Goal: Complete application form: Complete application form

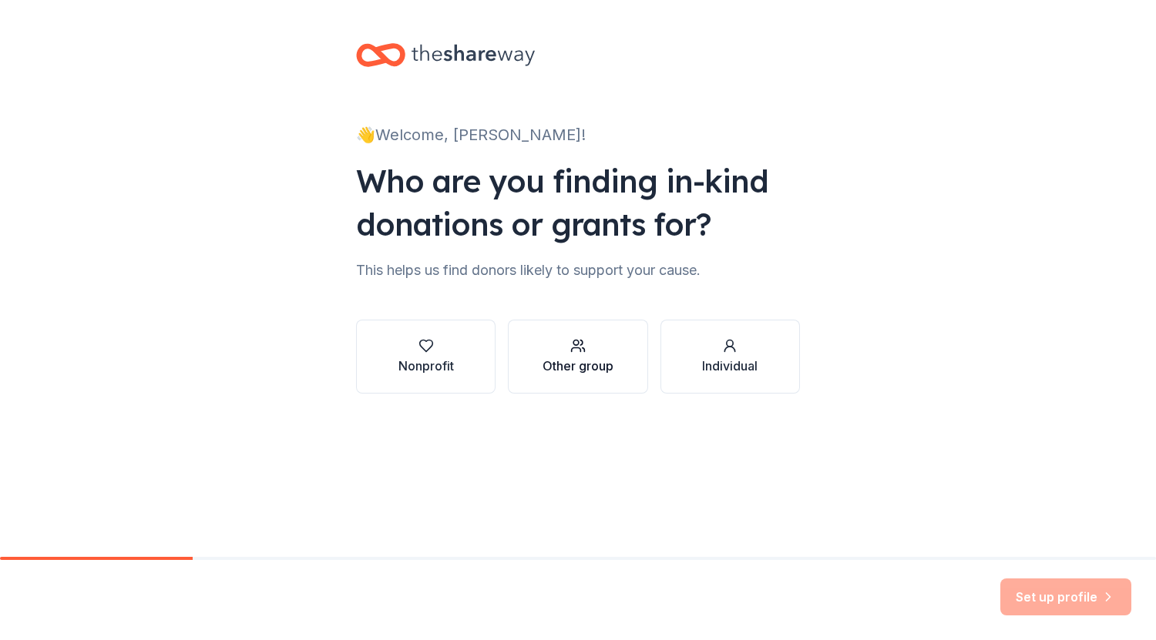
click at [580, 368] on div "Other group" at bounding box center [577, 366] width 71 height 18
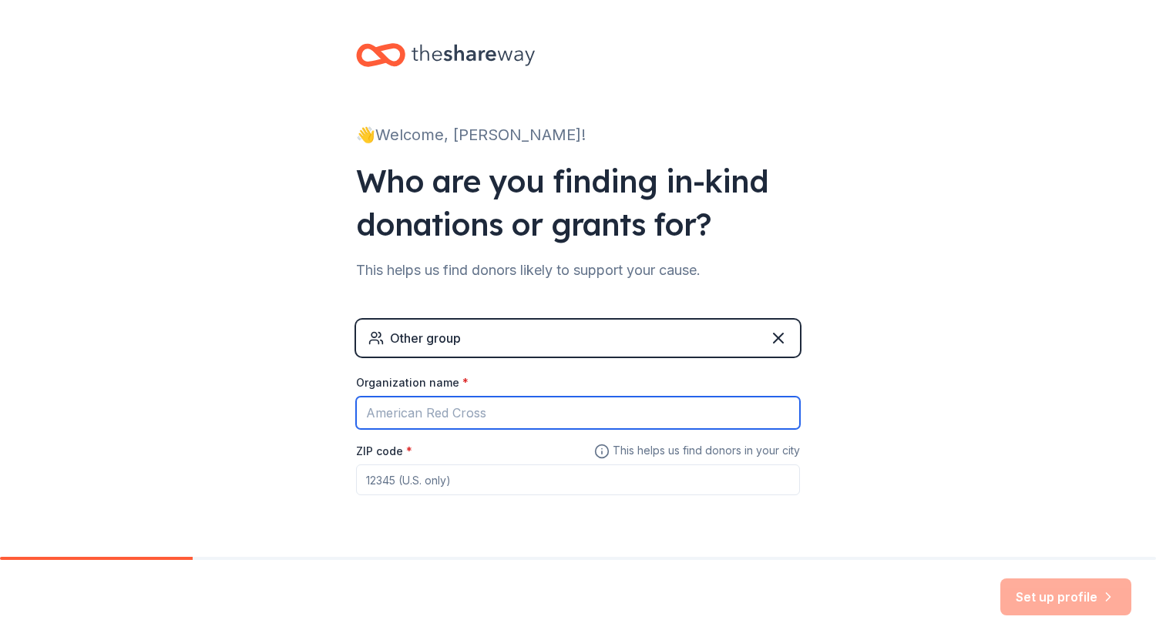
click at [454, 415] on input "Organization name *" at bounding box center [578, 413] width 444 height 32
click at [509, 414] on input "Portland Christian Upper School" at bounding box center [578, 413] width 444 height 32
type input "[GEOGRAPHIC_DATA][DEMOGRAPHIC_DATA]"
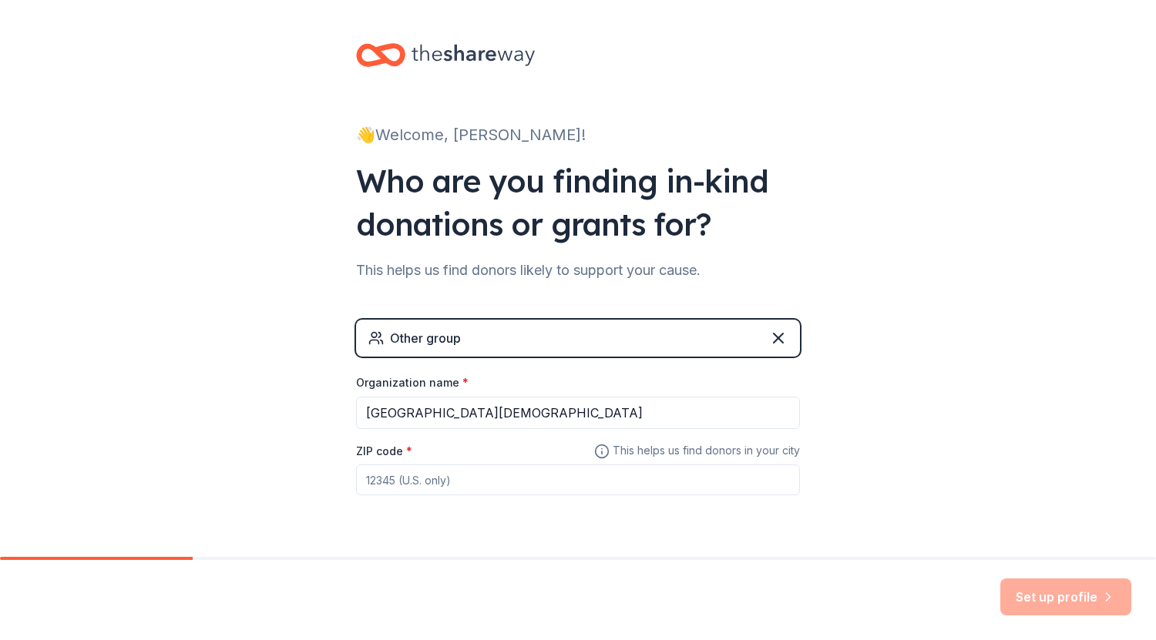
click at [409, 486] on input "ZIP code *" at bounding box center [578, 480] width 444 height 31
click at [400, 488] on input "ZIP code *" at bounding box center [578, 480] width 444 height 31
type input "40242"
click at [1050, 595] on button "Set up profile" at bounding box center [1065, 597] width 131 height 37
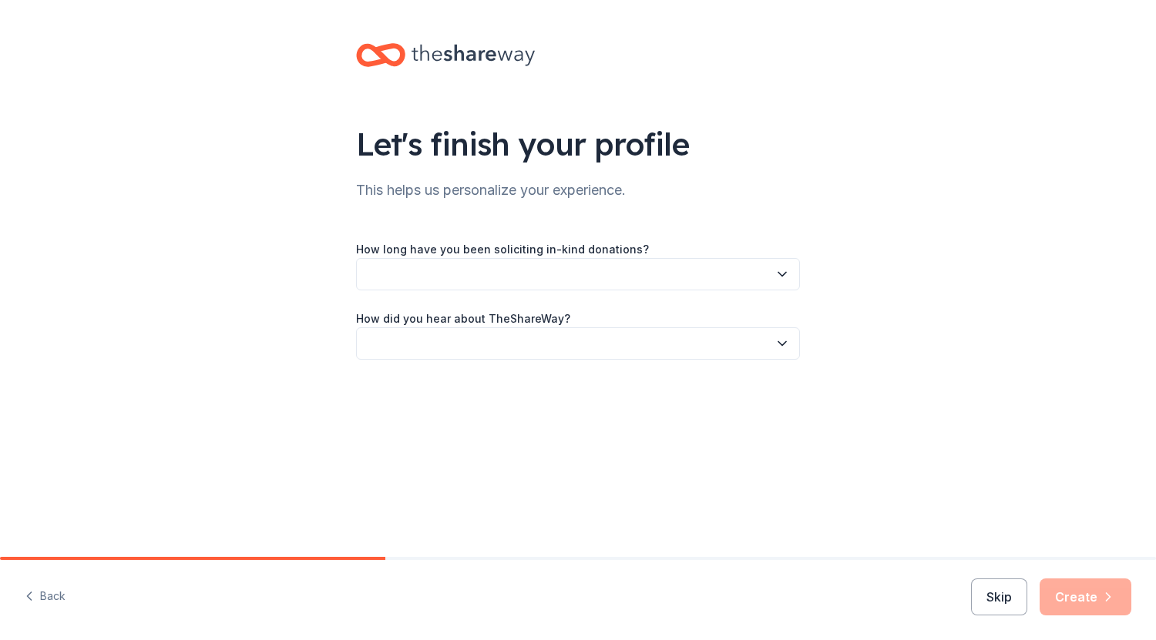
click at [779, 279] on icon "button" at bounding box center [781, 274] width 15 height 15
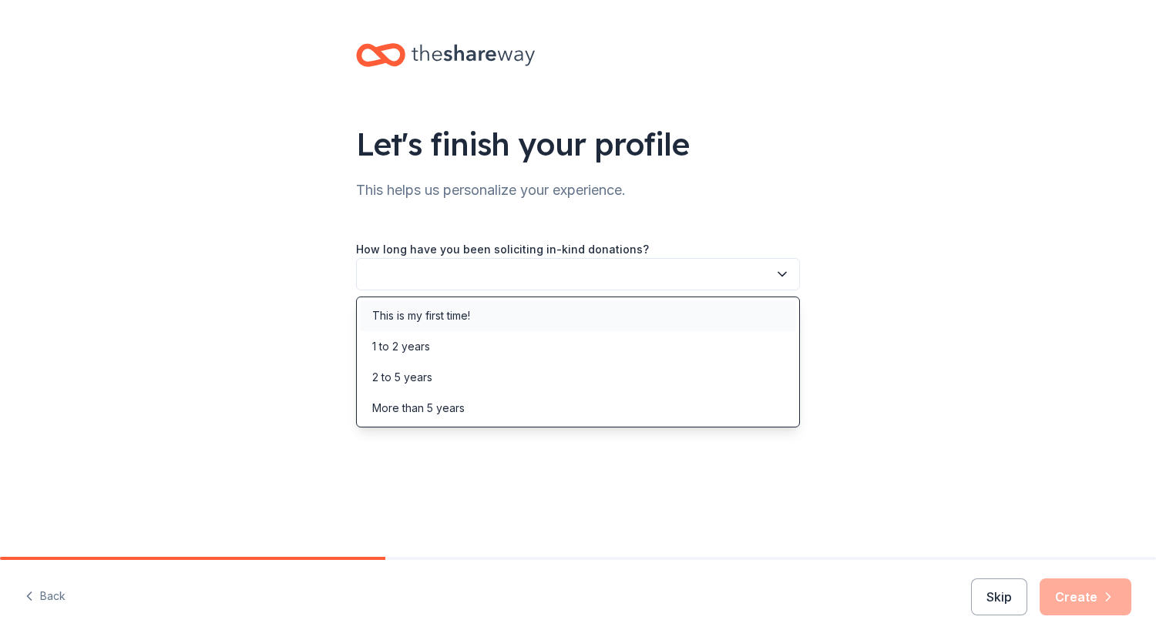
click at [737, 313] on div "This is my first time!" at bounding box center [578, 316] width 436 height 31
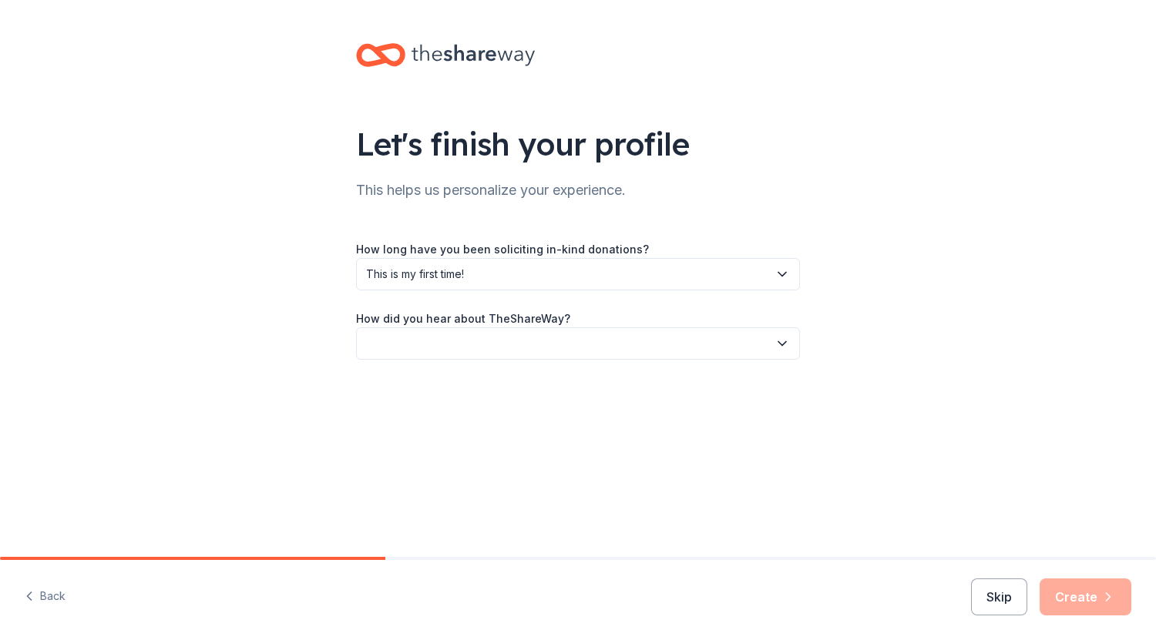
click at [782, 343] on icon "button" at bounding box center [781, 343] width 15 height 15
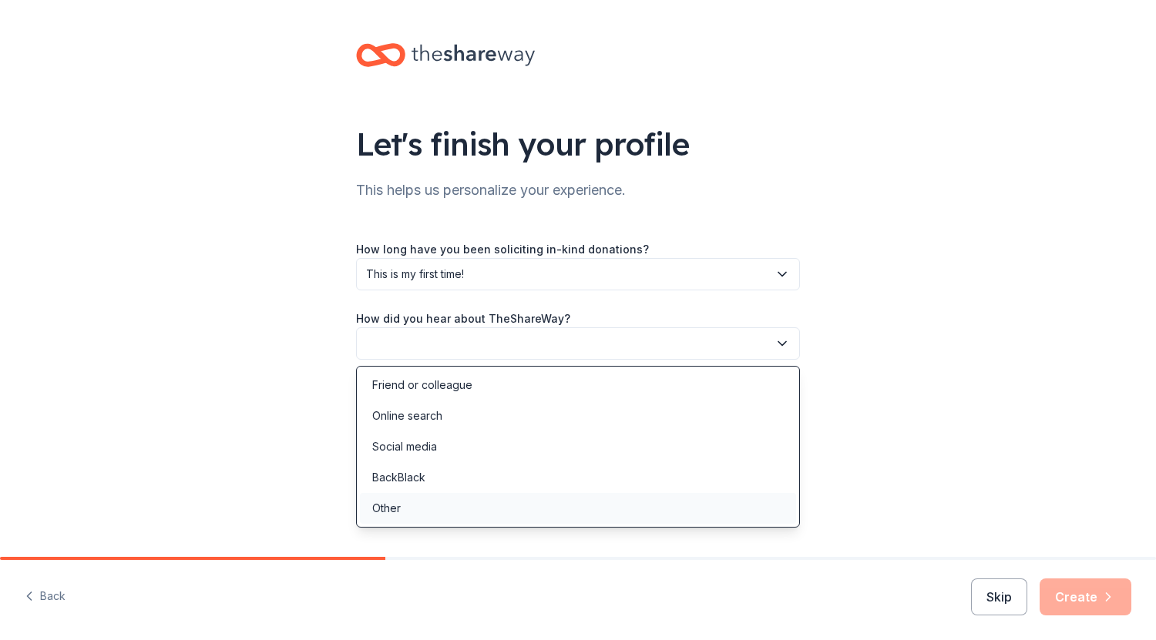
click at [415, 506] on div "Other" at bounding box center [578, 508] width 436 height 31
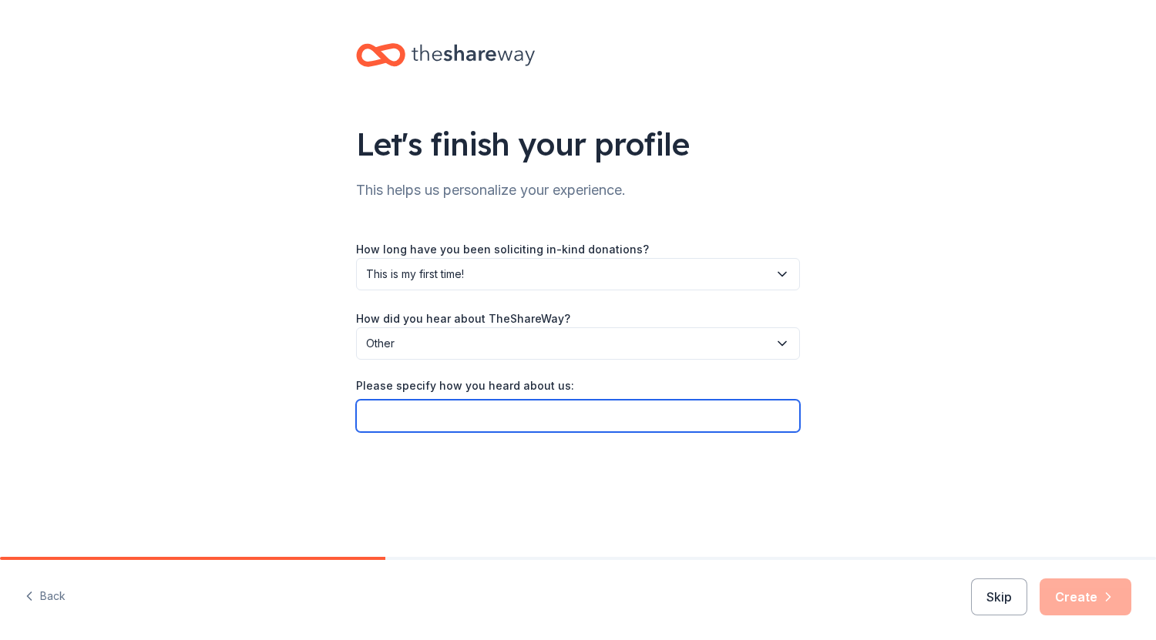
click at [490, 420] on input "Please specify how you heard about us:" at bounding box center [578, 416] width 444 height 32
type input "Texas Roadhouse Website"
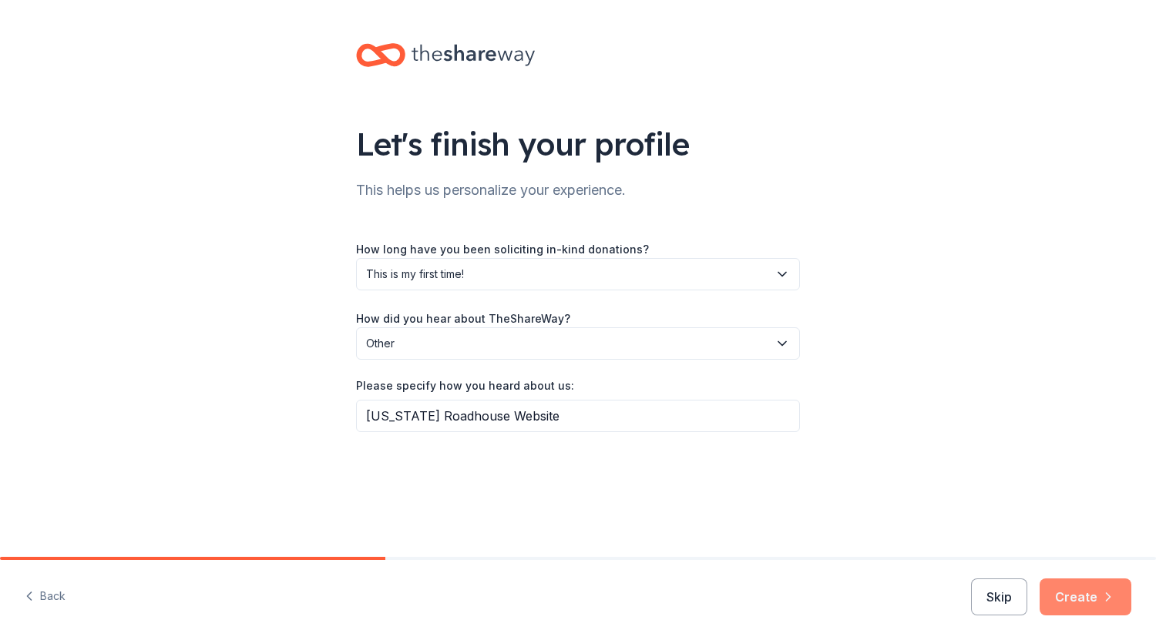
click at [1083, 600] on button "Create" at bounding box center [1085, 597] width 92 height 37
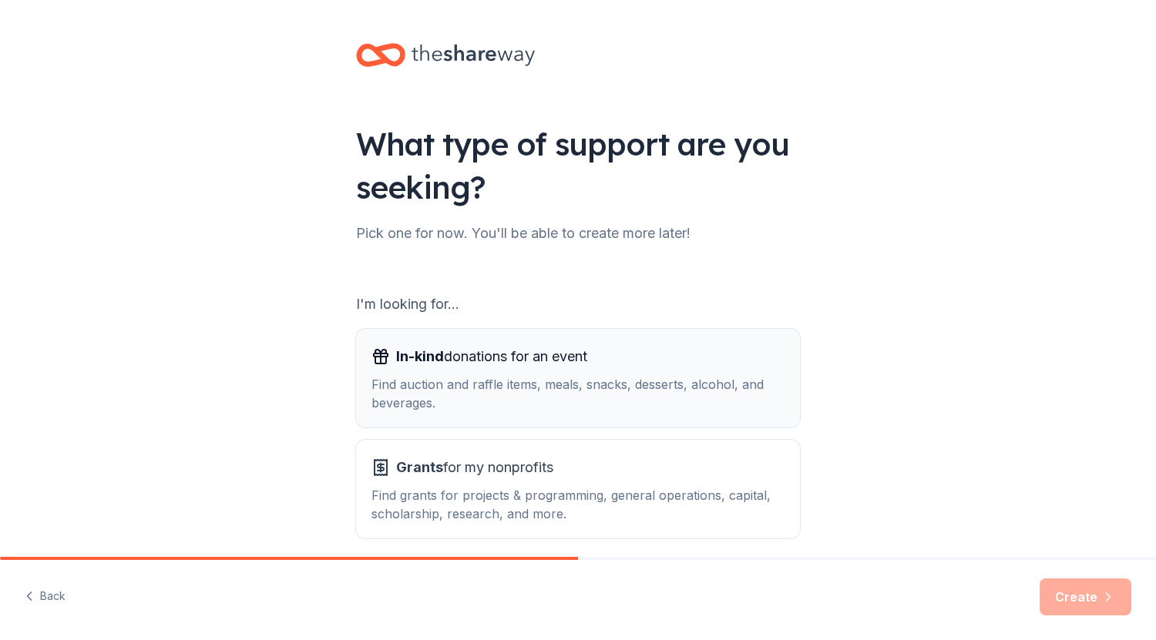
click at [528, 378] on div "Find auction and raffle items, meals, snacks, desserts, alcohol, and beverages." at bounding box center [577, 393] width 413 height 37
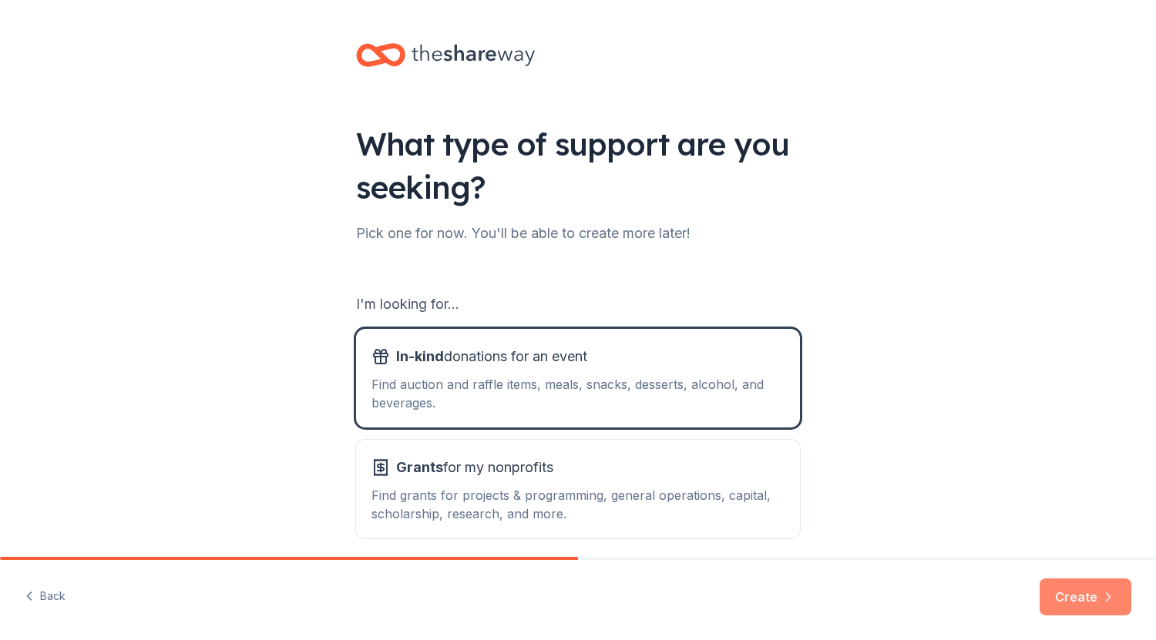
click at [1070, 590] on button "Create" at bounding box center [1085, 597] width 92 height 37
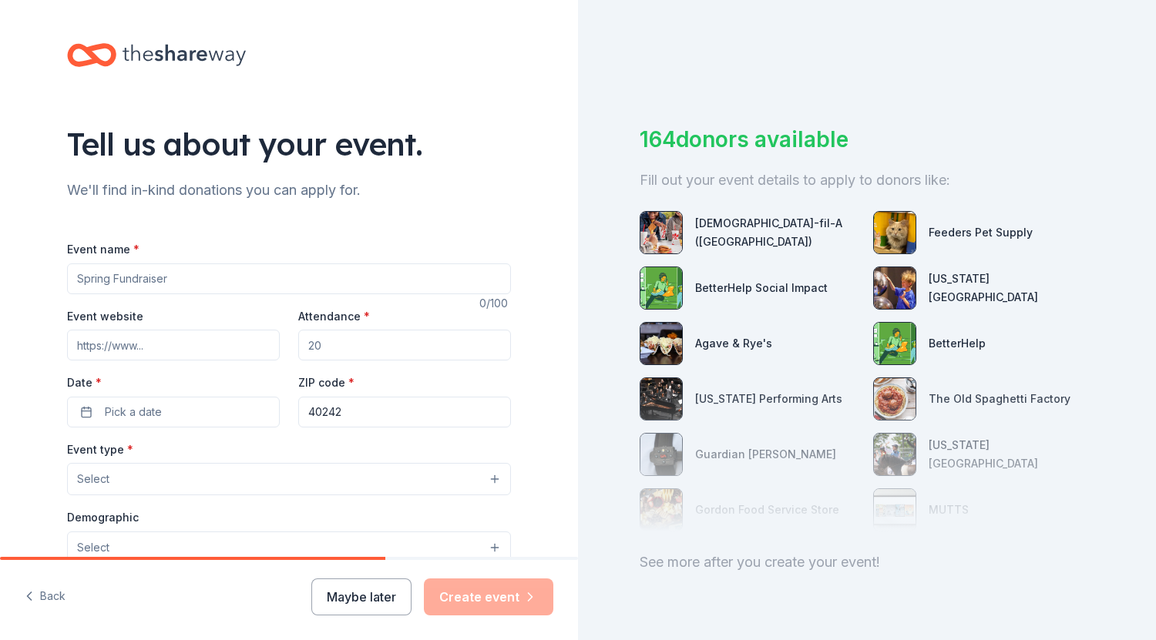
click at [112, 284] on input "Event name *" at bounding box center [289, 279] width 444 height 31
type input "Fall Festival, Silent Auction BAsket"
click at [319, 348] on input "Attendance *" at bounding box center [404, 345] width 213 height 31
type input "2000"
click at [86, 409] on button "Pick a date" at bounding box center [173, 412] width 213 height 31
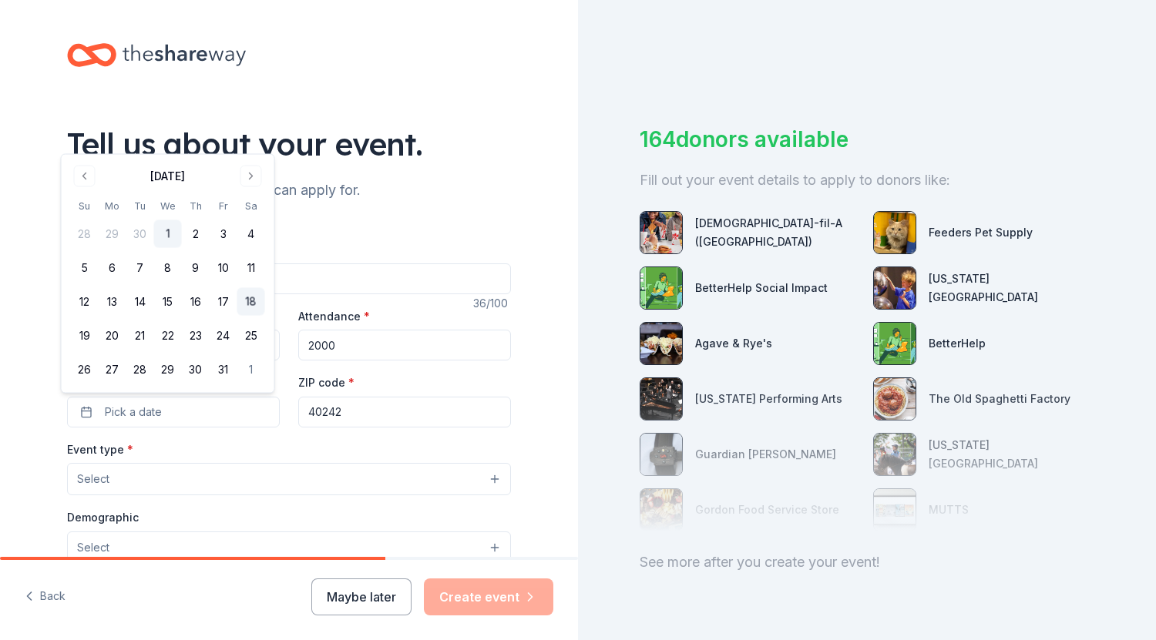
click at [250, 297] on button "18" at bounding box center [251, 302] width 28 height 28
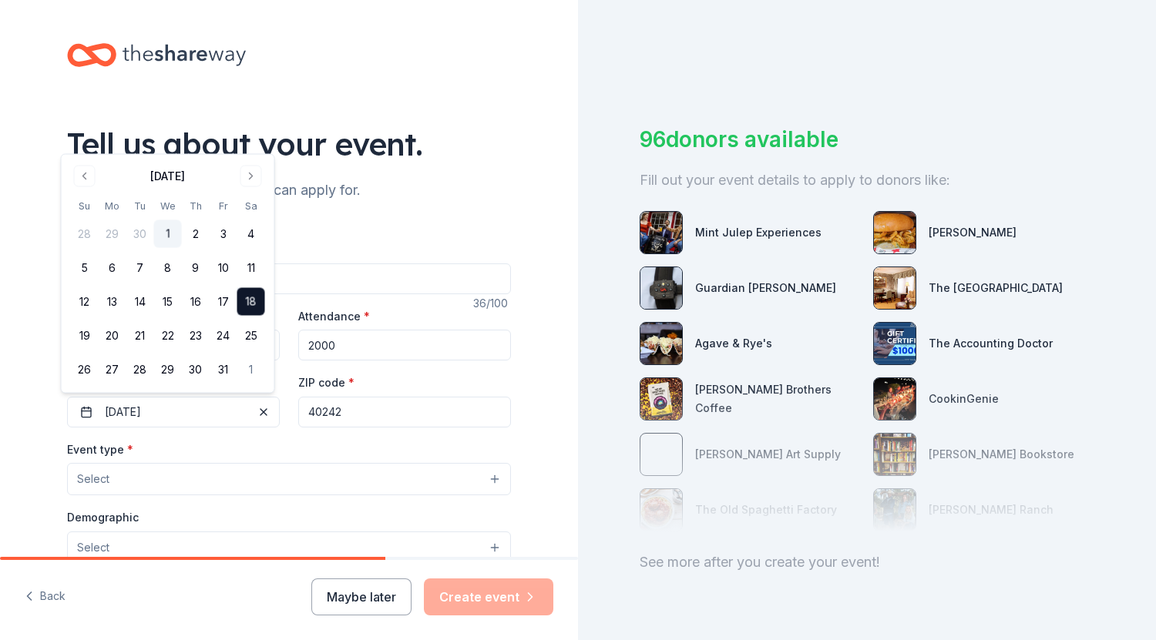
click at [250, 297] on button "18" at bounding box center [251, 302] width 28 height 28
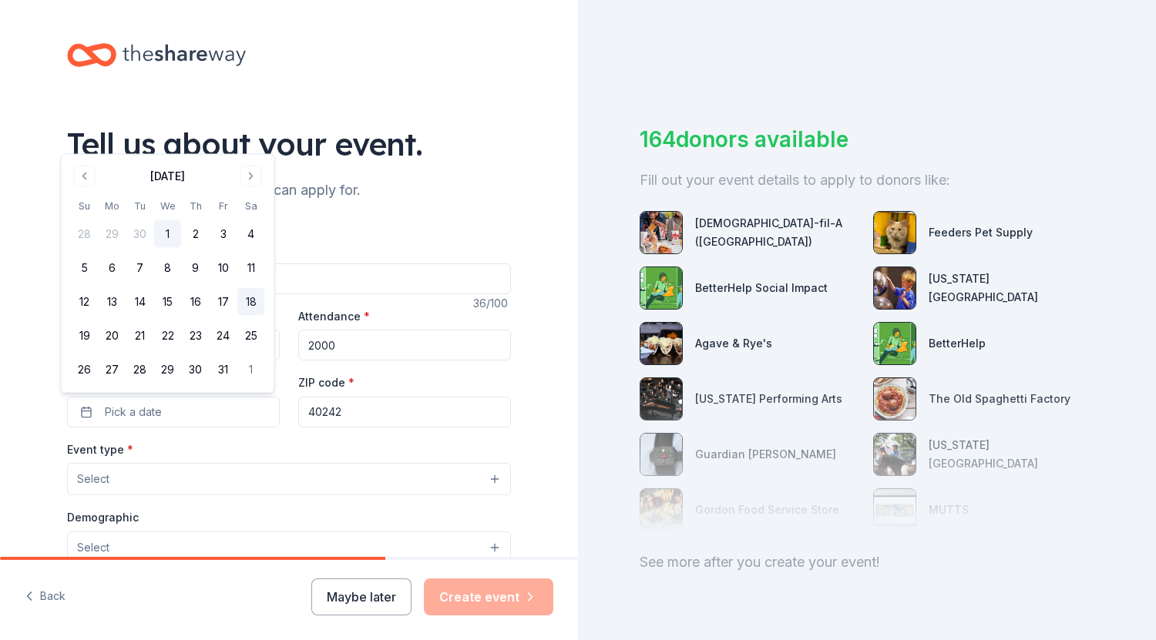
click at [250, 297] on button "18" at bounding box center [251, 302] width 28 height 28
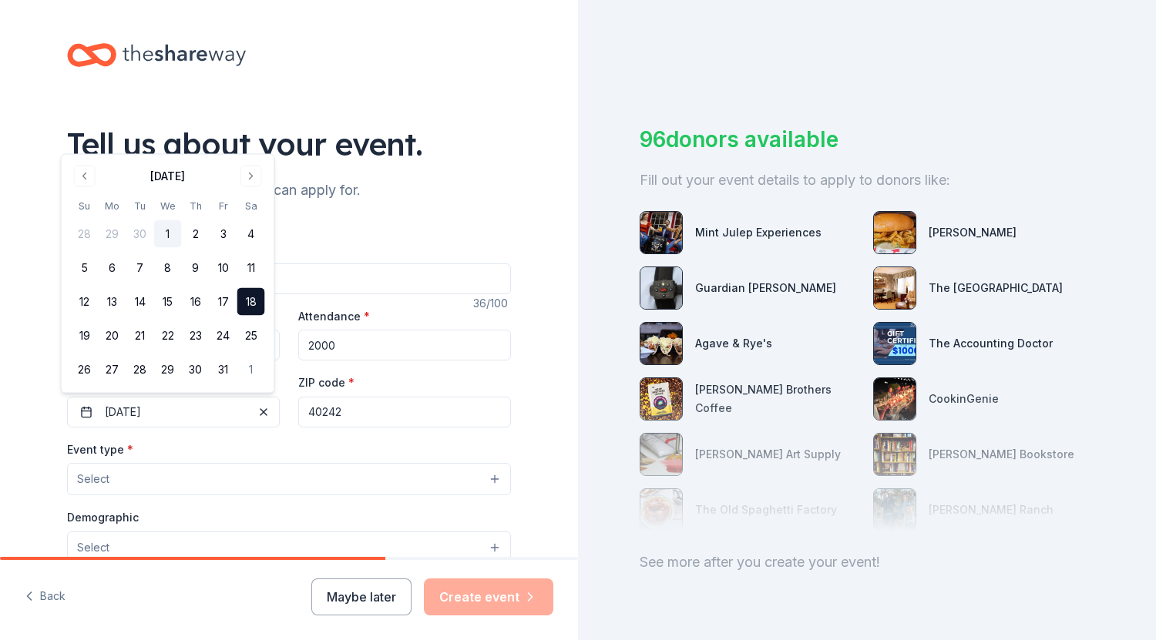
click at [186, 475] on button "Select" at bounding box center [289, 479] width 444 height 32
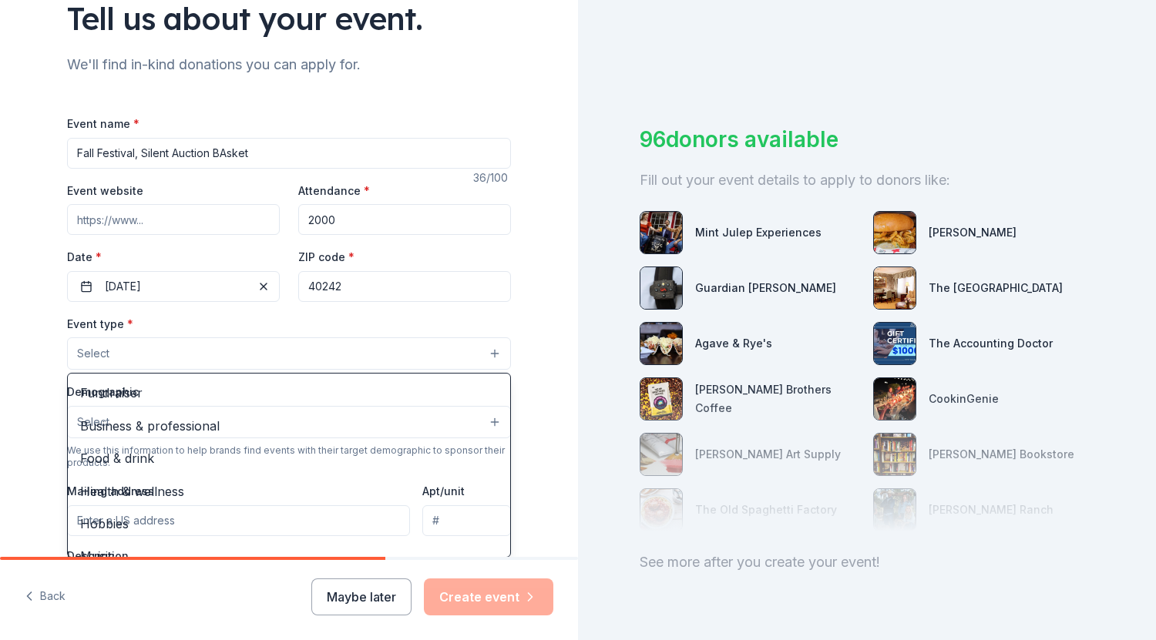
click at [274, 348] on button "Select" at bounding box center [289, 353] width 444 height 32
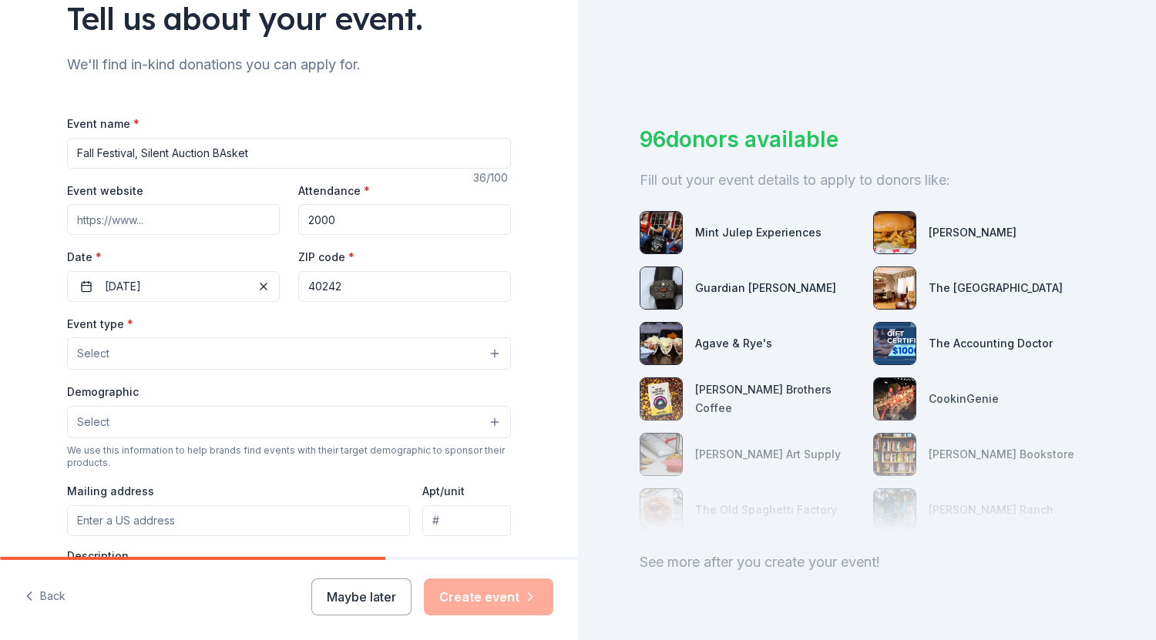
click at [218, 154] on input "Fall Festival, Silent Auction BAsket" at bounding box center [289, 153] width 444 height 31
click at [264, 150] on input "Fall Festival, Silent Auction Basket" at bounding box center [289, 153] width 444 height 31
type input "Fall Festival Silent Auction"
click at [490, 351] on button "Select" at bounding box center [289, 353] width 444 height 32
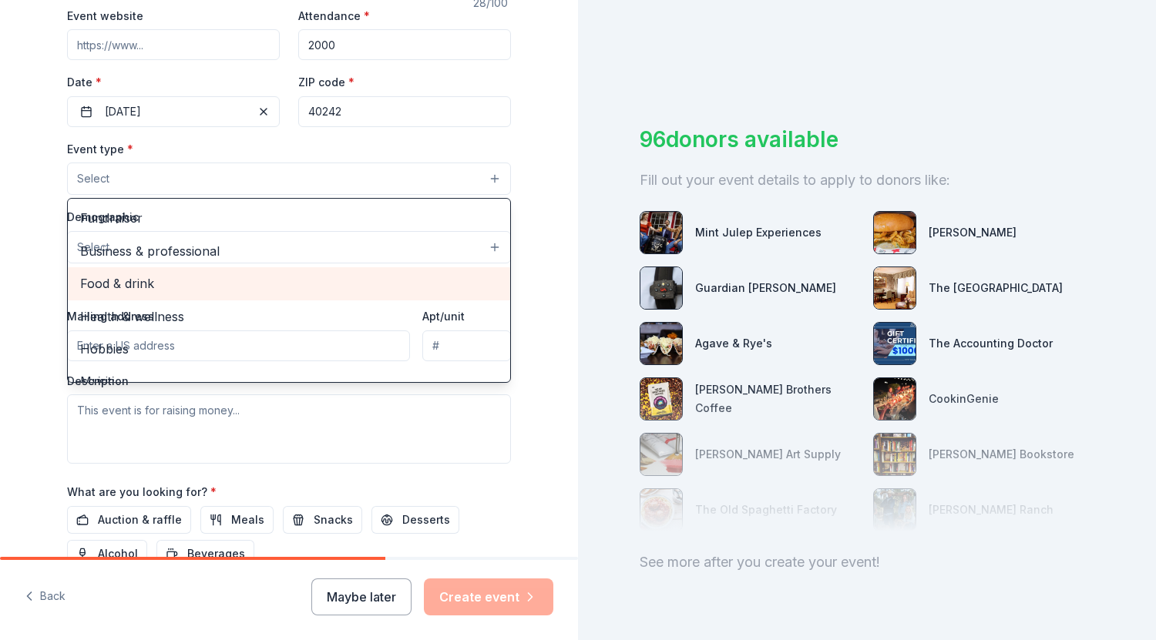
click at [524, 187] on div "Tell us about your event. We'll find in-kind donations you can apply for. Event…" at bounding box center [288, 212] width 493 height 1026
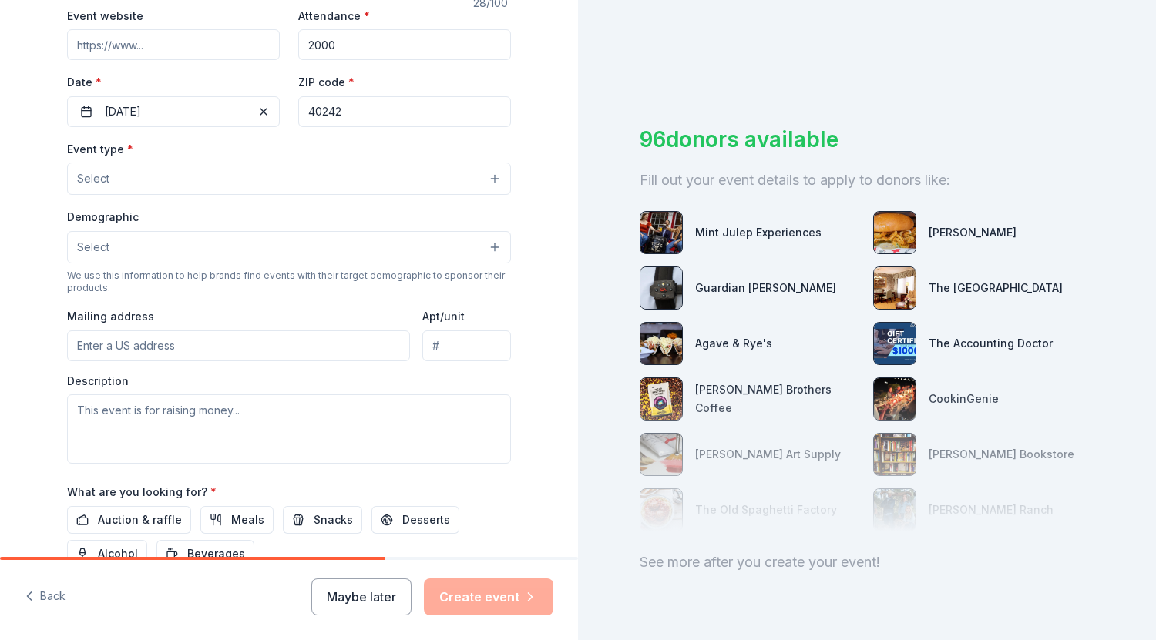
click at [405, 254] on button "Select" at bounding box center [289, 247] width 444 height 32
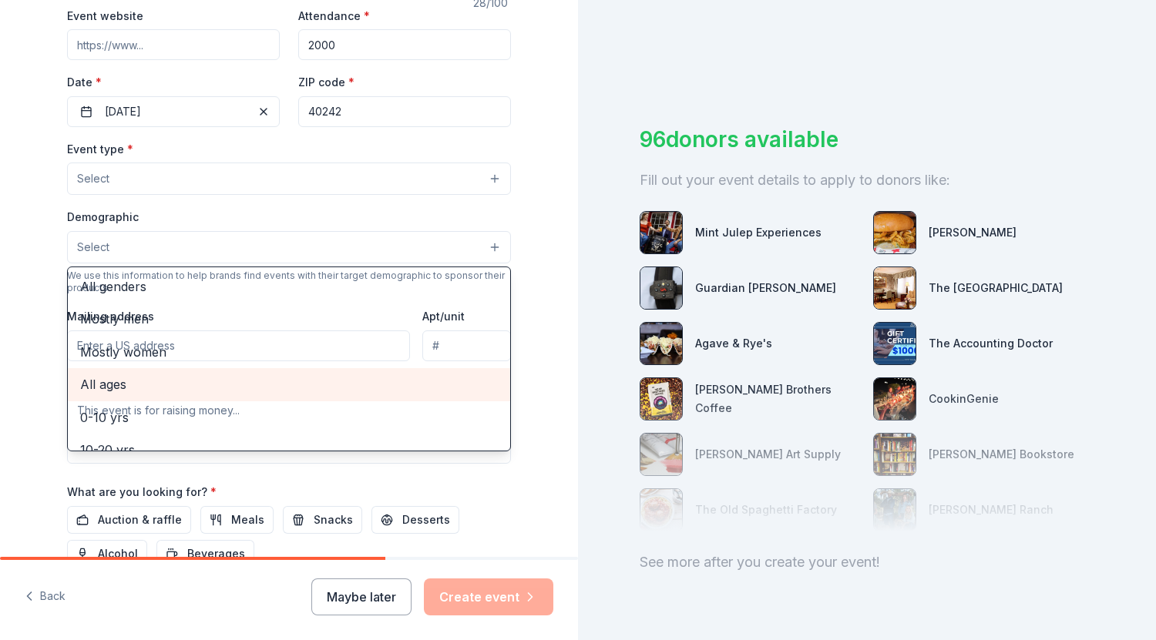
click at [399, 383] on span "All ages" at bounding box center [289, 384] width 418 height 20
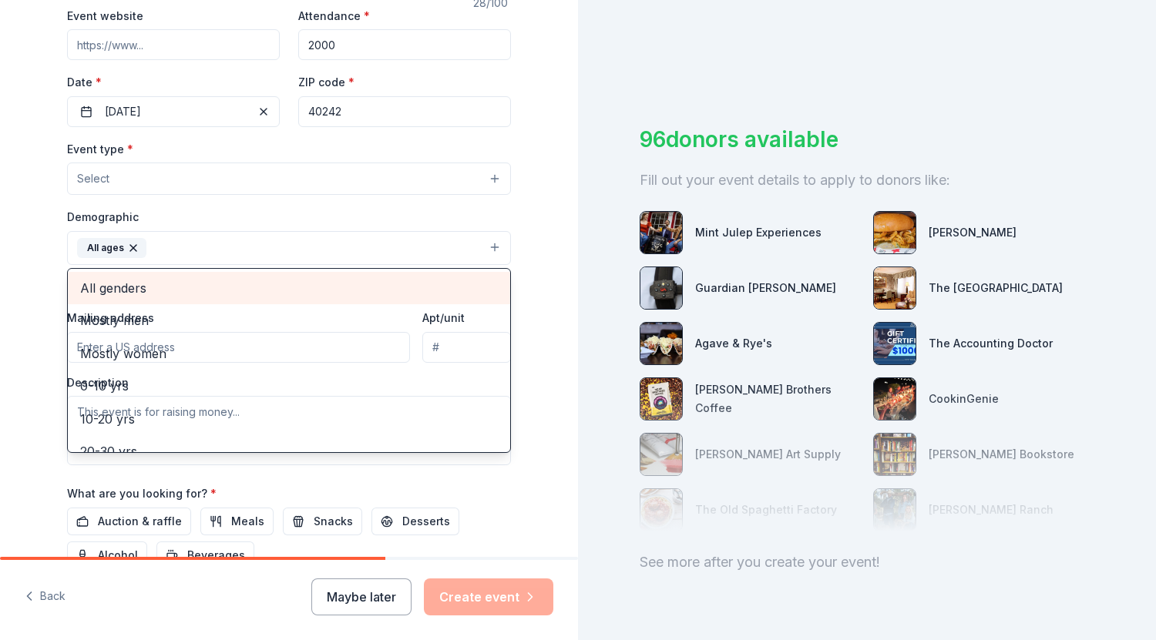
click at [220, 290] on span "All genders" at bounding box center [289, 288] width 418 height 20
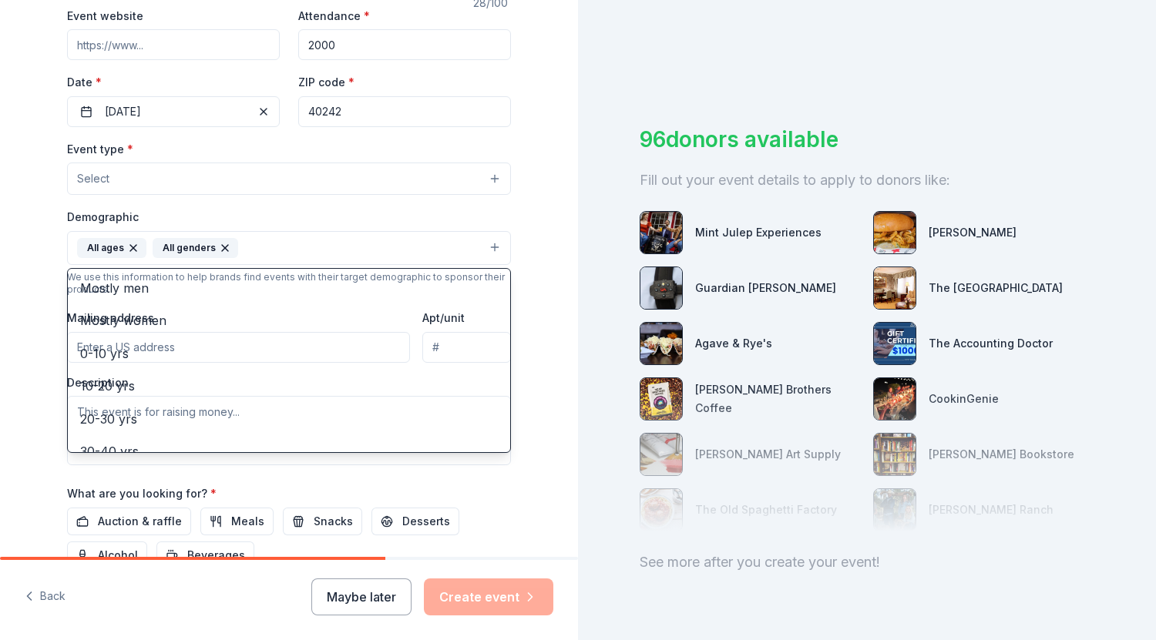
click at [538, 291] on div "Tell us about your event. We'll find in-kind donations you can apply for. Event…" at bounding box center [289, 212] width 578 height 1027
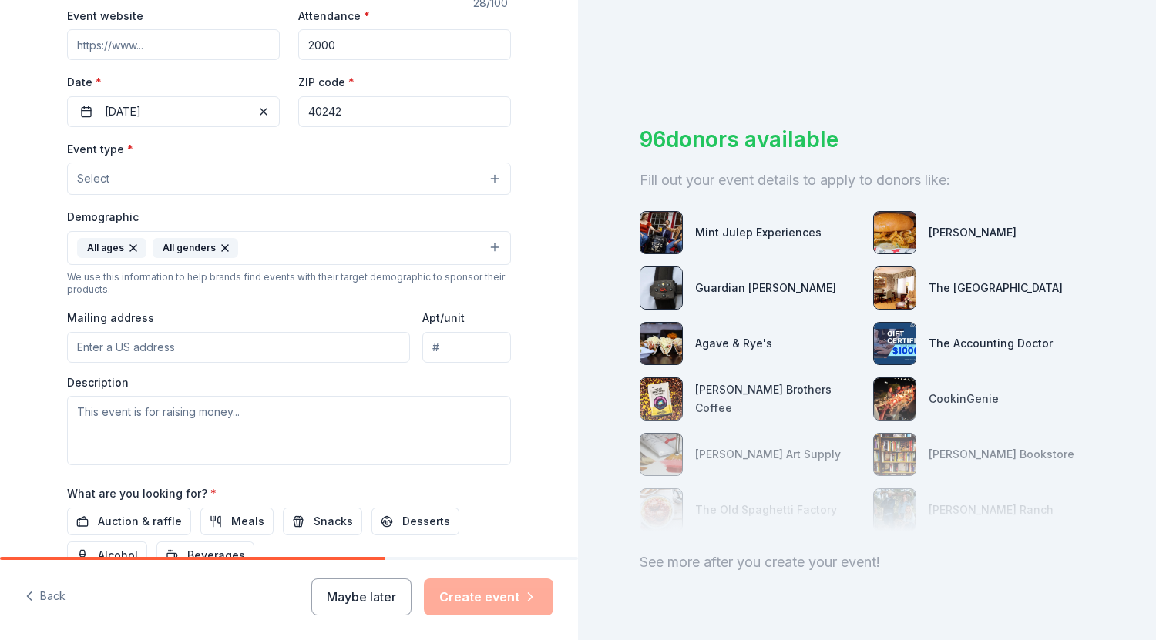
click at [486, 174] on button "Select" at bounding box center [289, 179] width 444 height 32
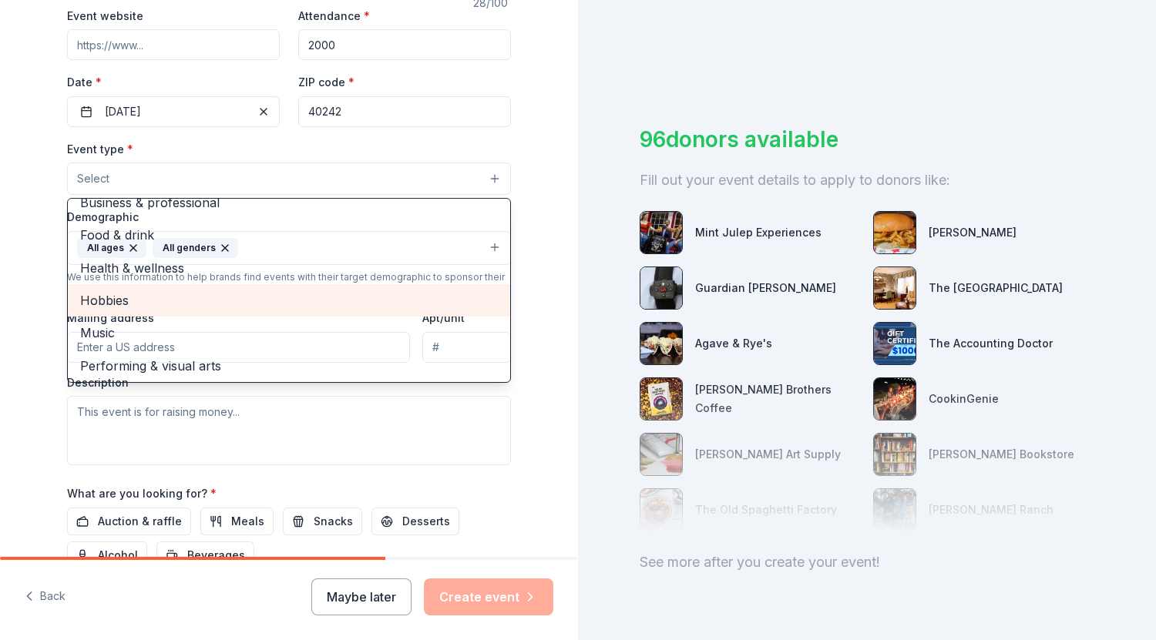
scroll to position [49, 0]
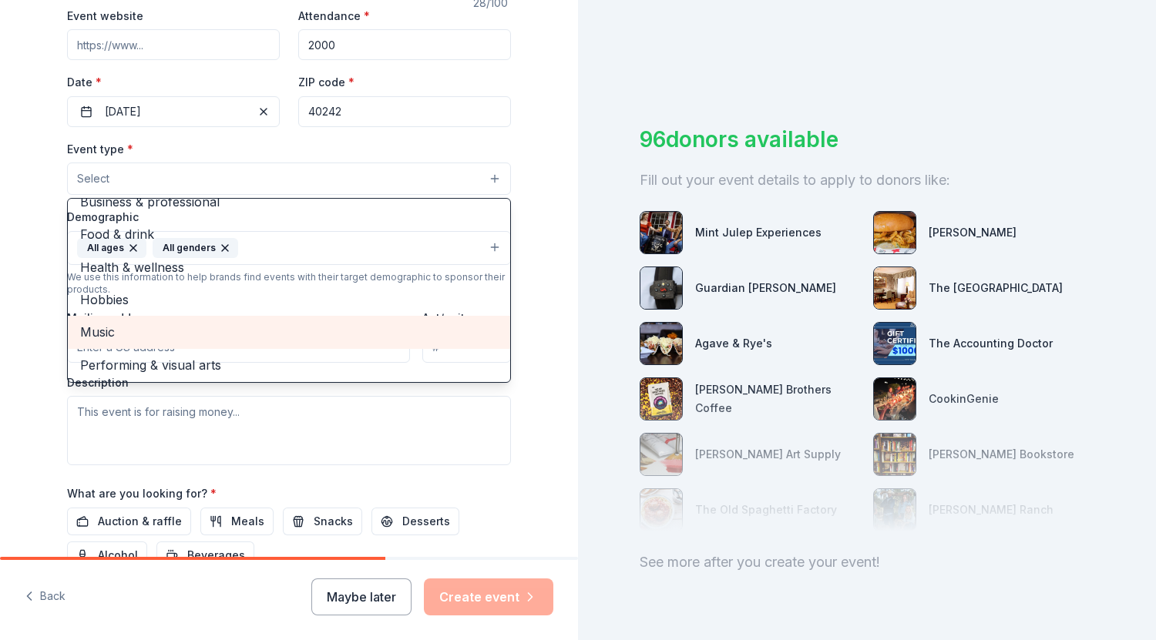
click at [215, 326] on span "Music" at bounding box center [289, 332] width 418 height 20
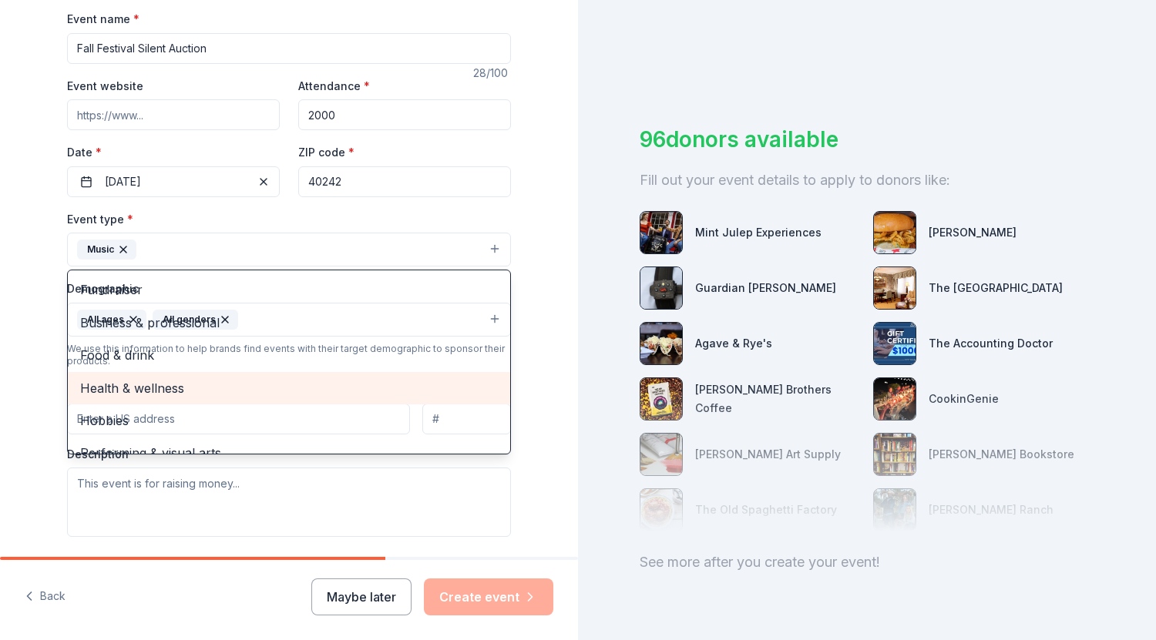
scroll to position [230, 0]
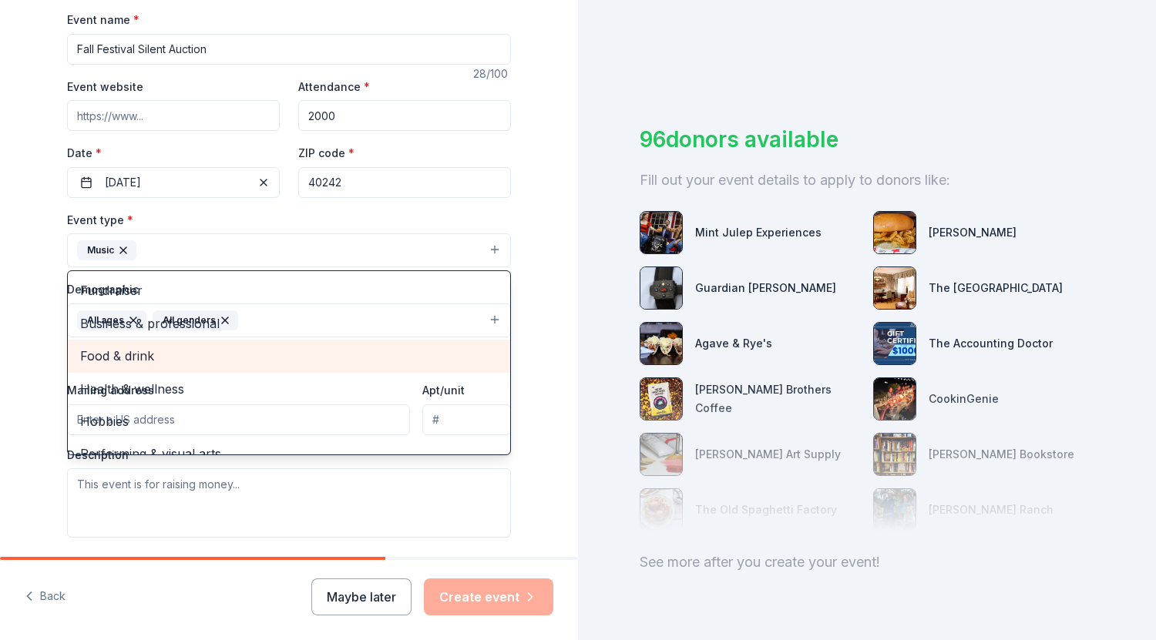
click at [248, 355] on span "Food & drink" at bounding box center [289, 356] width 418 height 20
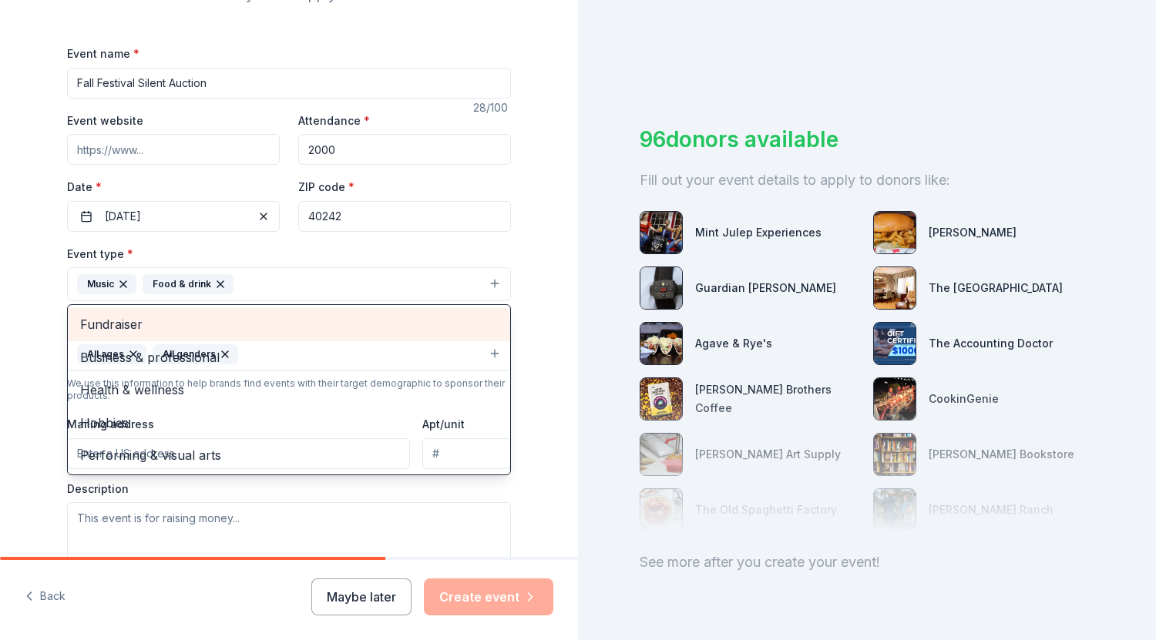
scroll to position [181, 0]
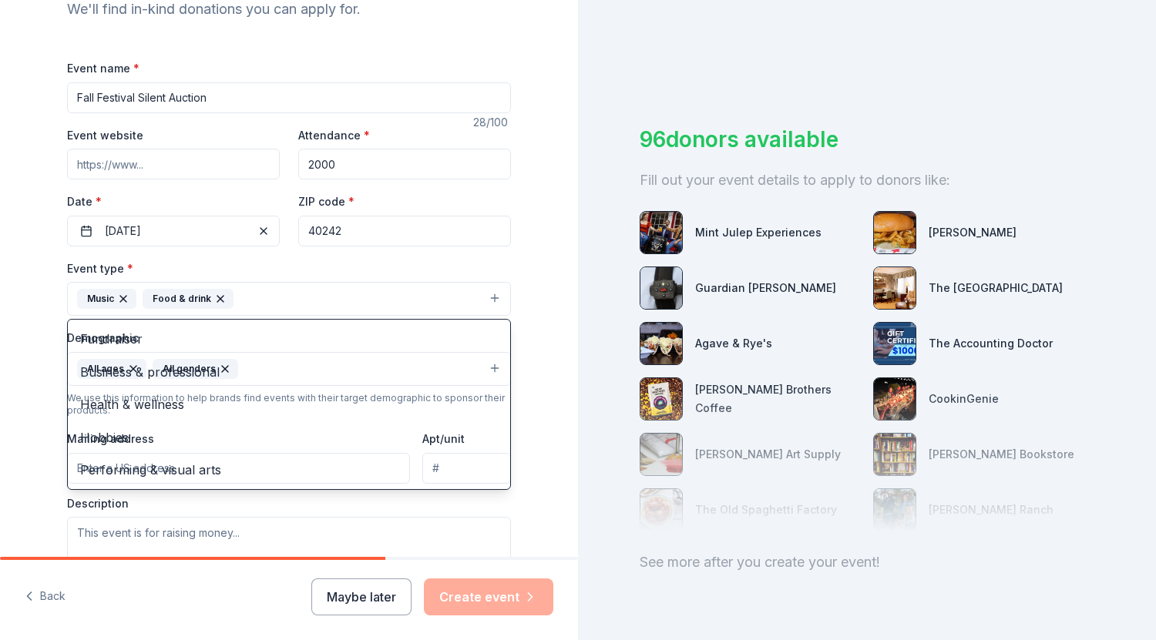
click at [495, 297] on button "Music Food & drink" at bounding box center [289, 299] width 444 height 34
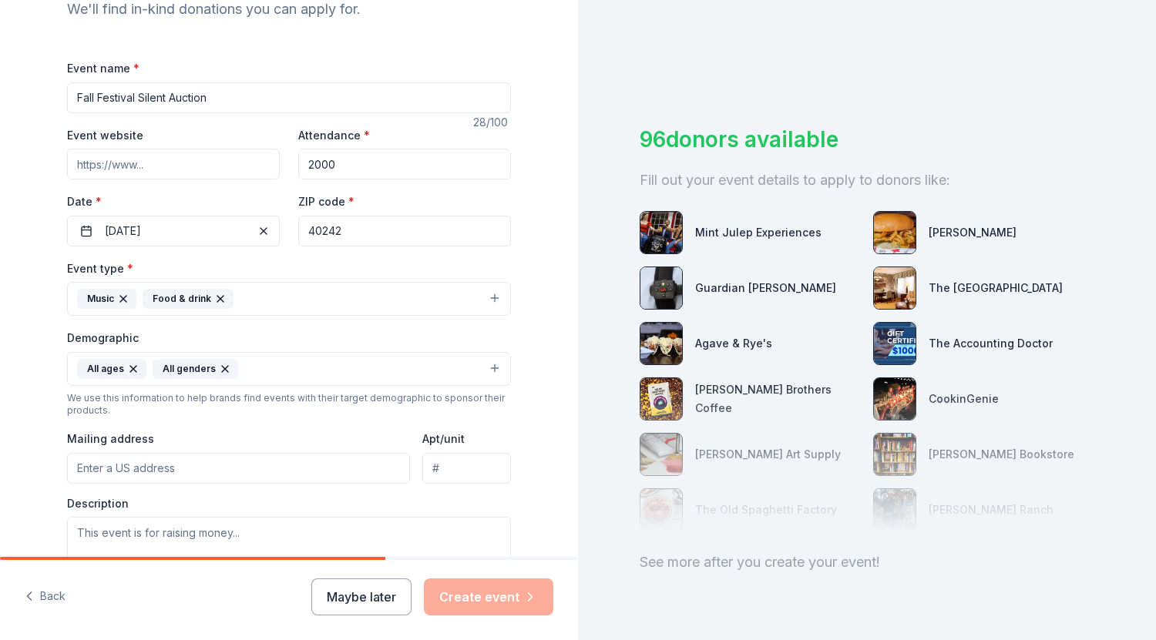
click at [495, 297] on button "Music Food & drink" at bounding box center [289, 299] width 444 height 34
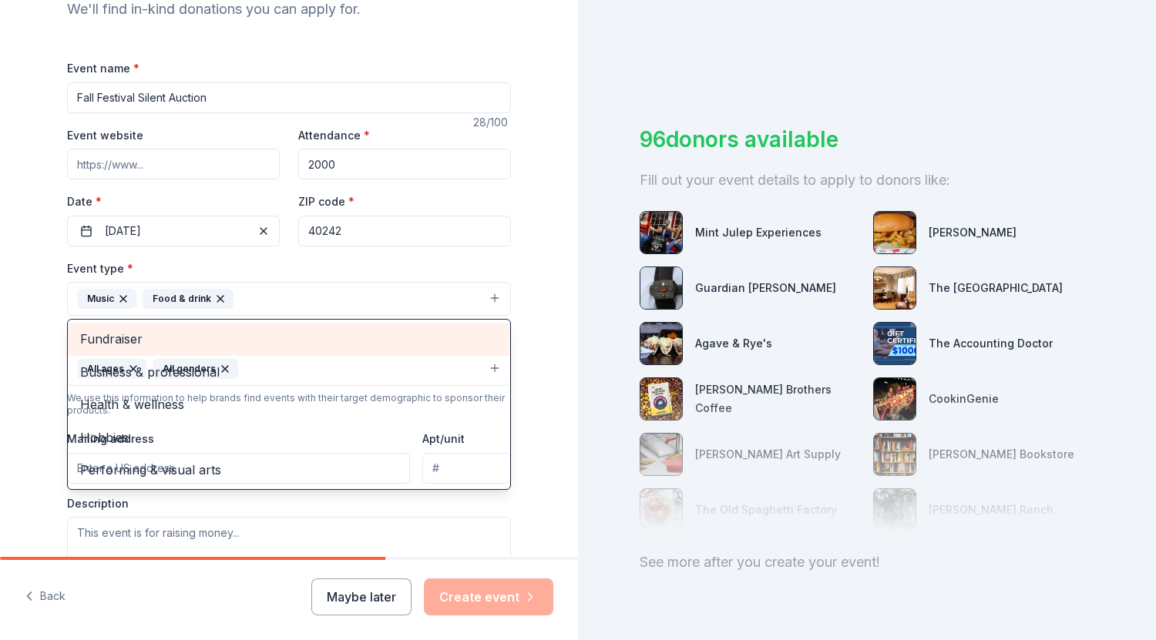
click at [460, 331] on span "Fundraiser" at bounding box center [289, 339] width 418 height 20
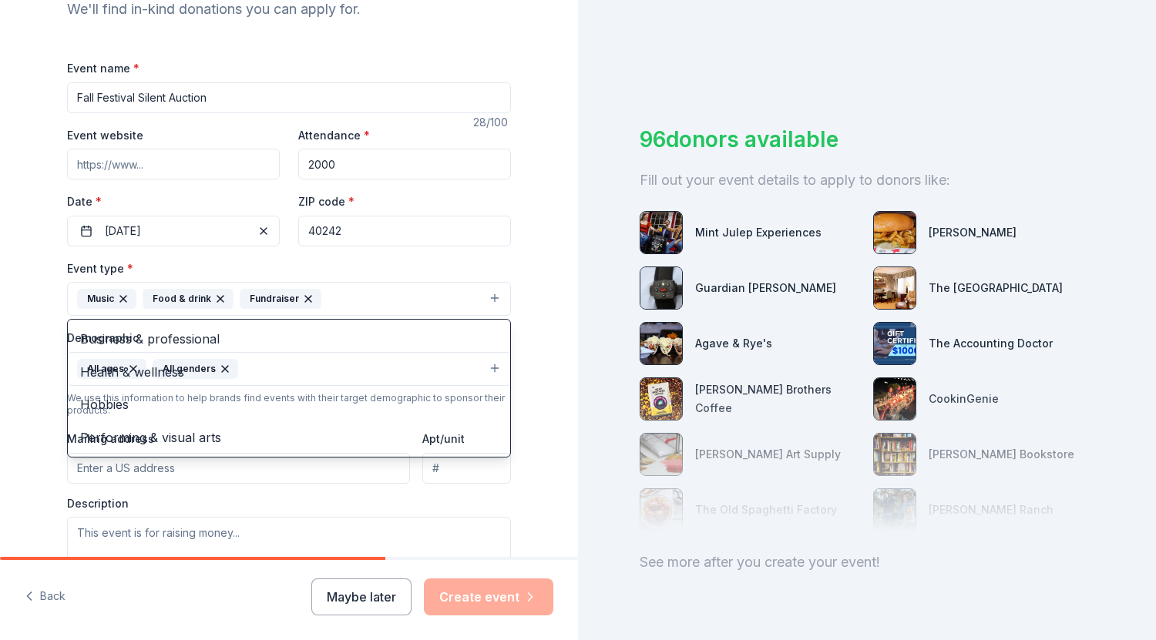
click at [215, 297] on icon "button" at bounding box center [220, 299] width 12 height 12
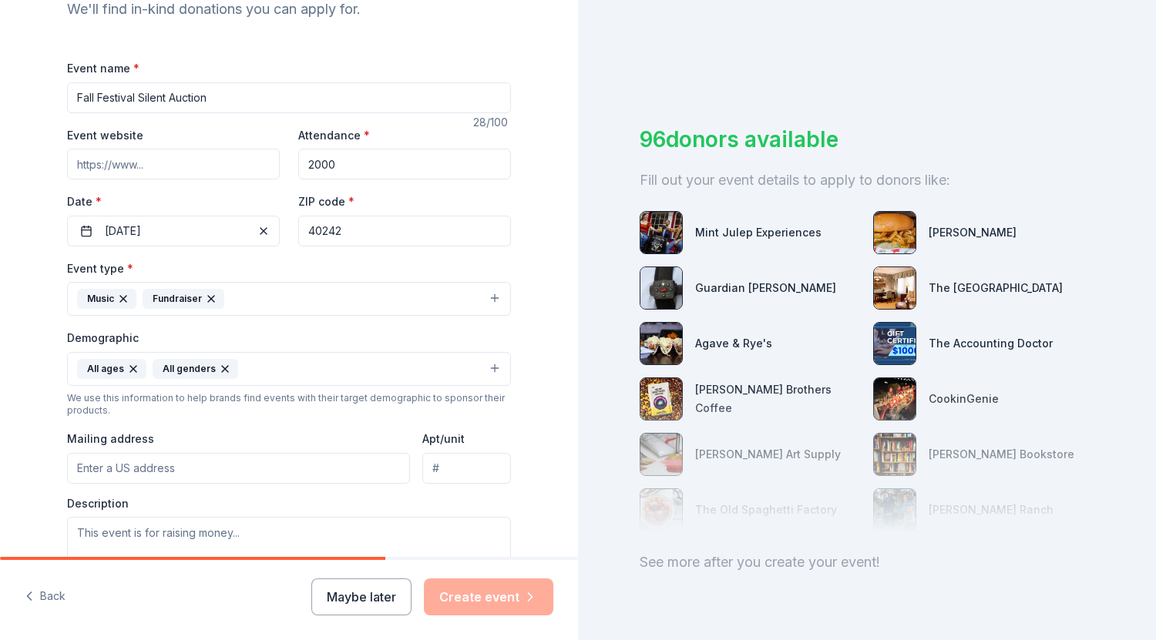
click at [120, 300] on icon "button" at bounding box center [123, 299] width 6 height 6
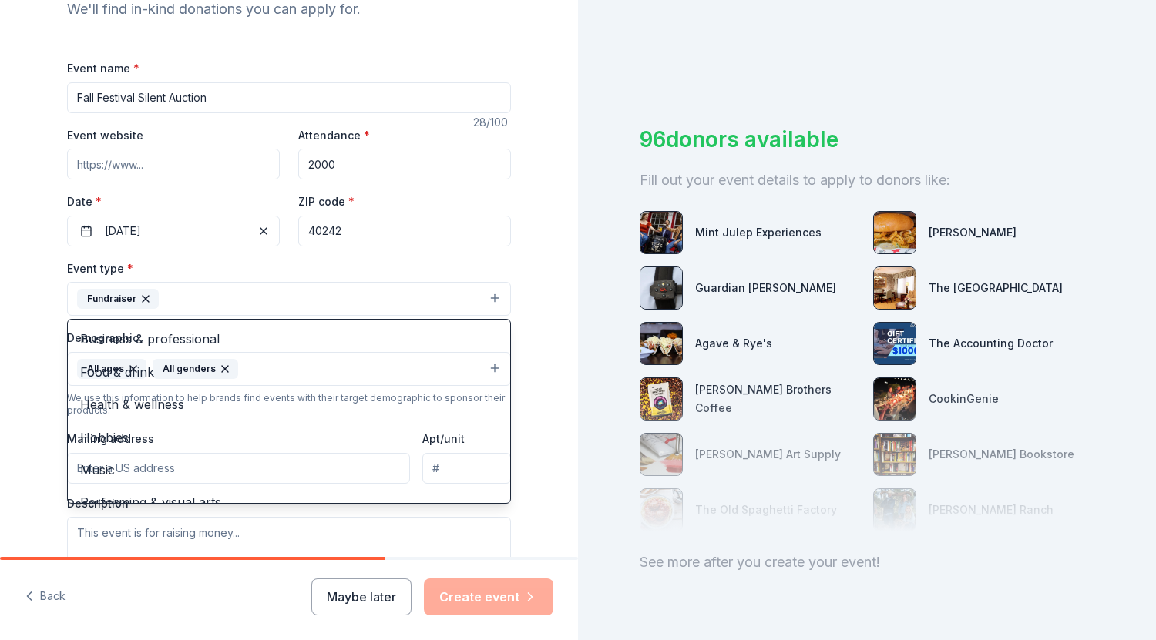
click at [556, 252] on div "Tell us about your event. We'll find in-kind donations you can apply for. Event…" at bounding box center [289, 333] width 578 height 1029
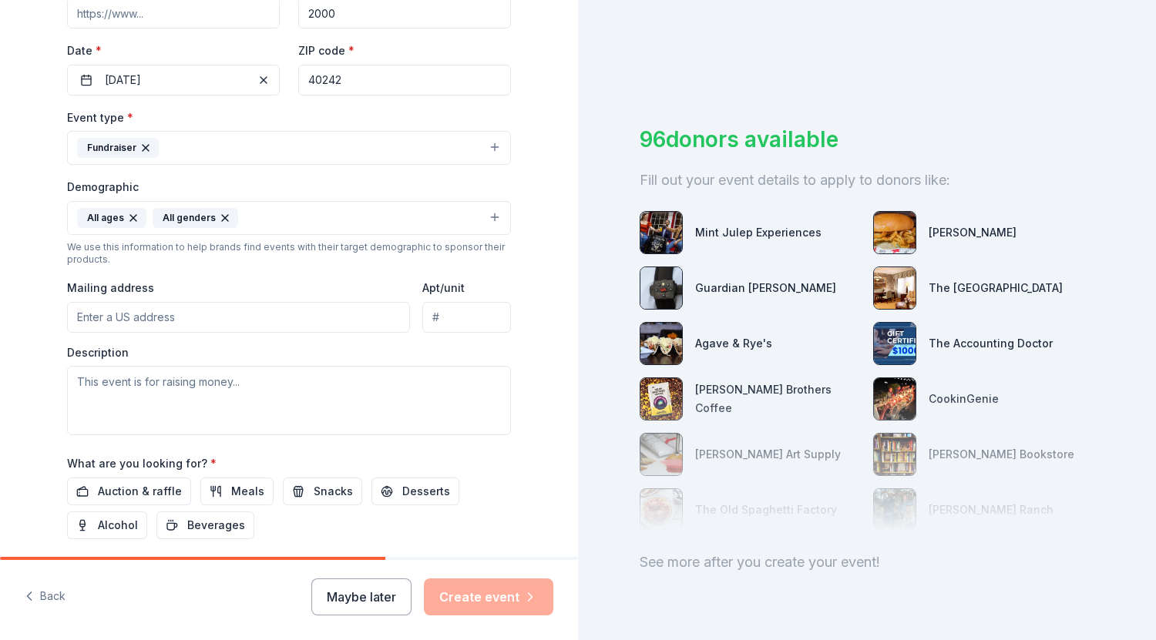
scroll to position [338, 0]
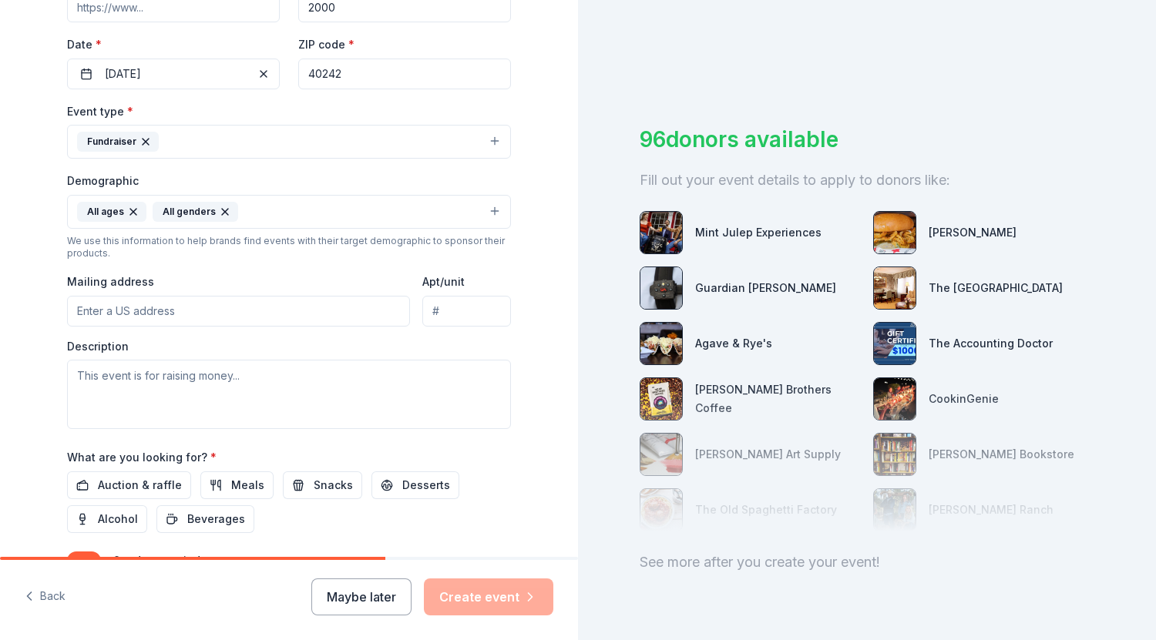
click at [181, 311] on input "Mailing address" at bounding box center [238, 311] width 343 height 31
type input "8509 Westport Road, Louisville, KY, 40242"
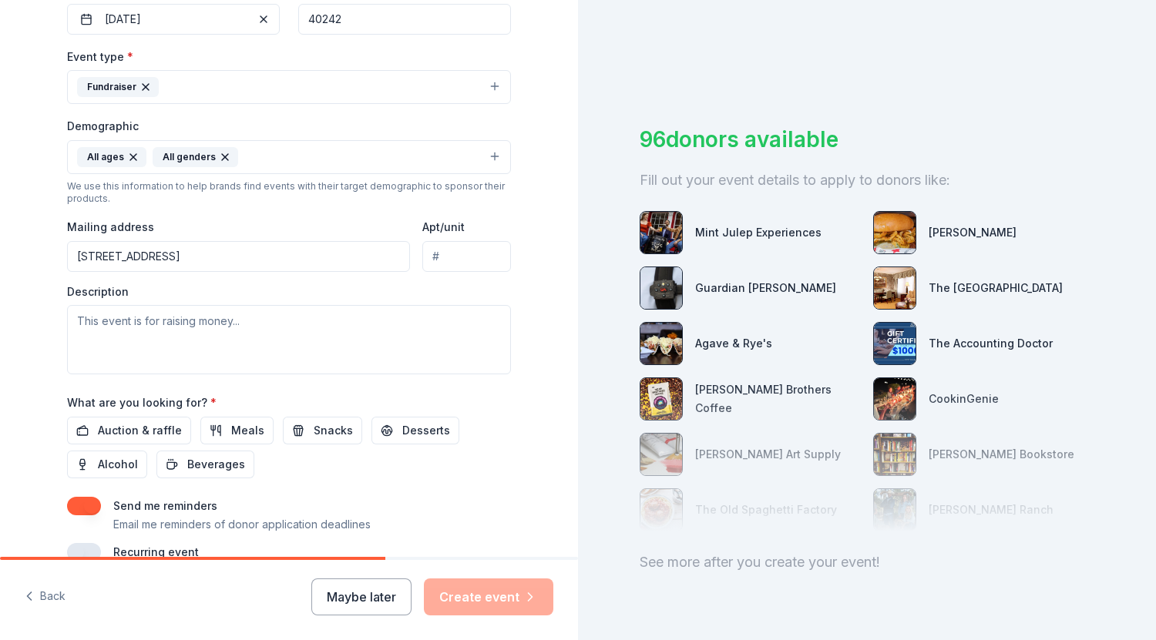
scroll to position [400, 0]
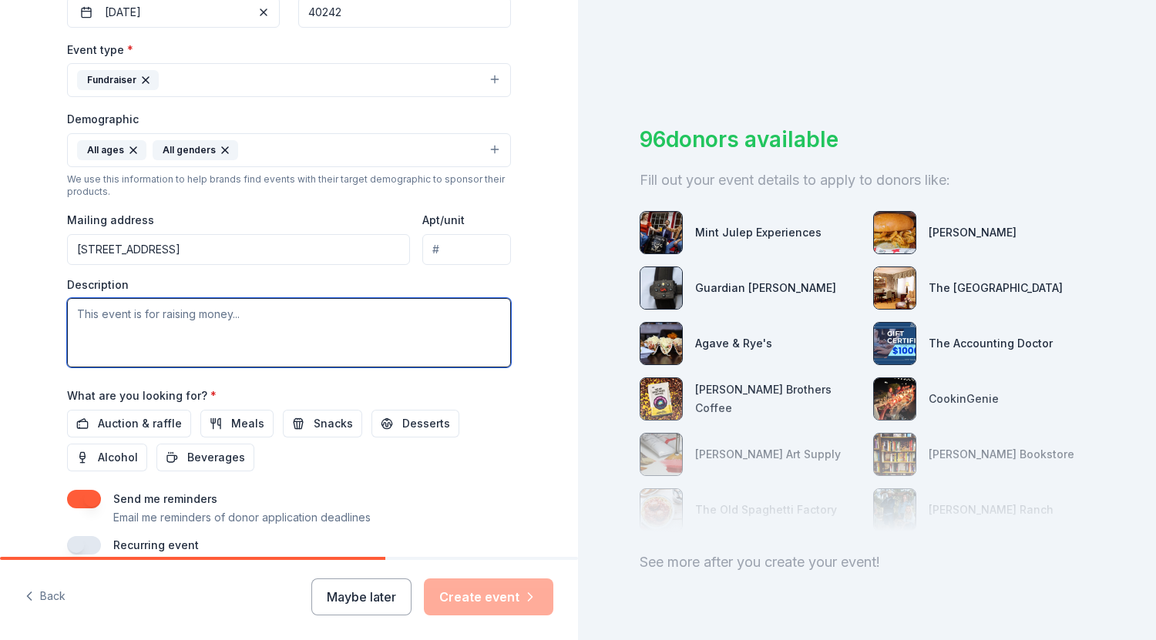
click at [204, 312] on textarea at bounding box center [289, 332] width 444 height 69
click at [76, 317] on textarea at bounding box center [289, 332] width 444 height 69
paste textarea "I’m a Freshman Class Officer at Portland Christian School. I am charged with re…"
drag, startPoint x: 69, startPoint y: 317, endPoint x: 158, endPoint y: 318, distance: 88.6
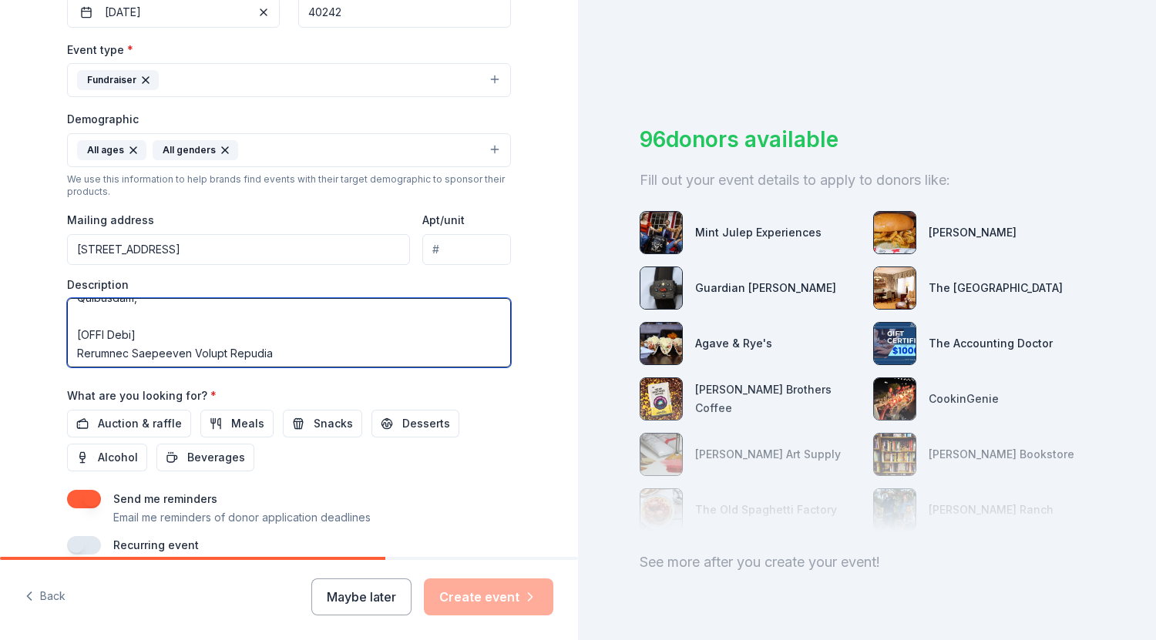
click at [158, 318] on textarea at bounding box center [289, 332] width 444 height 69
drag, startPoint x: 203, startPoint y: 337, endPoint x: 251, endPoint y: 337, distance: 47.8
click at [251, 337] on textarea at bounding box center [289, 332] width 444 height 69
drag, startPoint x: 204, startPoint y: 337, endPoint x: 242, endPoint y: 337, distance: 37.8
click at [242, 337] on textarea at bounding box center [289, 332] width 444 height 69
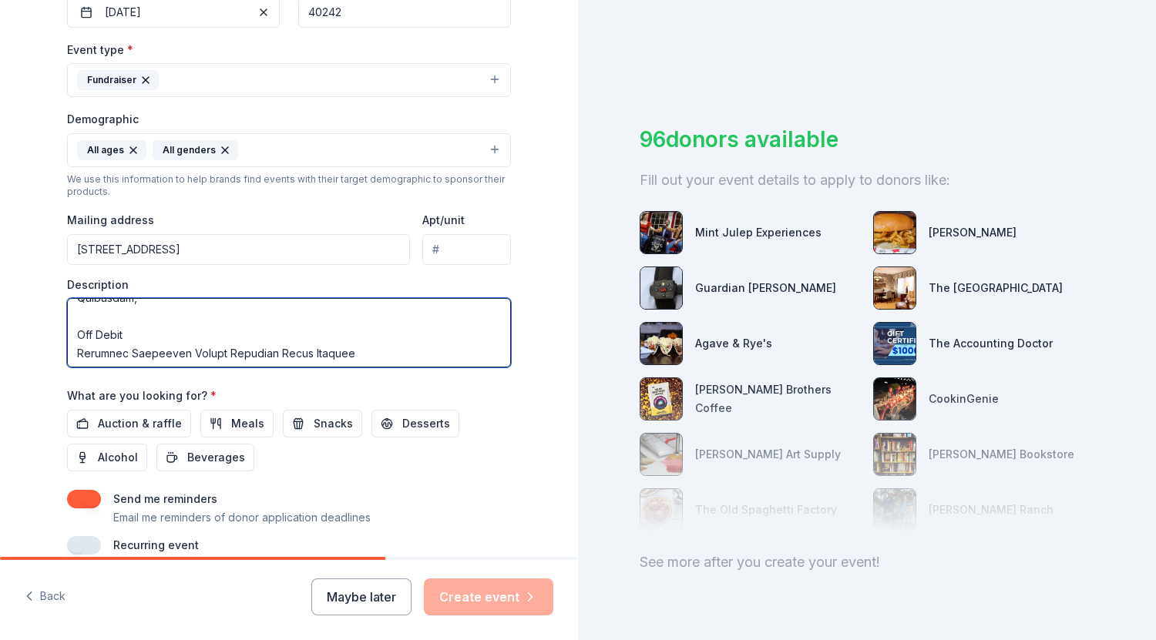
click at [348, 337] on textarea at bounding box center [289, 332] width 444 height 69
type textarea "I’m a Freshman Class Officer at Portland Christian School. I am charged with re…"
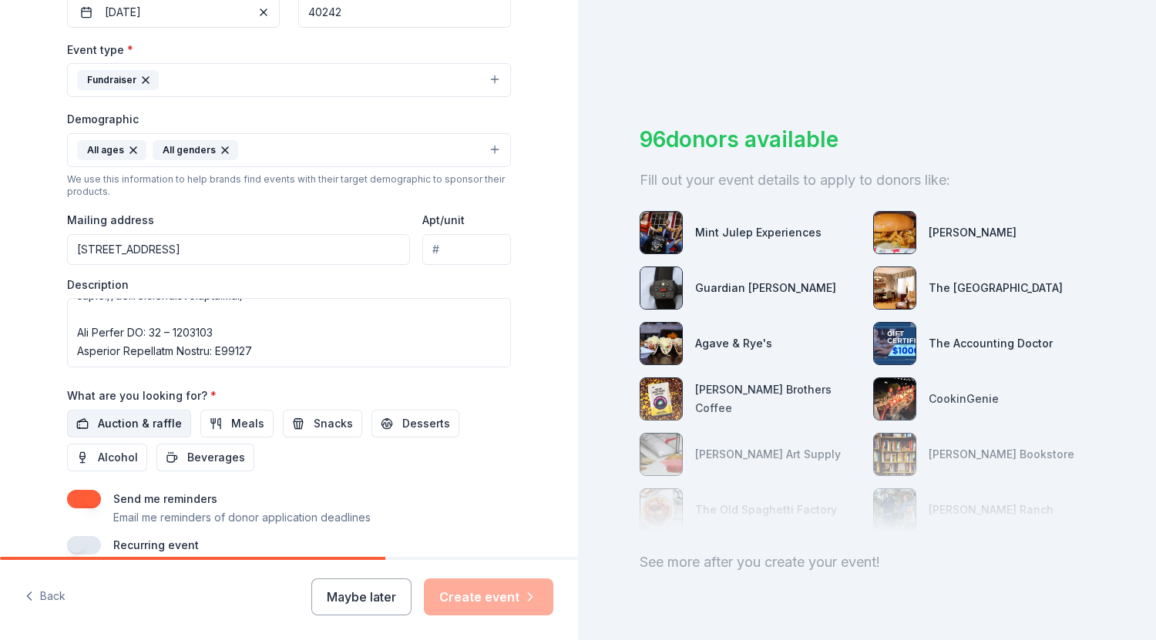
click at [160, 423] on span "Auction & raffle" at bounding box center [140, 424] width 84 height 18
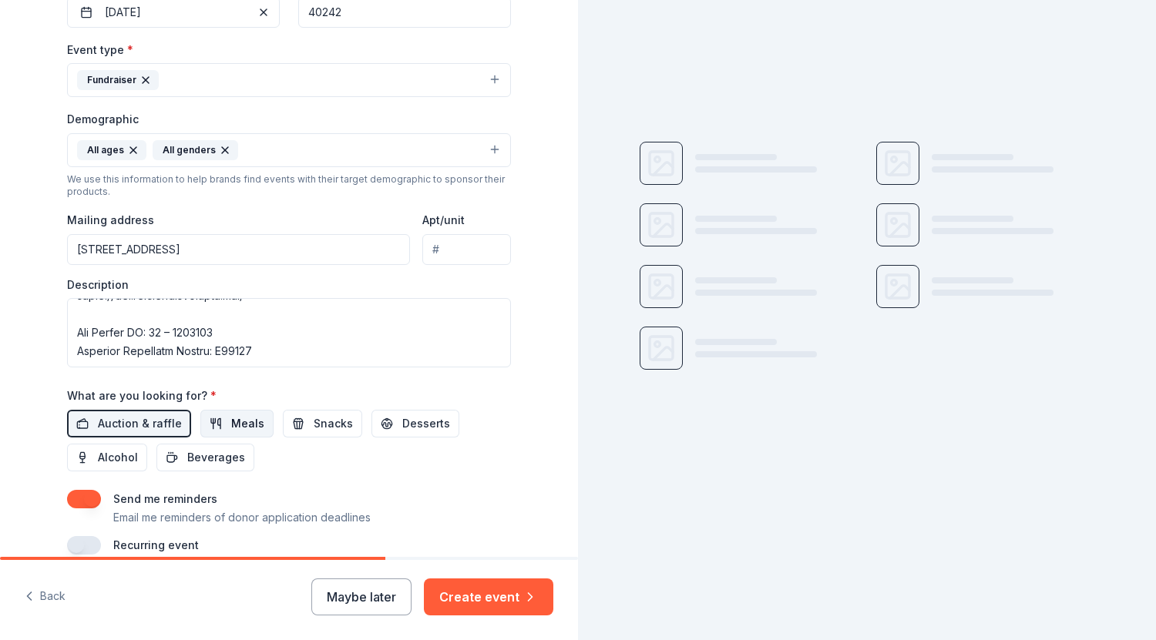
click at [231, 421] on span "Meals" at bounding box center [247, 424] width 33 height 18
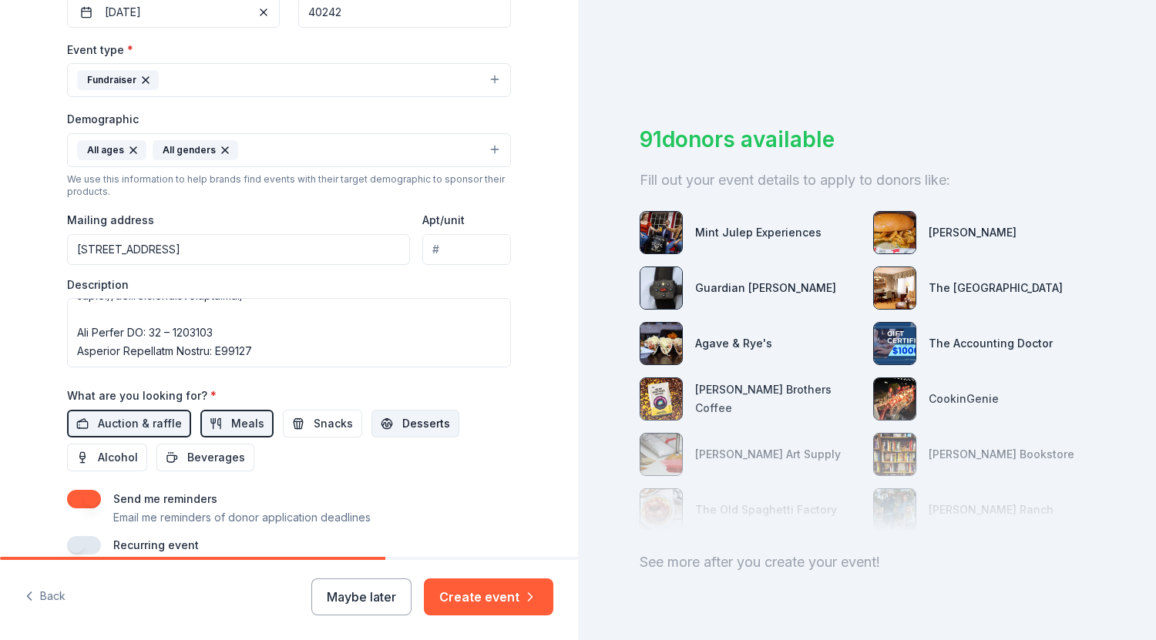
click at [408, 423] on span "Desserts" at bounding box center [426, 424] width 48 height 18
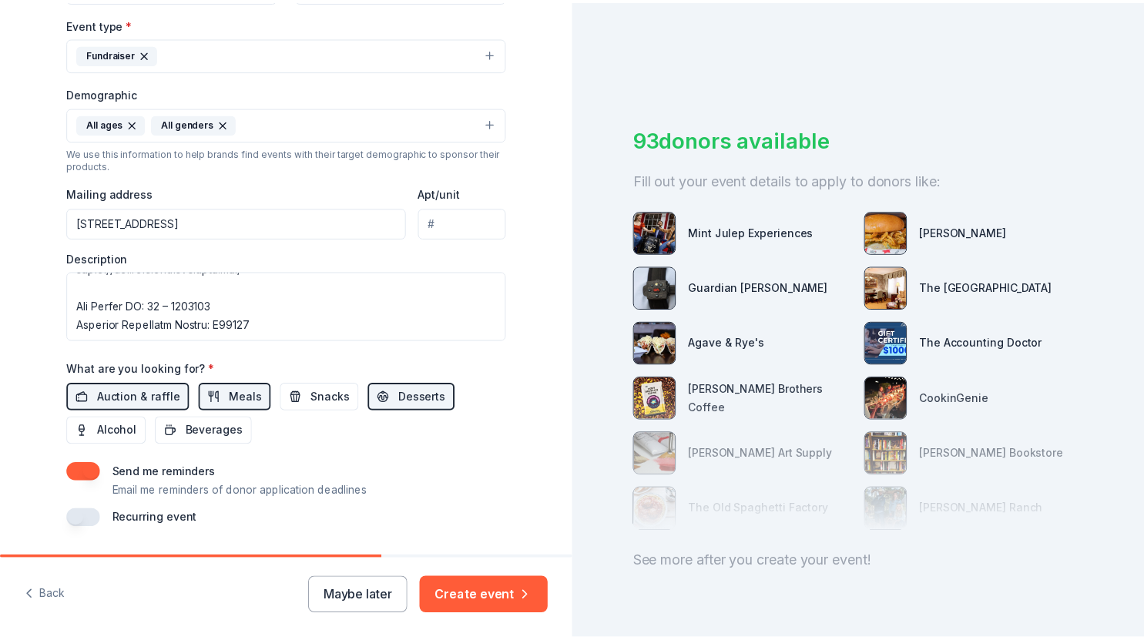
scroll to position [472, 0]
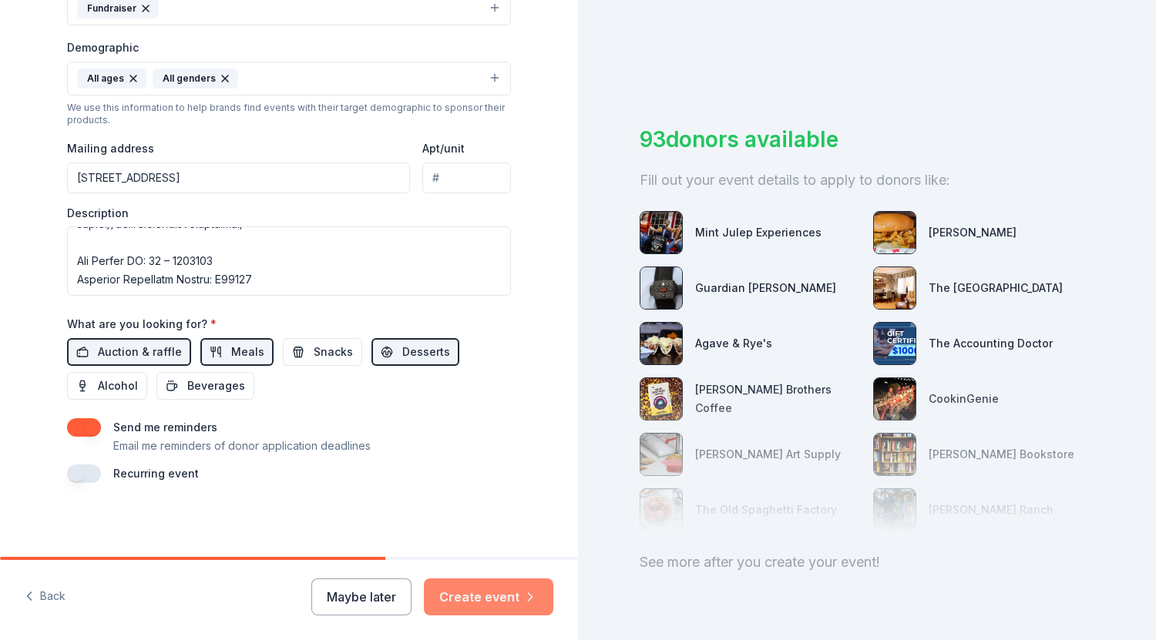
click at [498, 586] on button "Create event" at bounding box center [488, 597] width 129 height 37
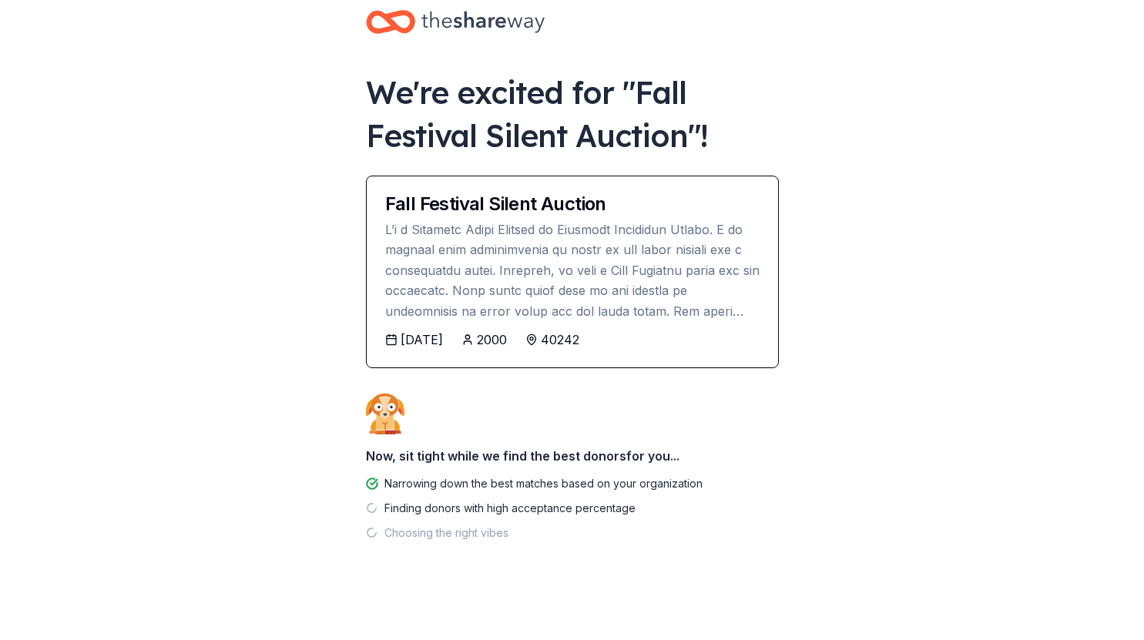
scroll to position [31, 0]
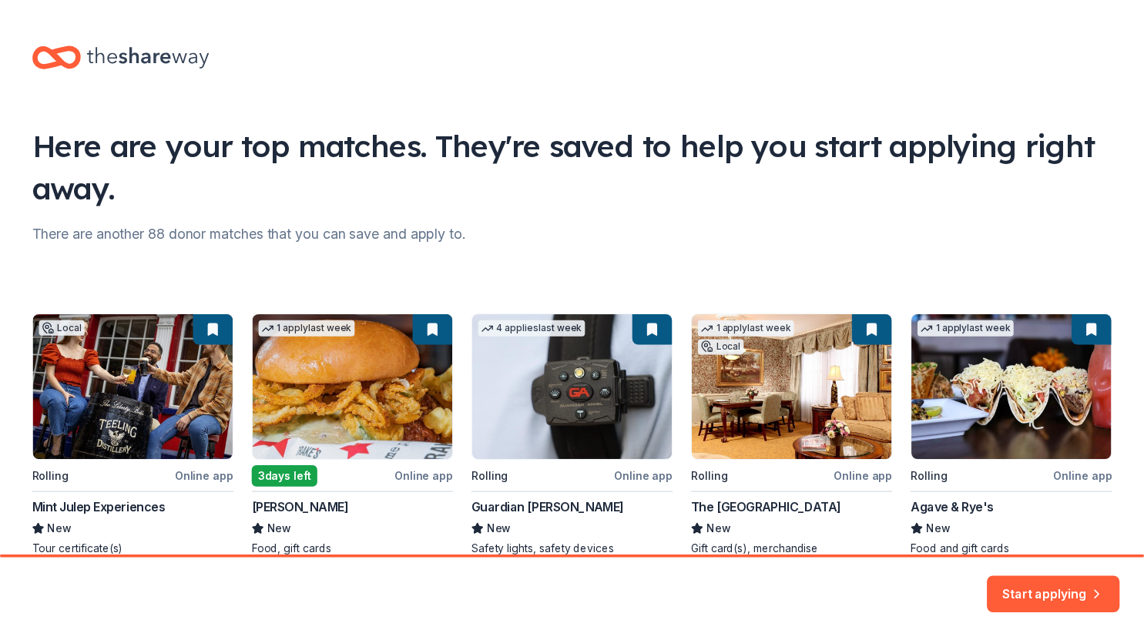
scroll to position [76, 0]
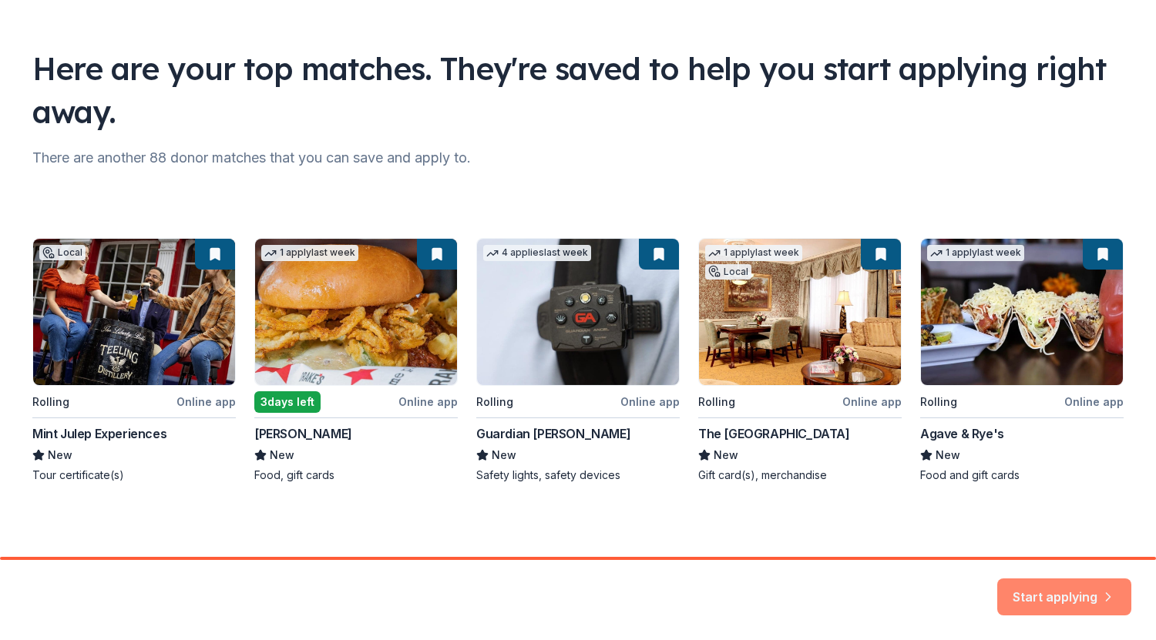
click at [1065, 593] on button "Start applying" at bounding box center [1064, 588] width 134 height 37
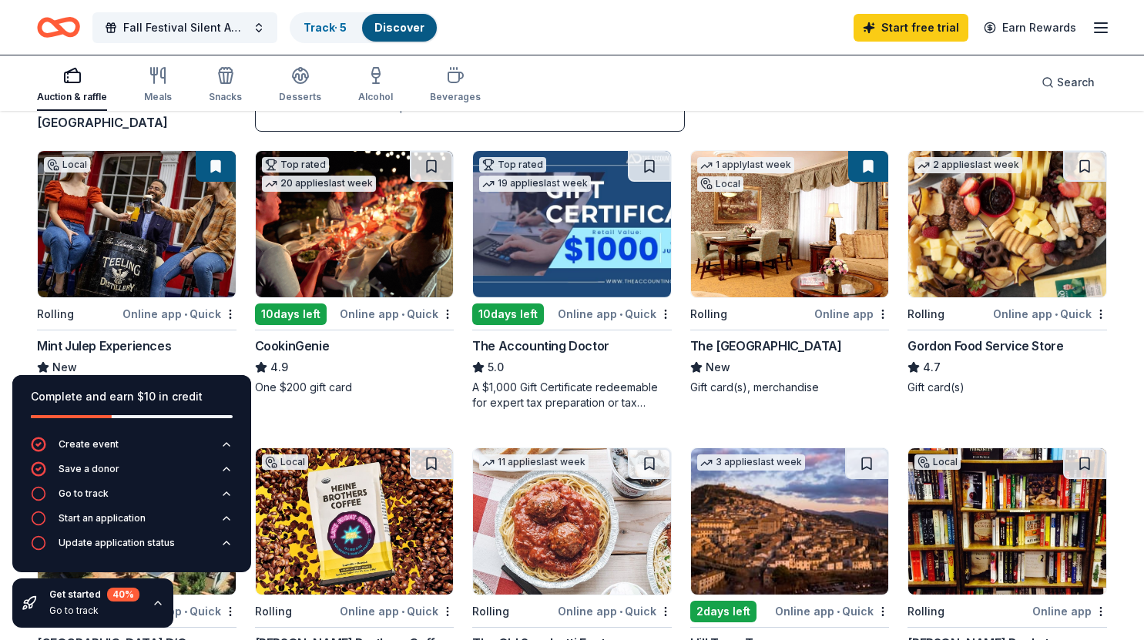
scroll to position [143, 0]
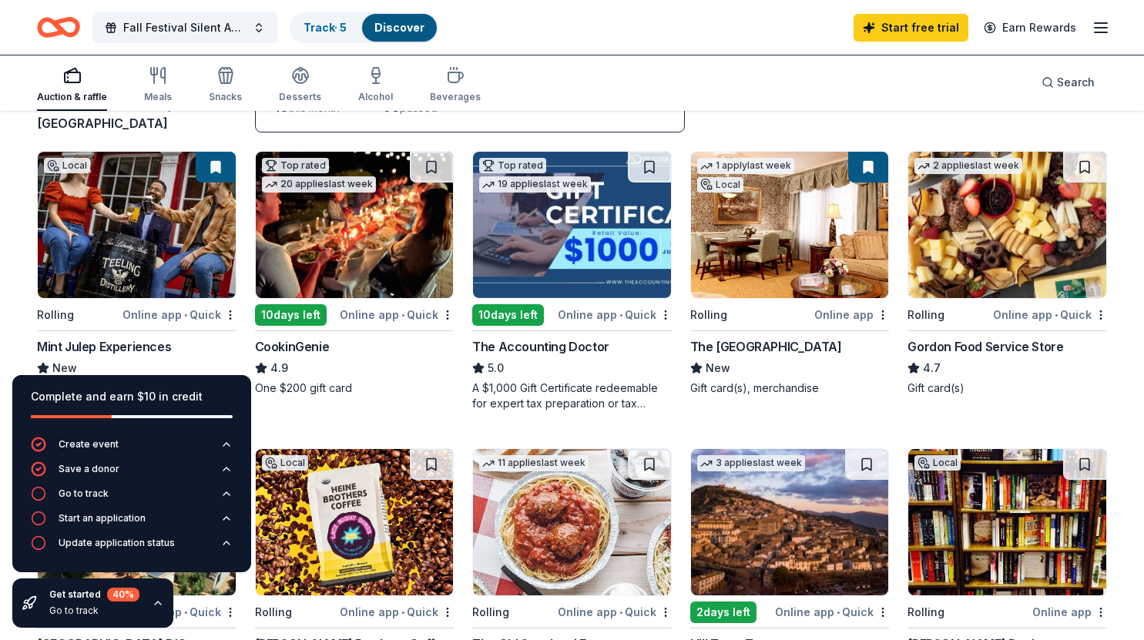
click at [388, 305] on div "Online app • Quick" at bounding box center [397, 314] width 114 height 19
click at [790, 259] on img at bounding box center [790, 225] width 198 height 146
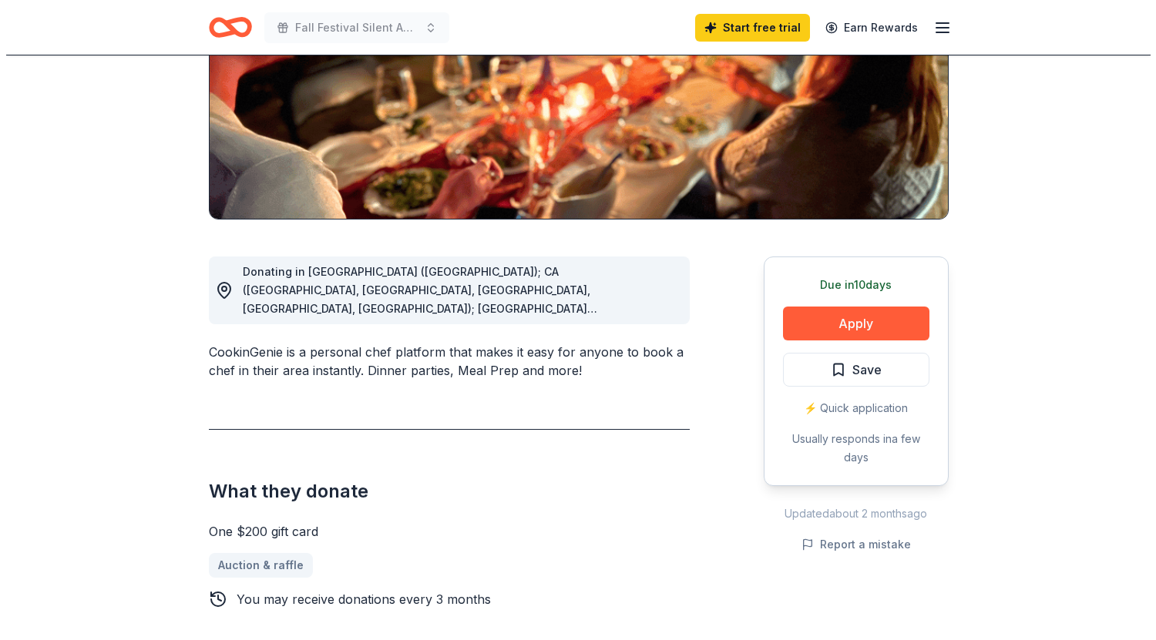
scroll to position [250, 0]
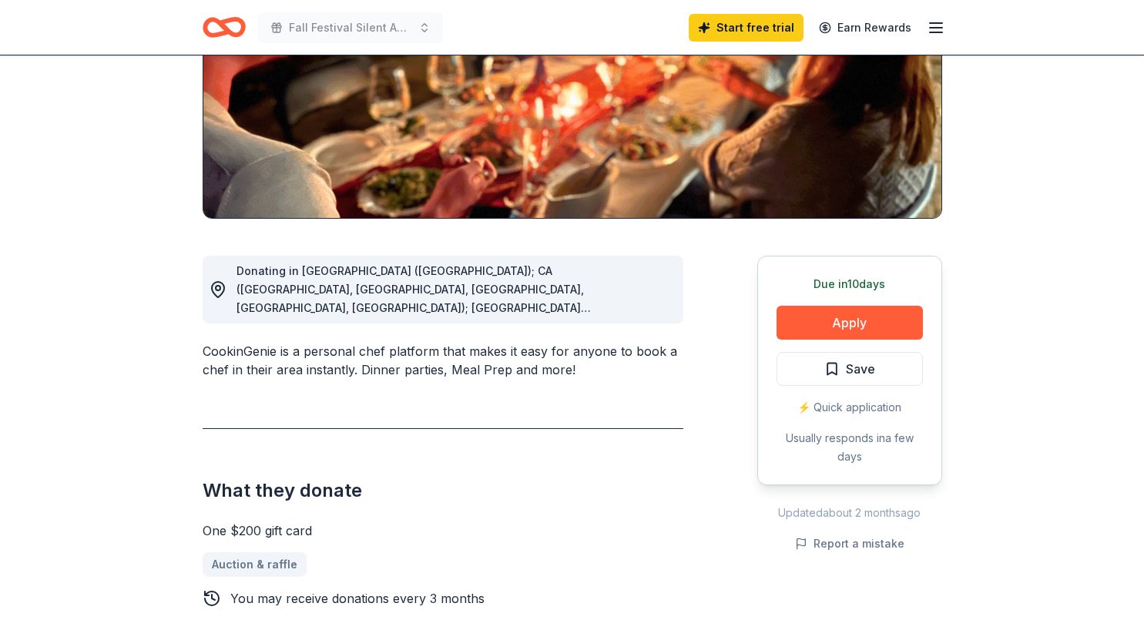
click at [629, 312] on span "Donating in [GEOGRAPHIC_DATA] ([GEOGRAPHIC_DATA]); CA ([GEOGRAPHIC_DATA], [GEOG…" at bounding box center [441, 455] width 408 height 383
click at [634, 304] on span "Donating in [GEOGRAPHIC_DATA] ([GEOGRAPHIC_DATA]); CA ([GEOGRAPHIC_DATA], [GEOG…" at bounding box center [441, 455] width 408 height 383
click at [835, 328] on button "Apply" at bounding box center [850, 323] width 146 height 34
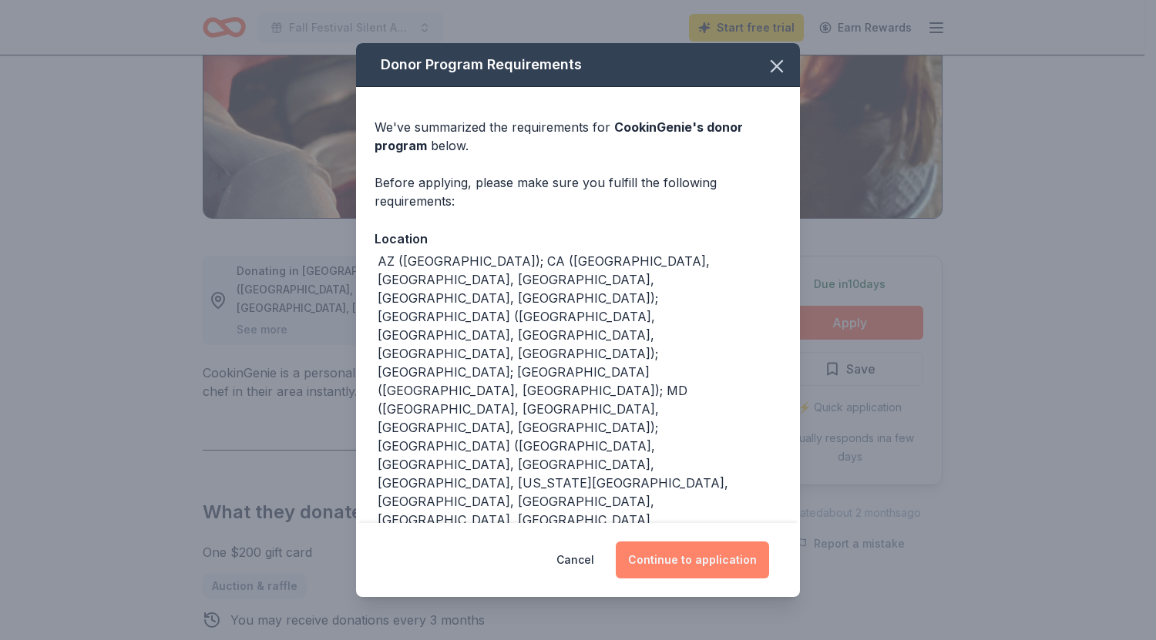
click at [683, 569] on button "Continue to application" at bounding box center [692, 560] width 153 height 37
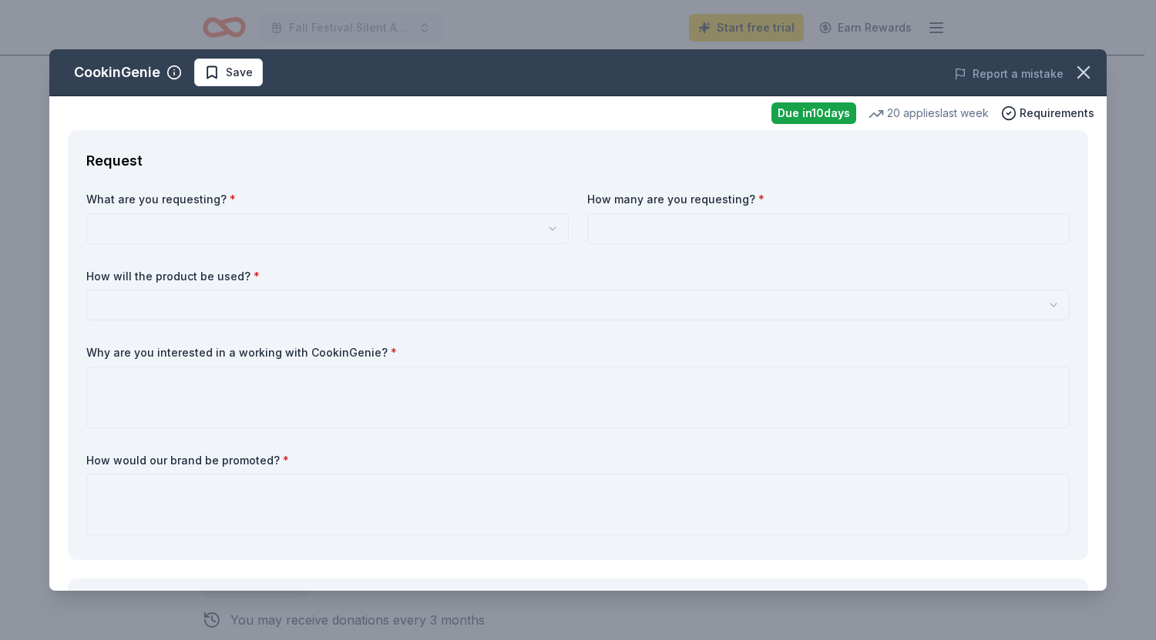
scroll to position [0, 0]
click at [548, 228] on html "Fall Festival Silent Auction Start free trial Earn Rewards Due in 10 days Share…" at bounding box center [578, 320] width 1156 height 640
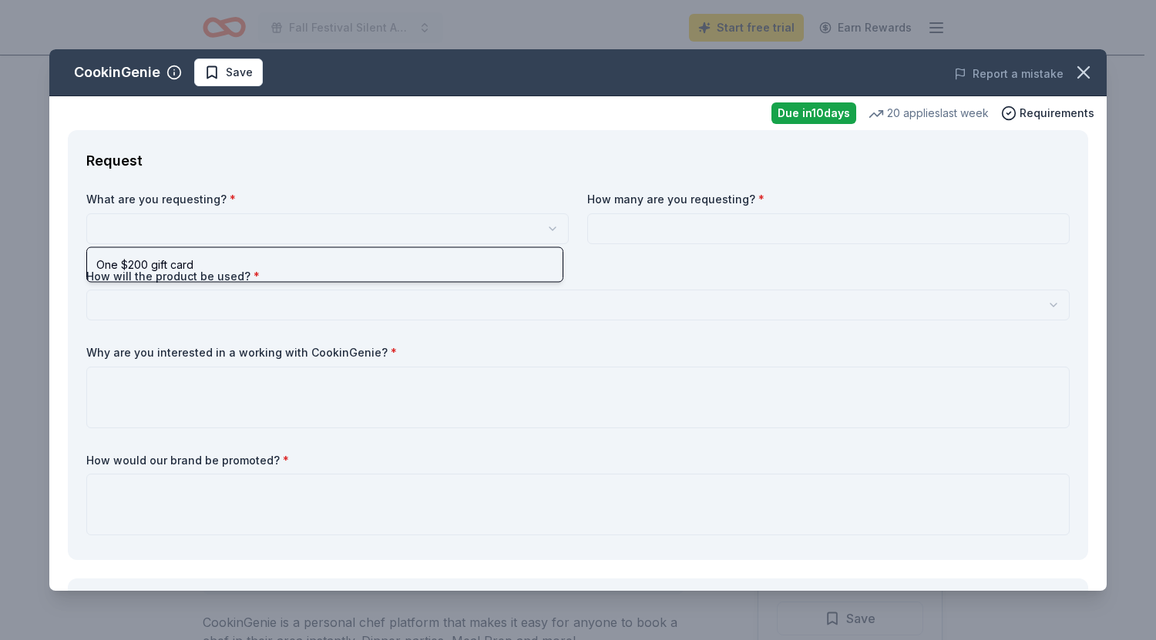
select select "One $200 gift card"
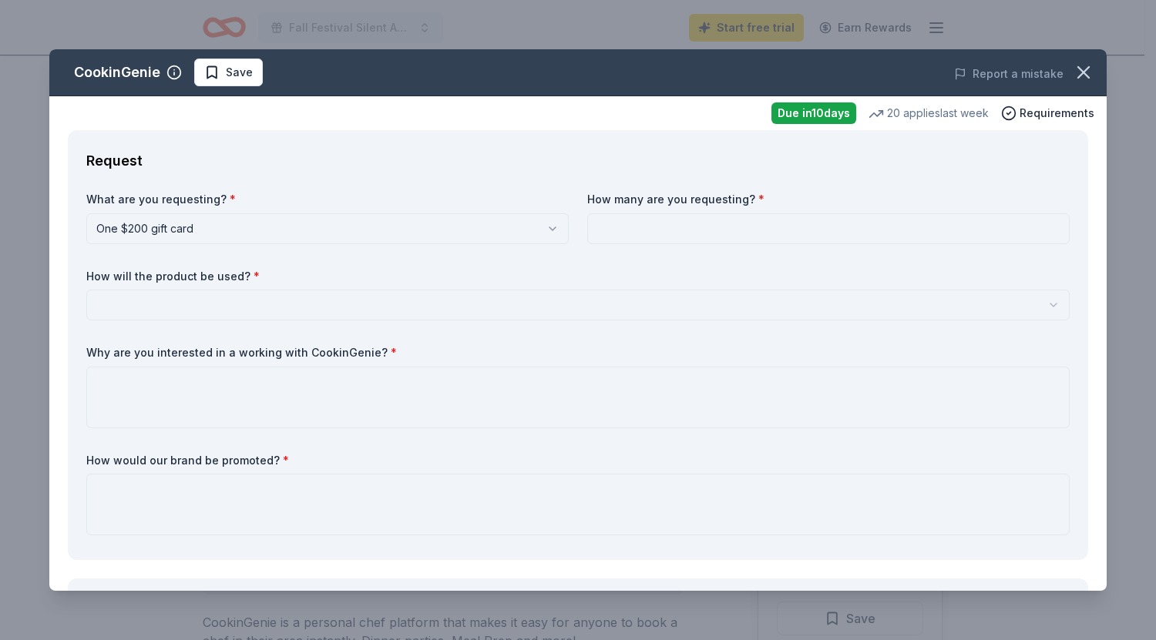
click at [659, 234] on input at bounding box center [828, 228] width 482 height 31
type input "1"
click at [218, 308] on html "Fall Festival Silent Auction Start free trial Earn Rewards Due in 10 days Share…" at bounding box center [578, 320] width 1156 height 640
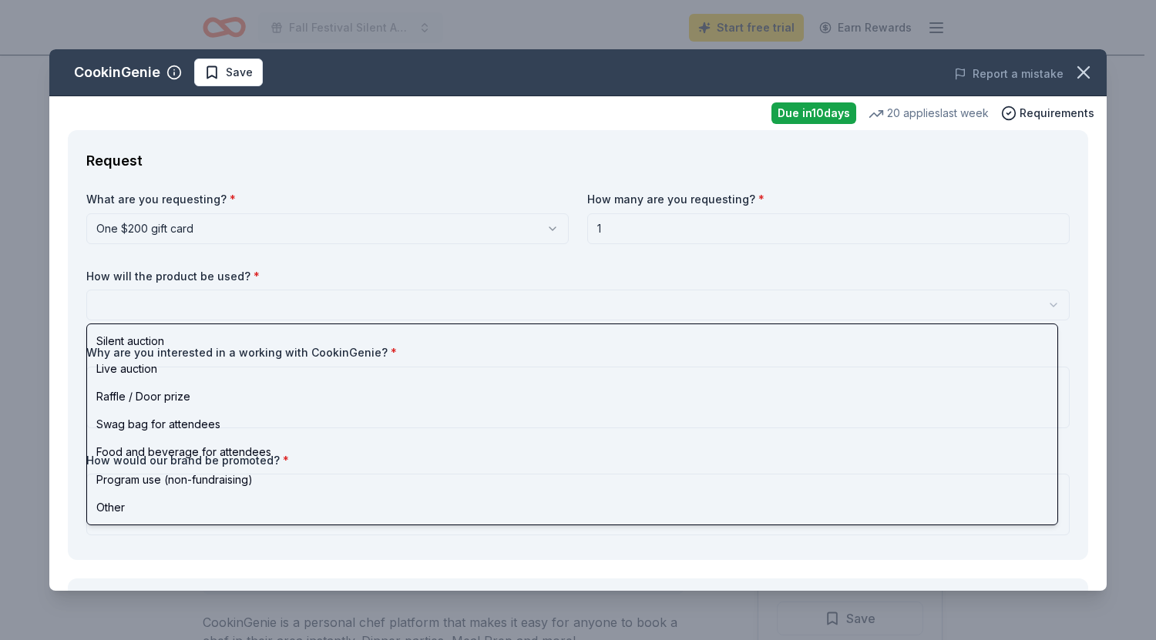
select select "silentAuction"
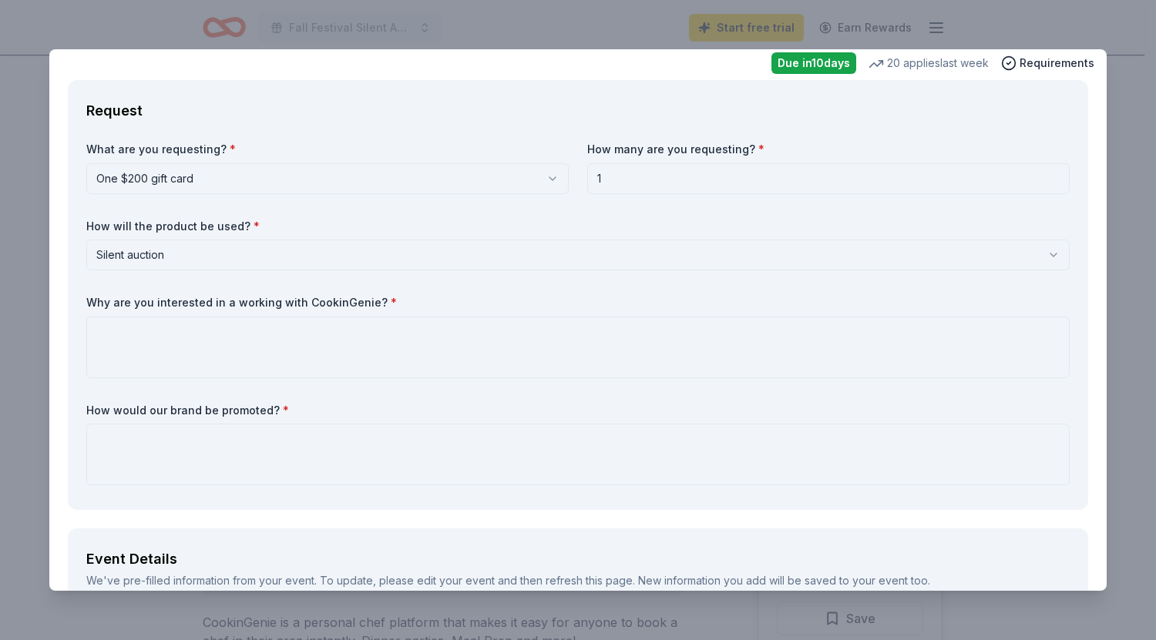
scroll to position [77, 0]
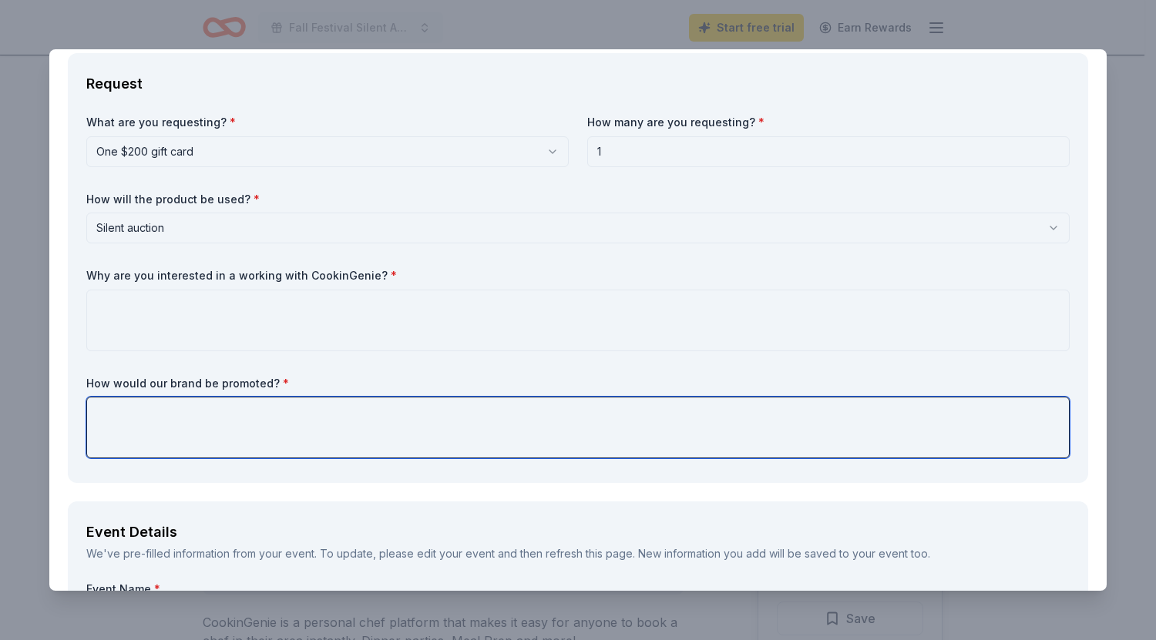
click at [237, 418] on textarea at bounding box center [577, 428] width 983 height 62
type textarea "I"
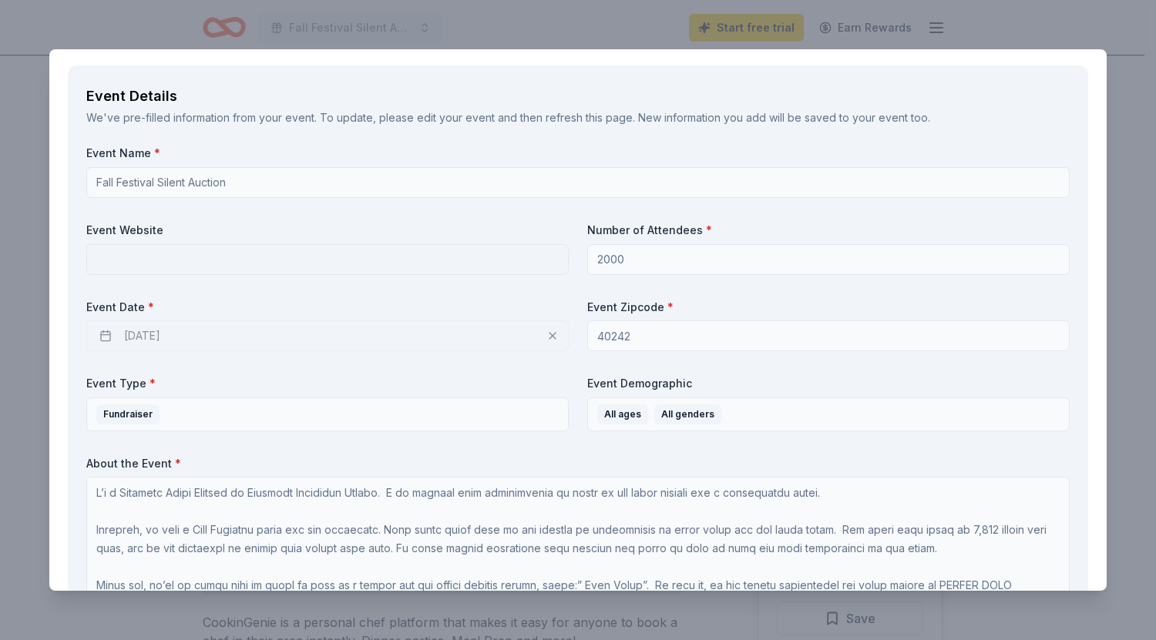
scroll to position [514, 0]
type textarea "This event hosts 2,000 plus people in person and an online audience as well, wh…"
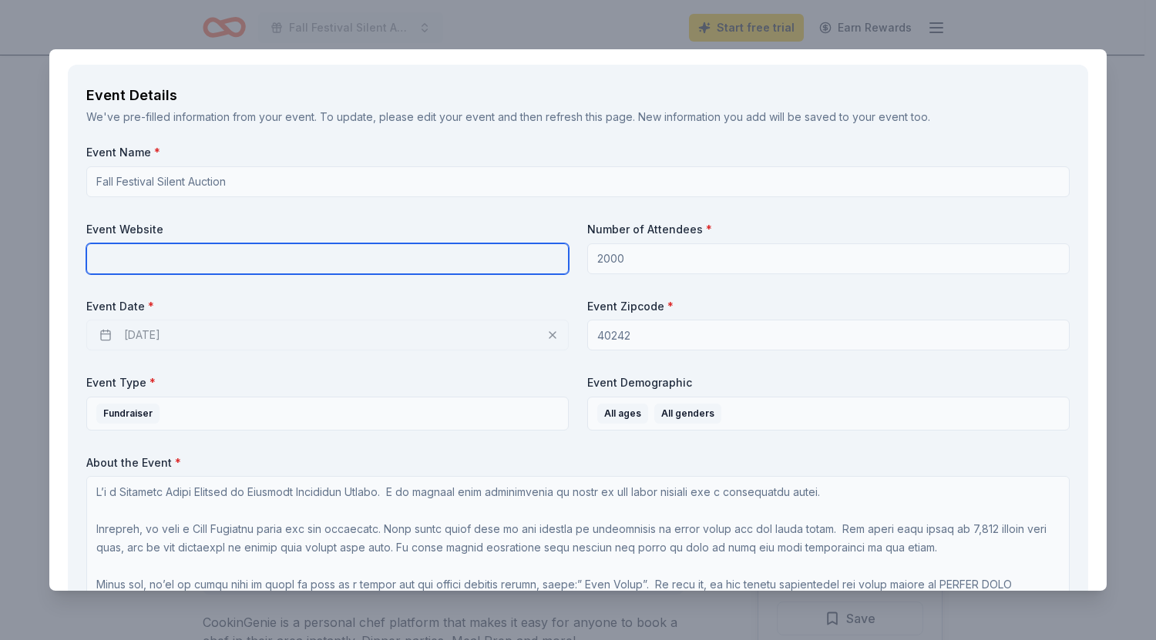
click at [351, 267] on input "text" at bounding box center [327, 258] width 482 height 31
paste input "[URL][DOMAIN_NAME]"
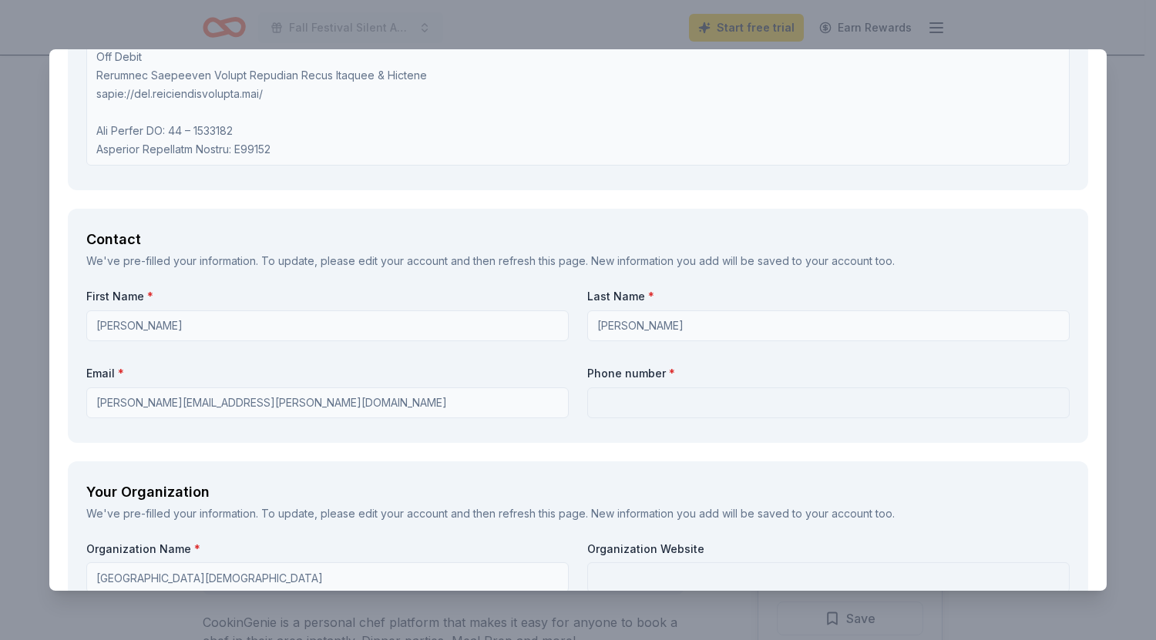
scroll to position [1195, 0]
type input "[URL][DOMAIN_NAME]"
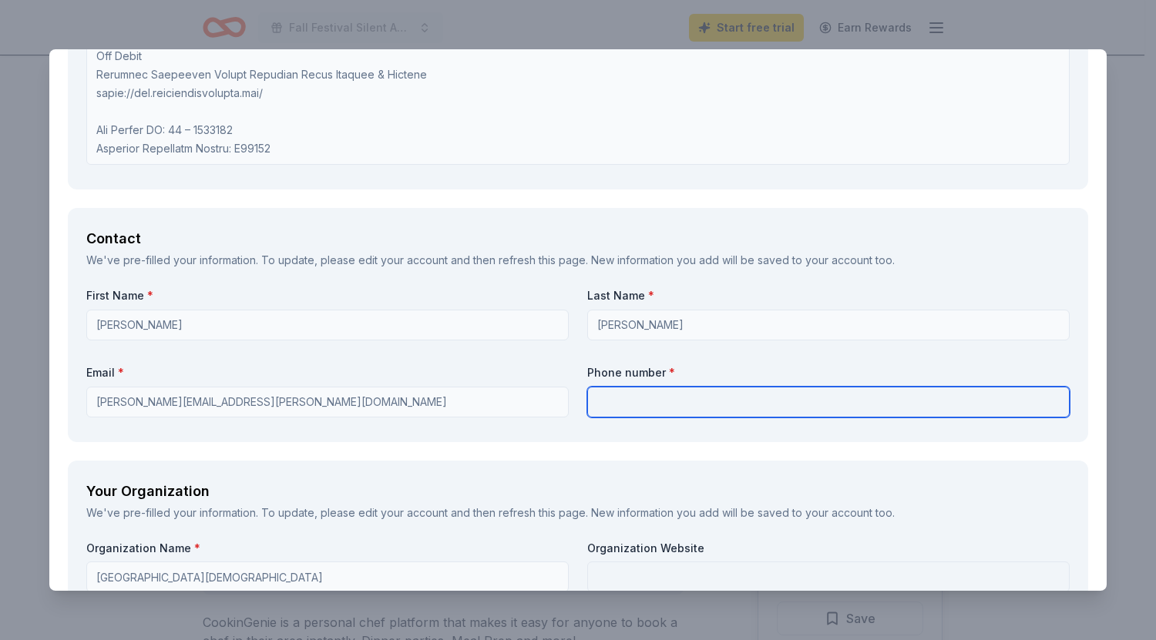
click at [635, 397] on input "text" at bounding box center [828, 402] width 482 height 31
type input "5028195868"
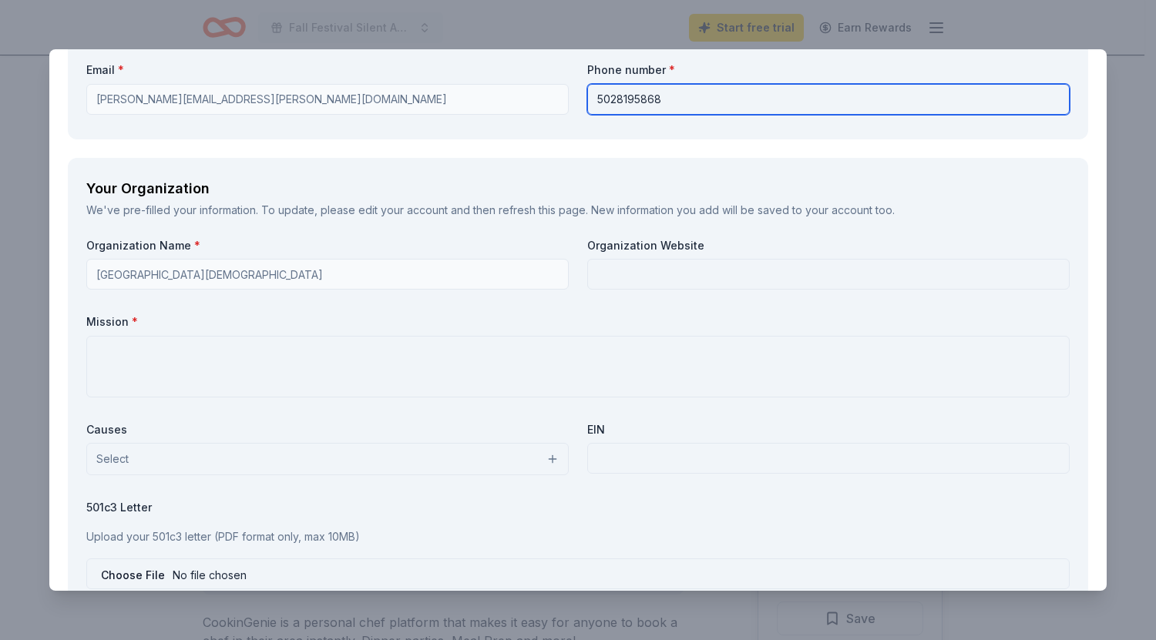
scroll to position [1499, 0]
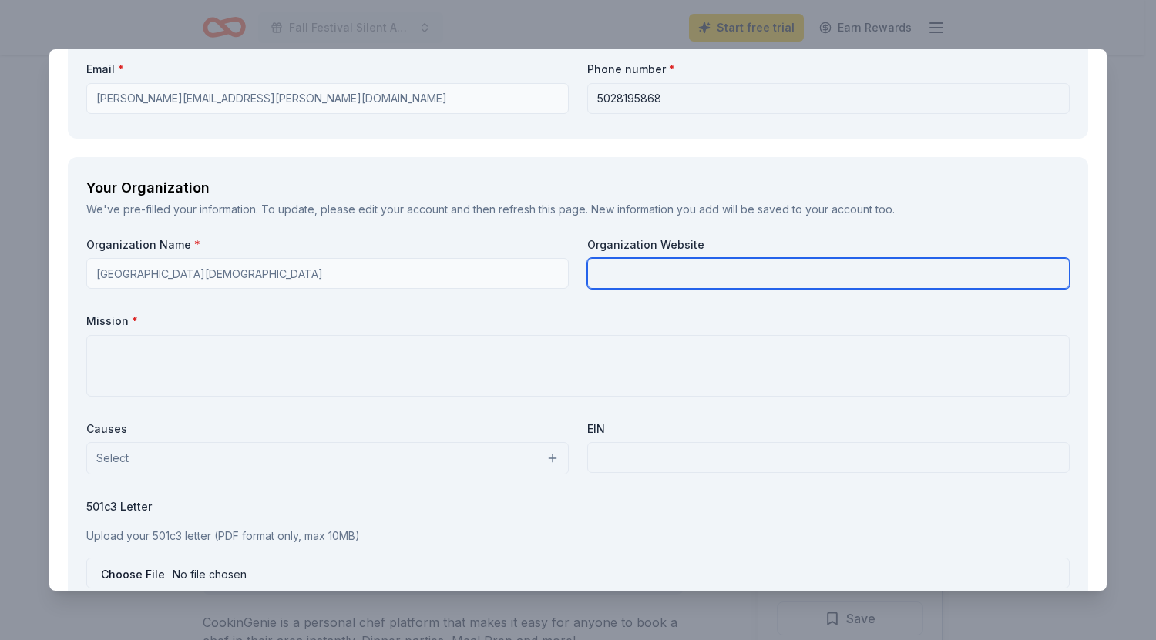
click at [693, 268] on input "text" at bounding box center [828, 273] width 482 height 31
click at [677, 274] on input "portlandchristianschool.org" at bounding box center [828, 273] width 482 height 31
type input "[DOMAIN_NAME]"
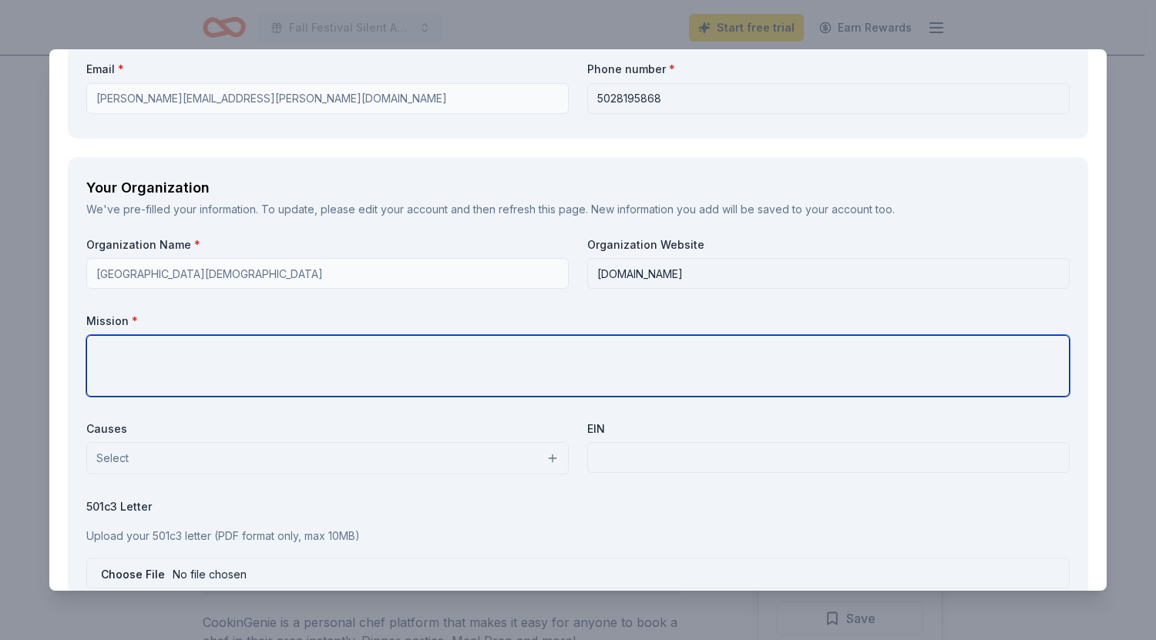
click at [157, 387] on textarea at bounding box center [577, 366] width 983 height 62
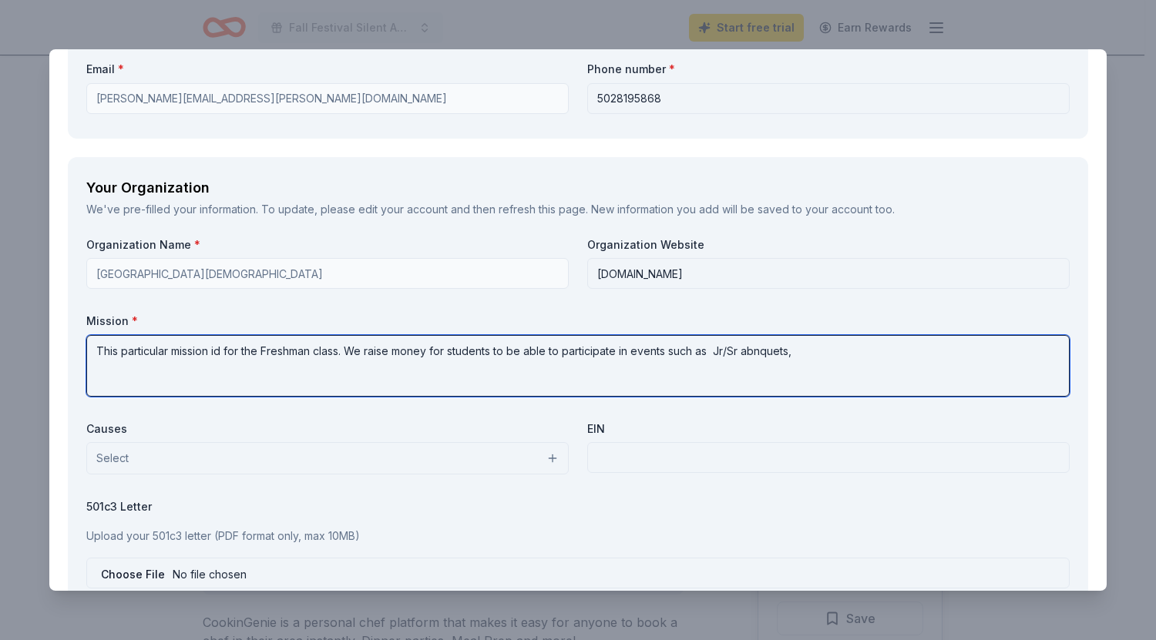
click at [755, 354] on textarea "This particular mission id for the Freshman class. We raise money for students …" at bounding box center [577, 366] width 983 height 62
click at [784, 350] on textarea "This particular mission id for the Freshman class. We raise money for students …" at bounding box center [577, 366] width 983 height 62
click at [797, 358] on textarea "This particular mission id for the Freshman class. We raise money for students …" at bounding box center [577, 366] width 983 height 62
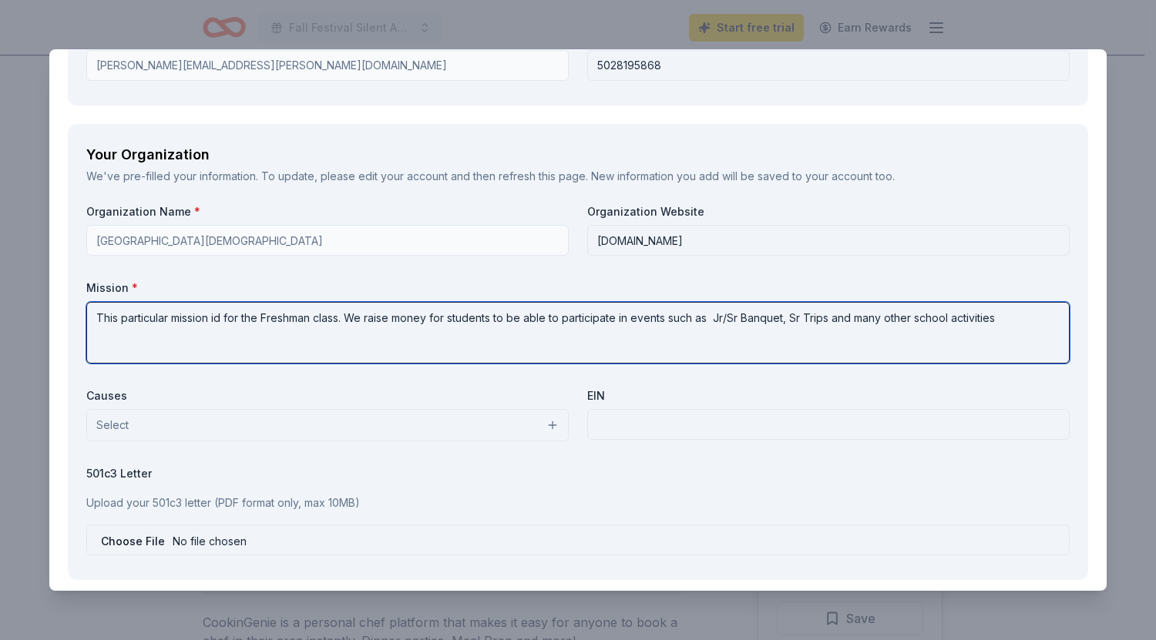
scroll to position [1533, 0]
click at [220, 318] on textarea "This particular mission id for the Freshman class. We raise money for students …" at bounding box center [577, 332] width 983 height 62
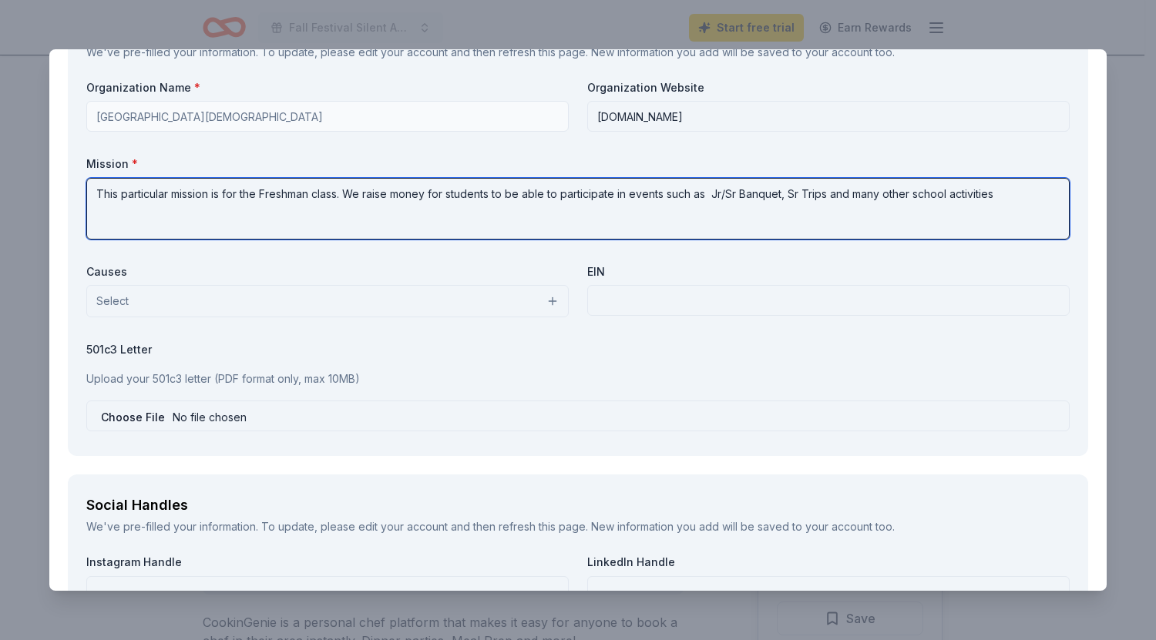
scroll to position [1657, 0]
type textarea "This particular mission is for the Freshman class. We raise money for students …"
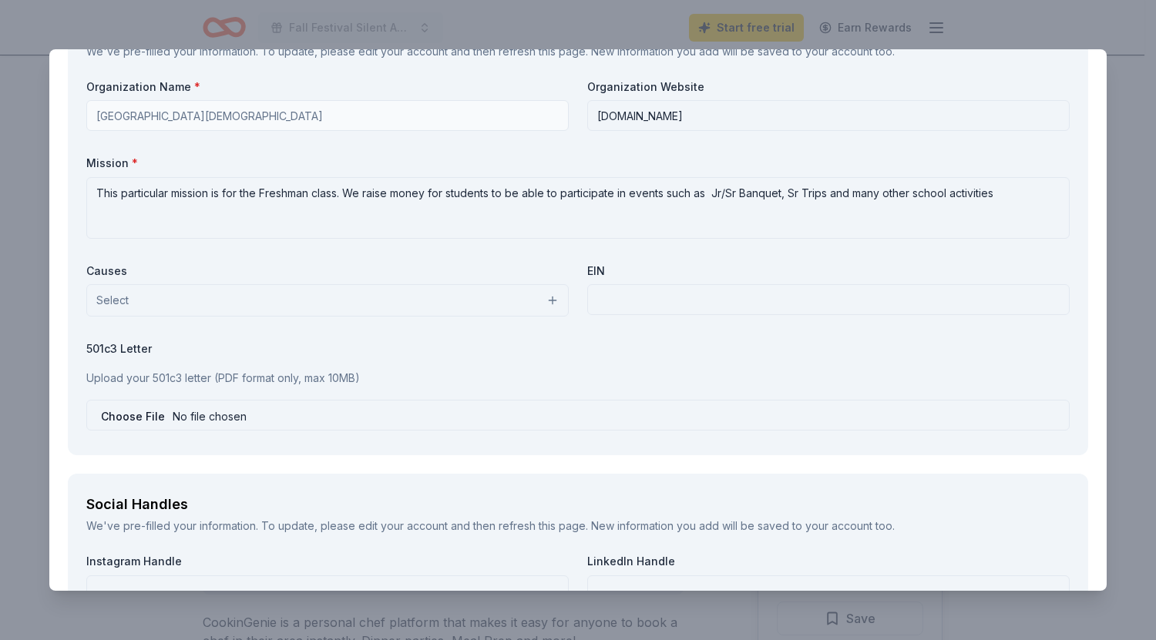
click at [546, 290] on button "Select" at bounding box center [327, 300] width 482 height 32
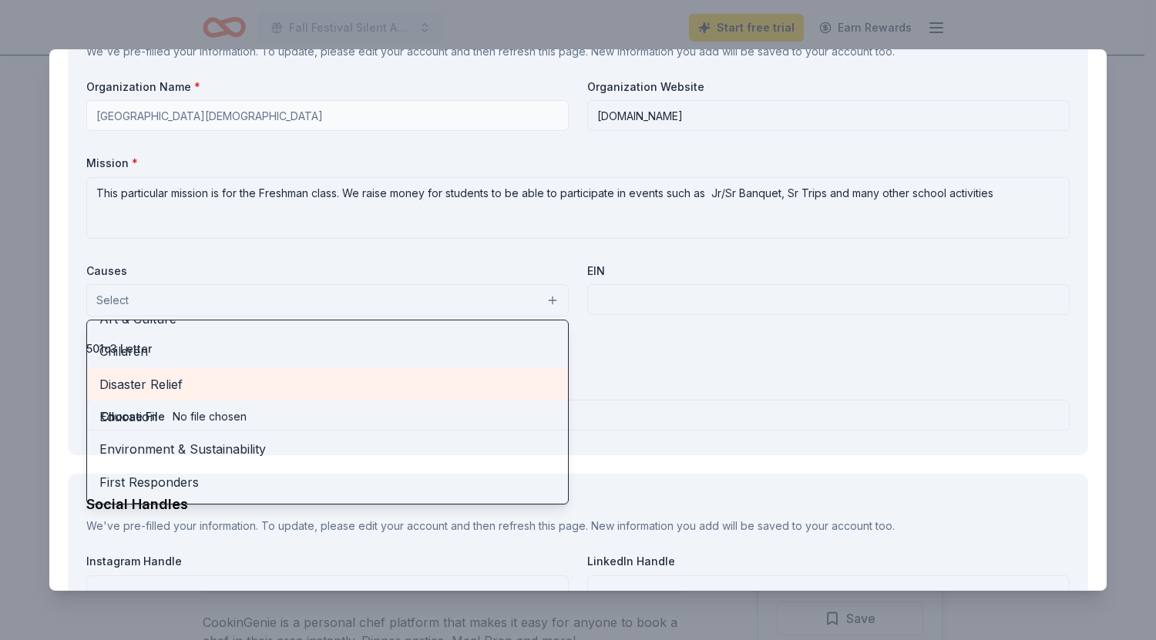
scroll to position [54, 0]
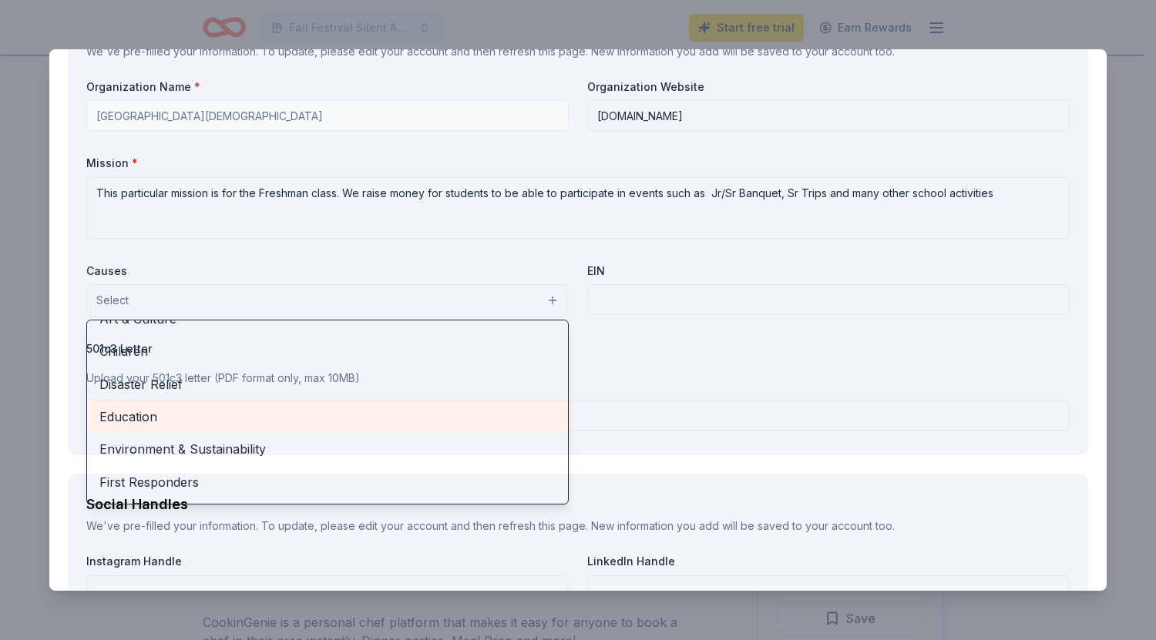
click at [290, 414] on span "Education" at bounding box center [327, 417] width 456 height 20
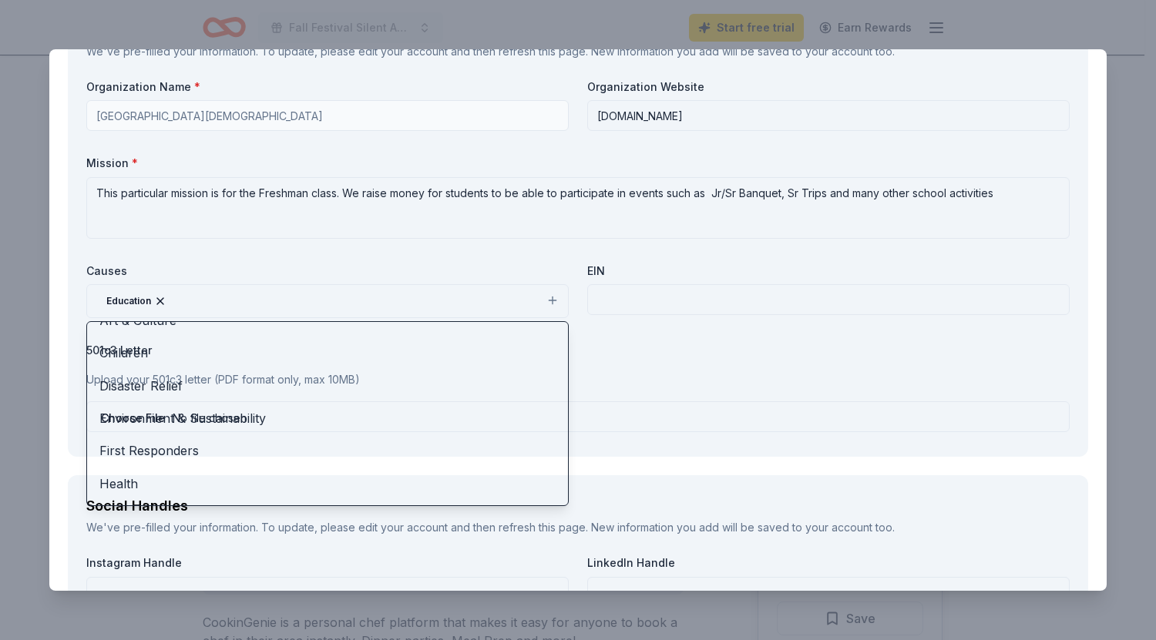
click at [708, 293] on div "Organization Name * Portland Christian School Organization Website portlandchri…" at bounding box center [577, 258] width 983 height 359
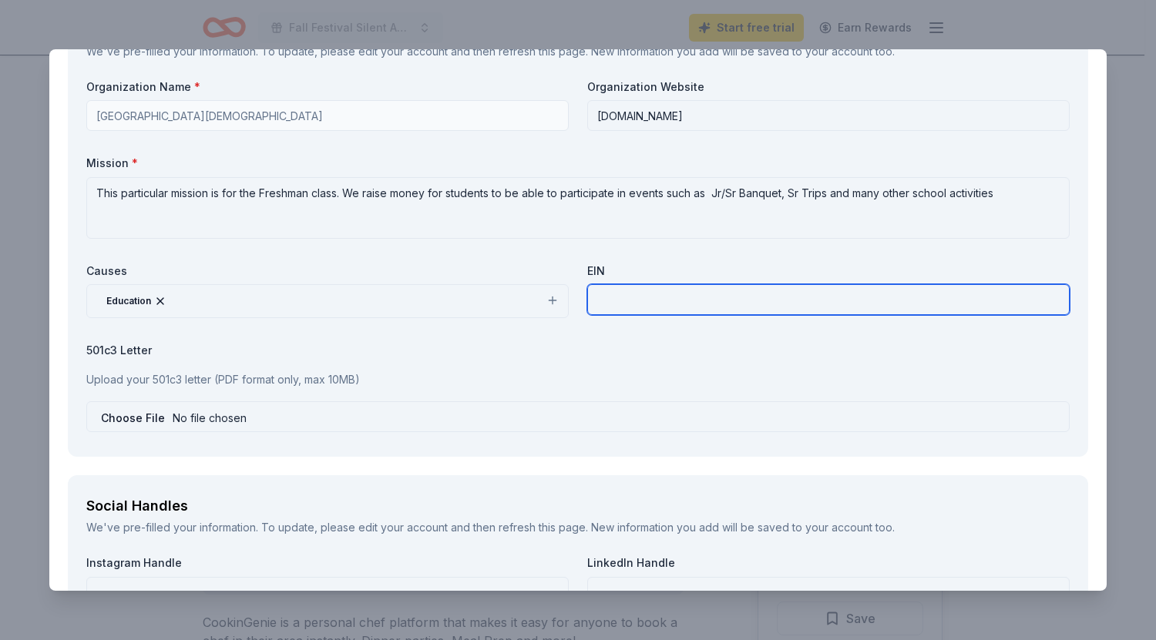
click at [616, 297] on input "text" at bounding box center [828, 299] width 482 height 31
paste input "20 – 2918651"
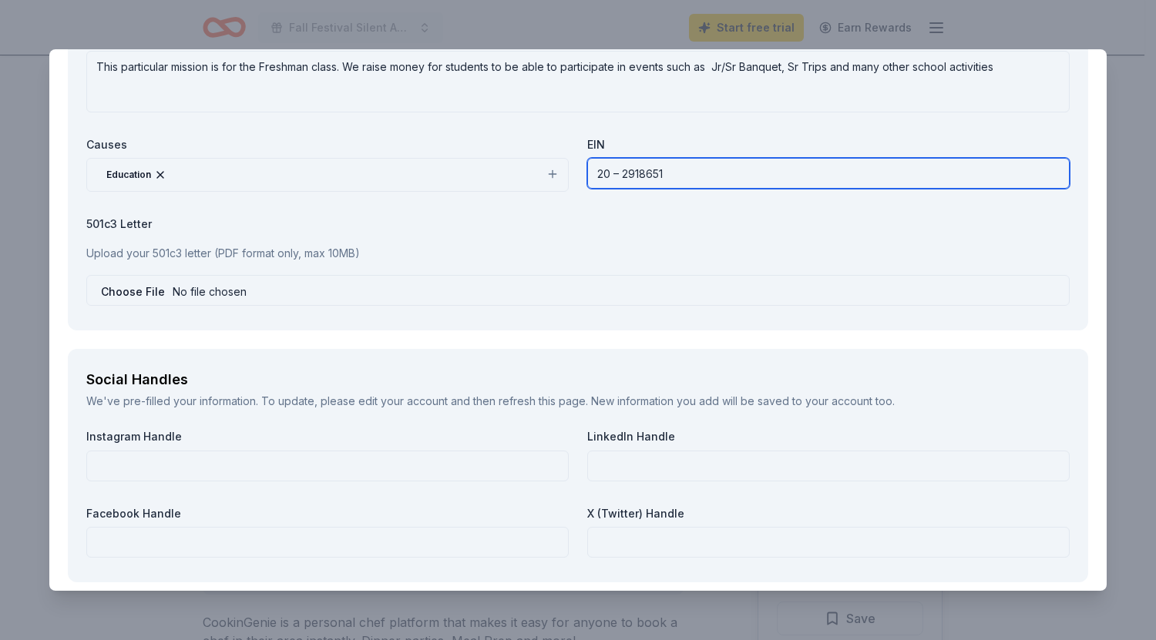
scroll to position [1785, 0]
type input "20 – 2918651"
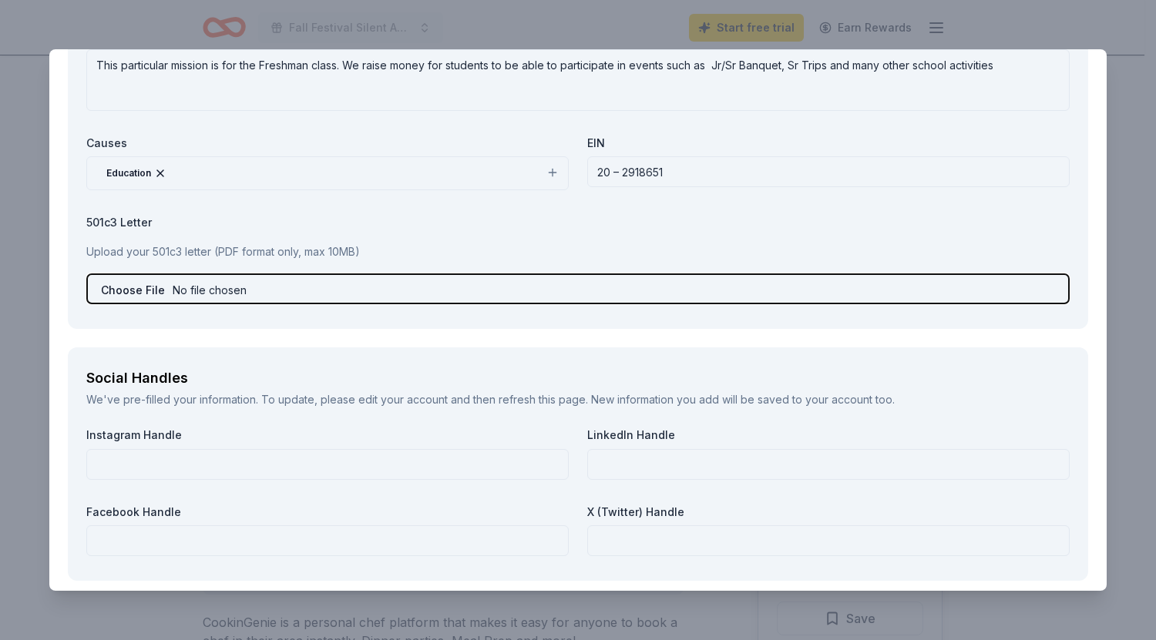
click at [215, 292] on input "file" at bounding box center [577, 289] width 983 height 31
type input "C:\fakepath\tax exempt form (5) (1) (1) (1).pdf"
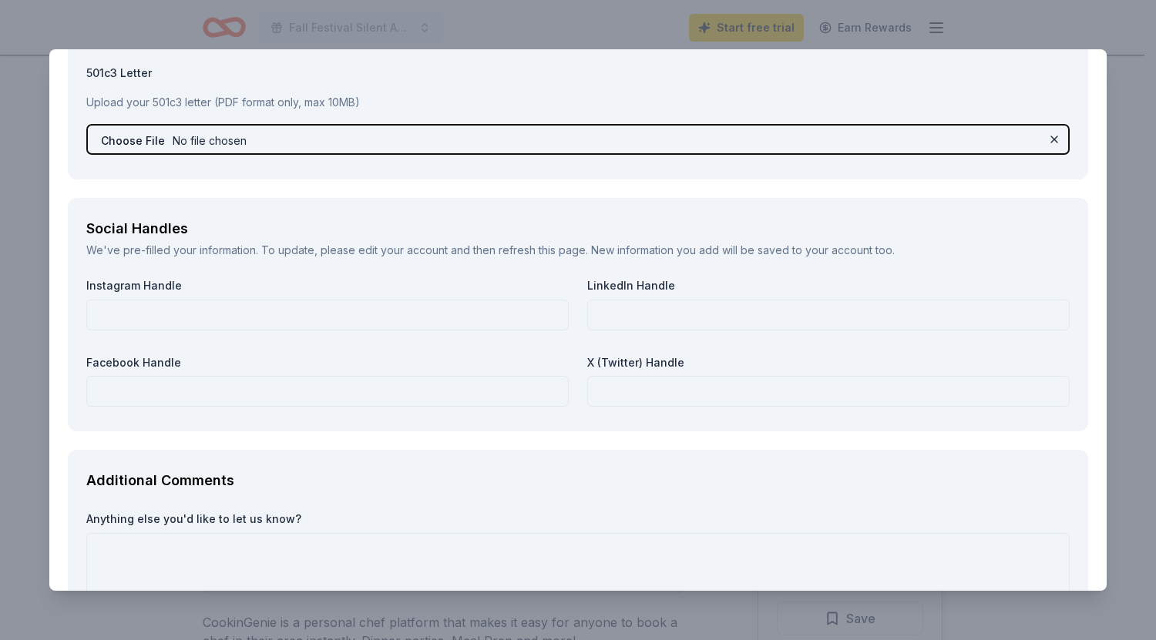
scroll to position [1935, 0]
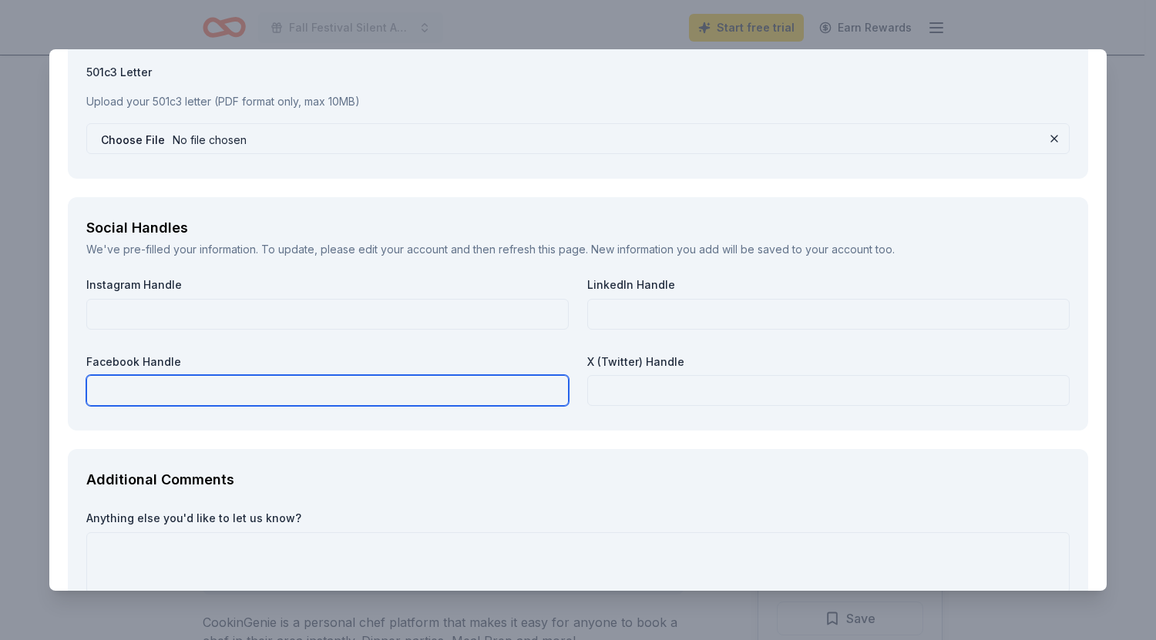
click at [188, 388] on input "text" at bounding box center [327, 390] width 482 height 31
paste input "https://www.facebook.com/PortlandChristianSchool/"
type input "https://www.facebook.com/PortlandChristianSchool/"
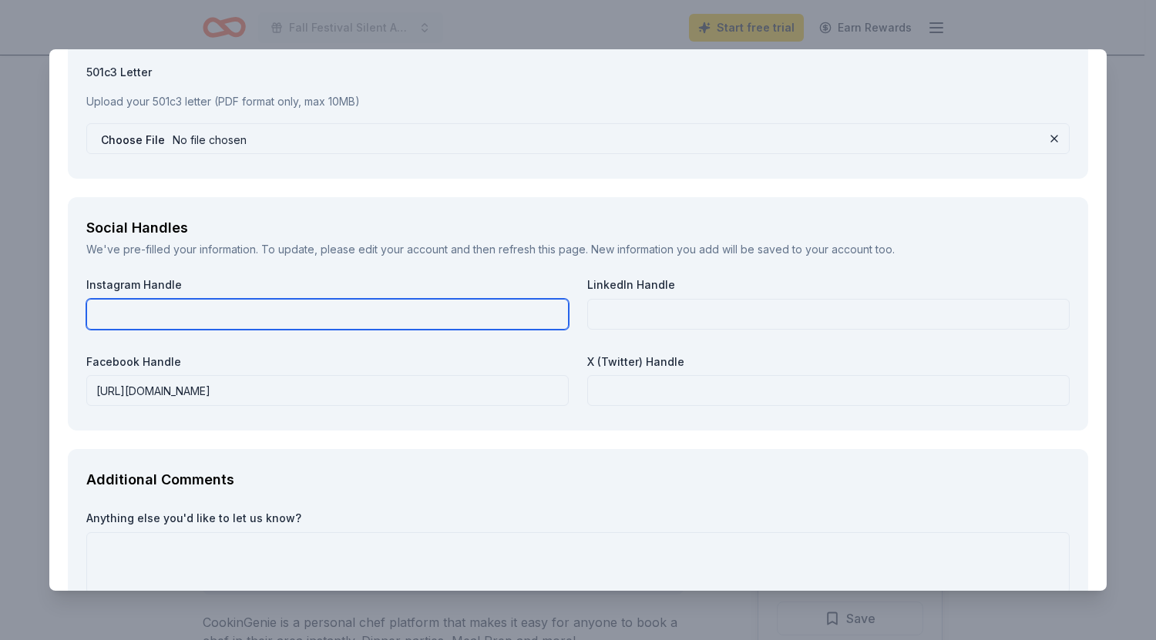
click at [476, 319] on input "text" at bounding box center [327, 314] width 482 height 31
paste input "https://www.instagram.com/portlandchristian1924/?hl=en"
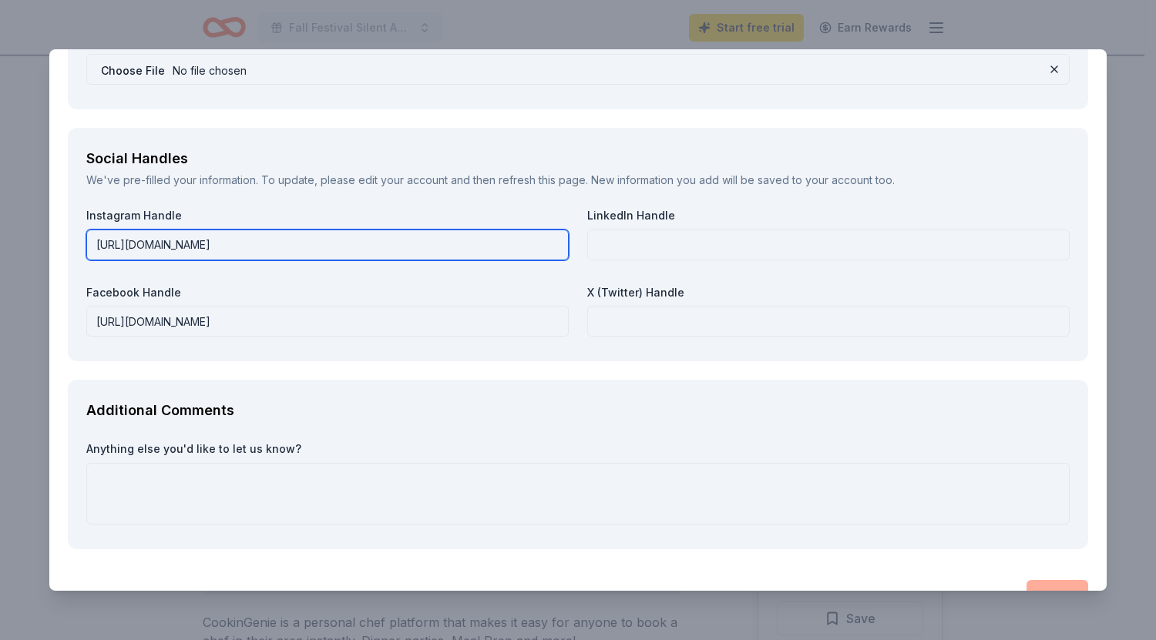
scroll to position [2042, 0]
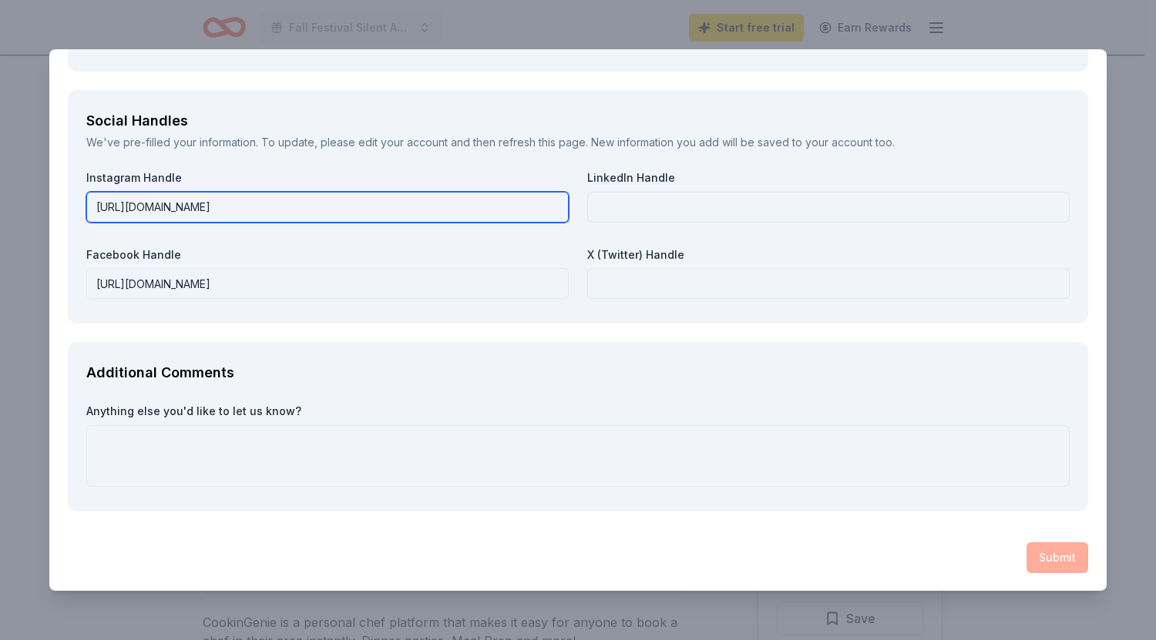
type input "https://www.instagram.com/portlandchristian1924/"
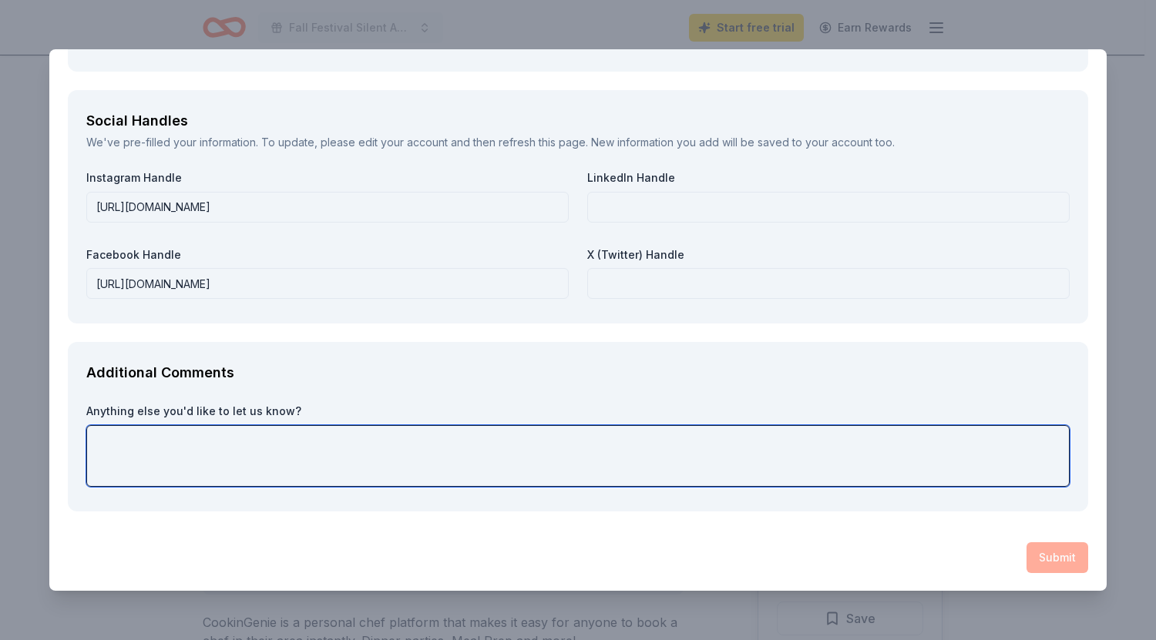
click at [119, 458] on textarea at bounding box center [577, 456] width 983 height 62
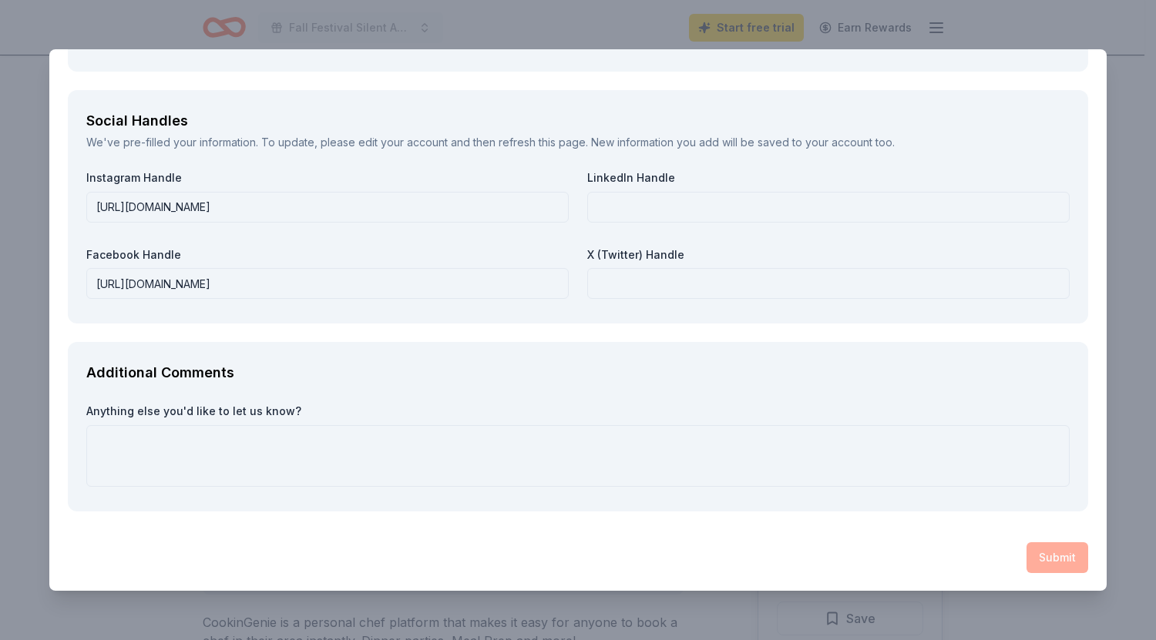
click at [1044, 559] on div "Submit" at bounding box center [578, 557] width 1020 height 31
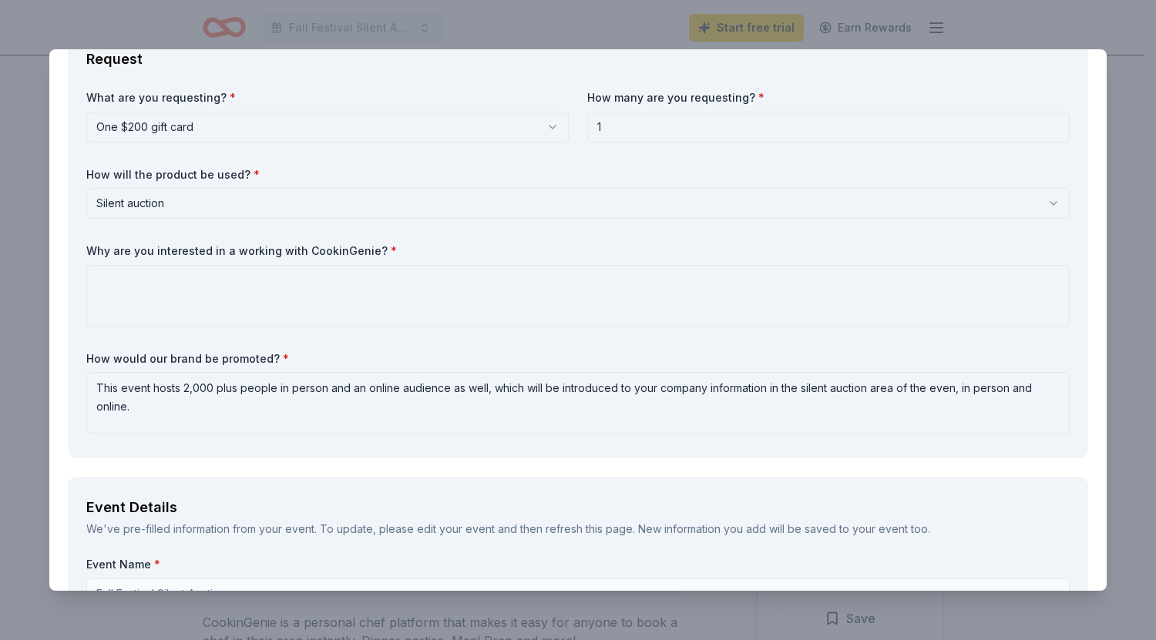
scroll to position [100, 0]
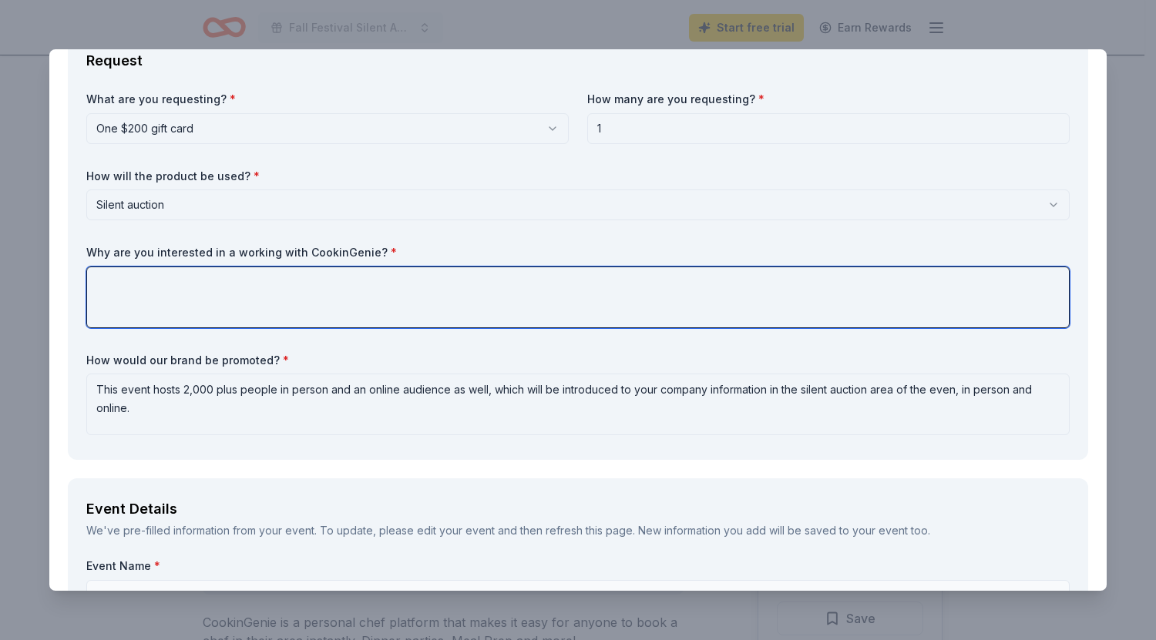
click at [359, 282] on textarea at bounding box center [577, 298] width 983 height 62
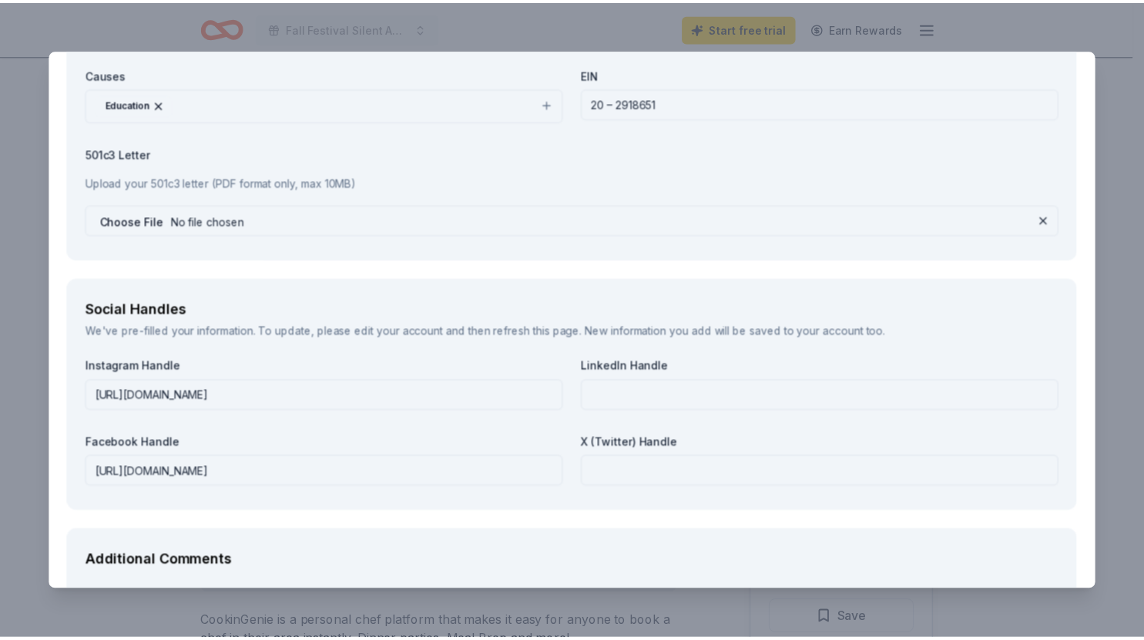
scroll to position [2042, 0]
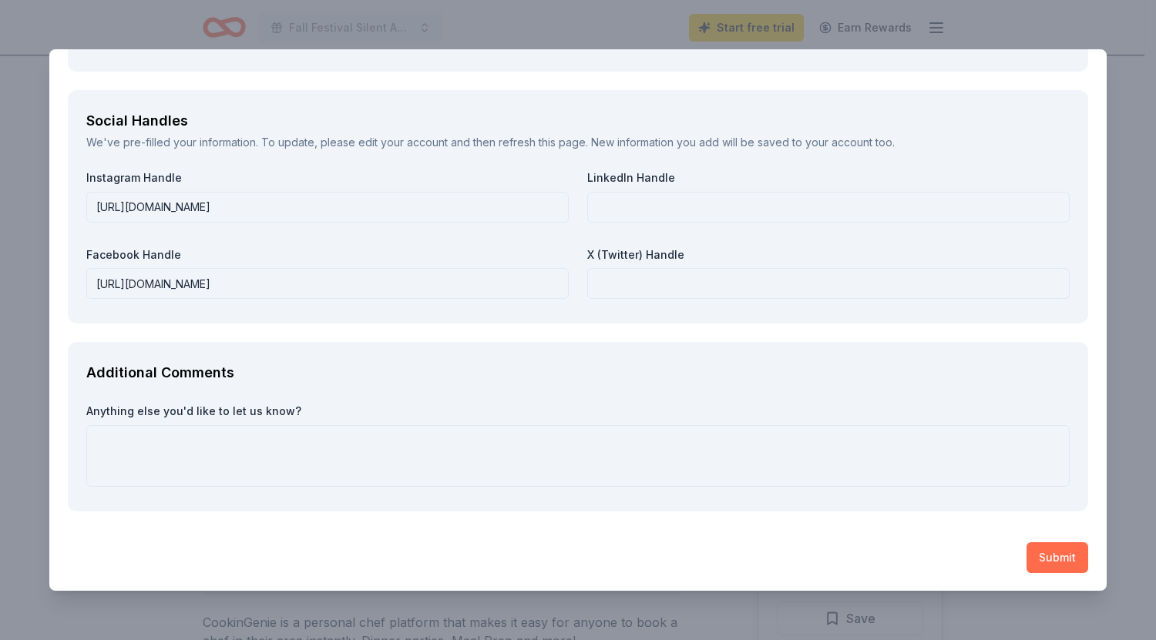
type textarea "This would be a great experience for someone, on a date night. It will also giv…"
click at [1039, 554] on button "Submit" at bounding box center [1057, 557] width 62 height 31
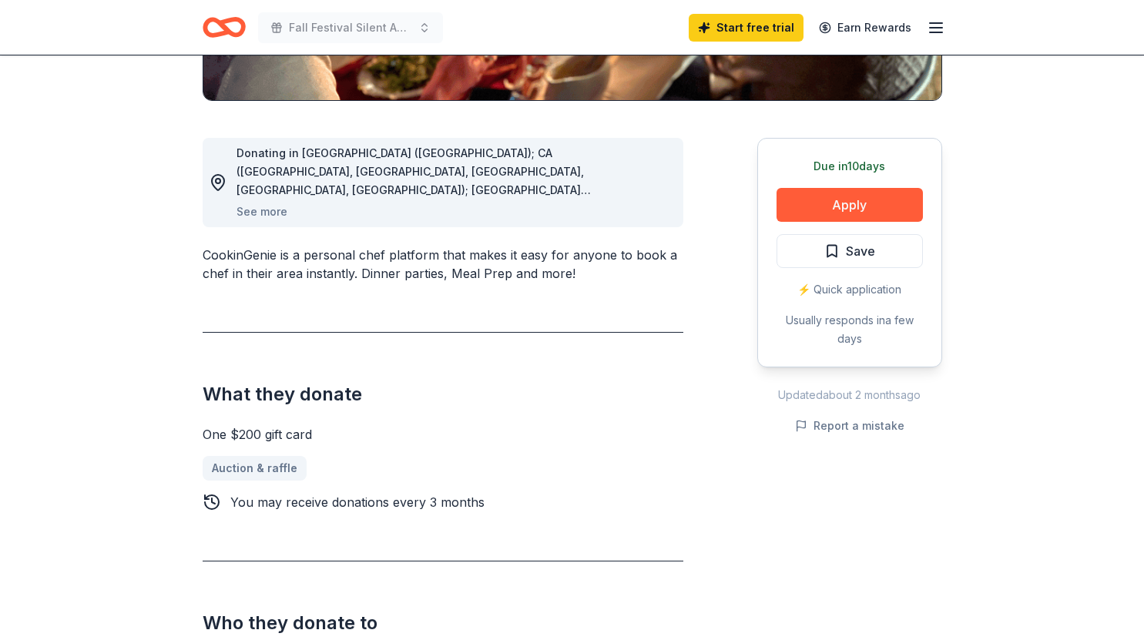
scroll to position [0, 0]
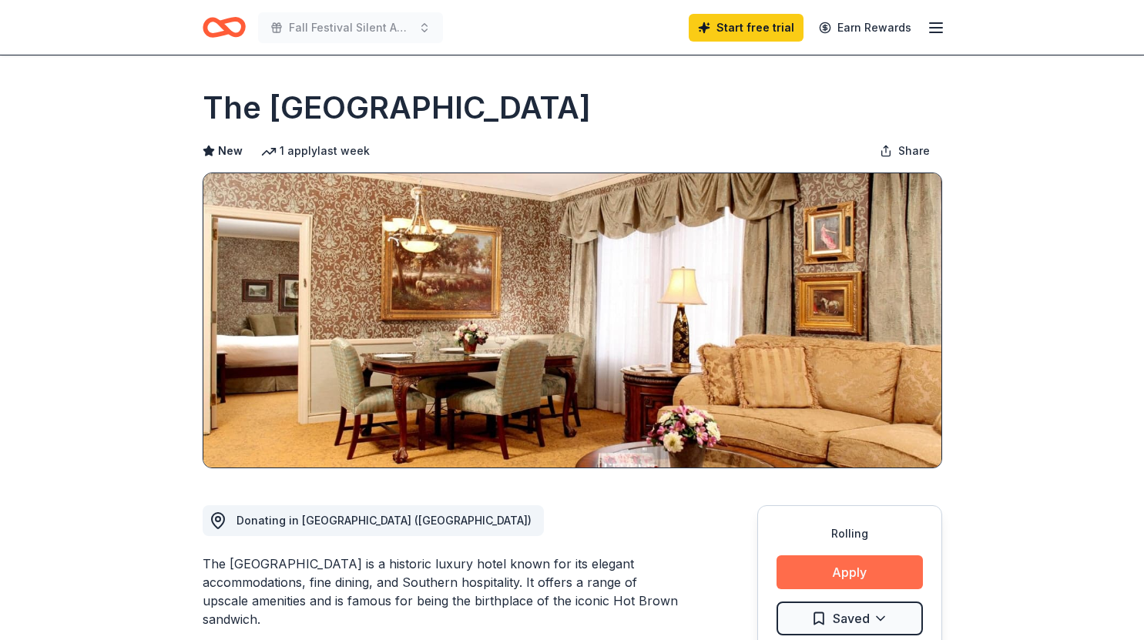
click at [863, 558] on button "Apply" at bounding box center [850, 573] width 146 height 34
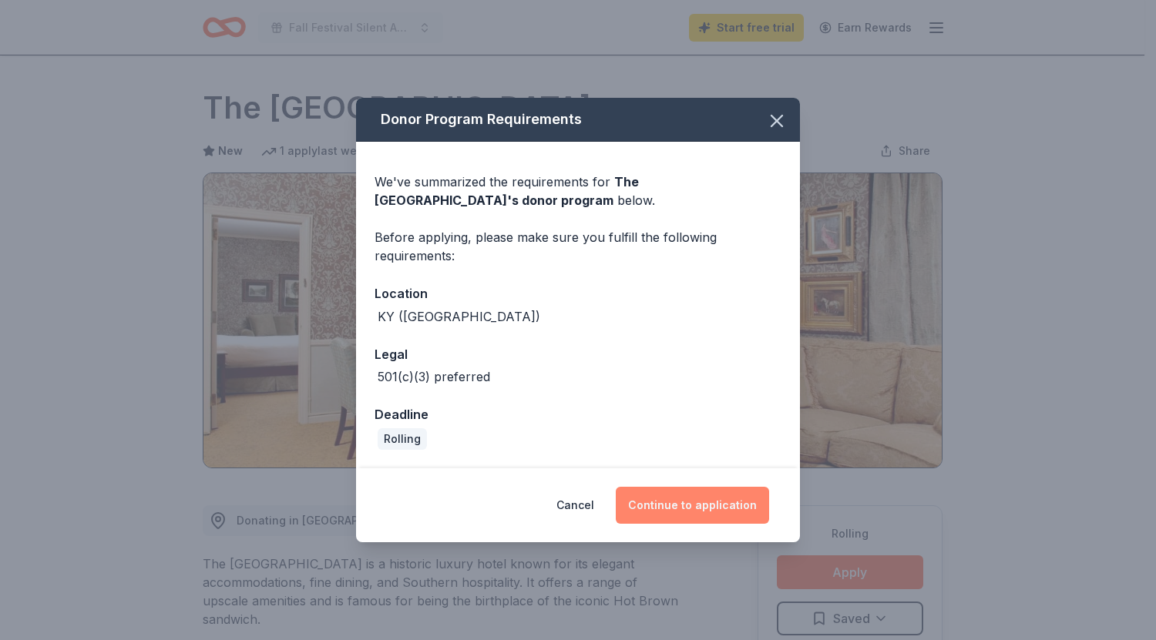
click at [697, 509] on button "Continue to application" at bounding box center [692, 505] width 153 height 37
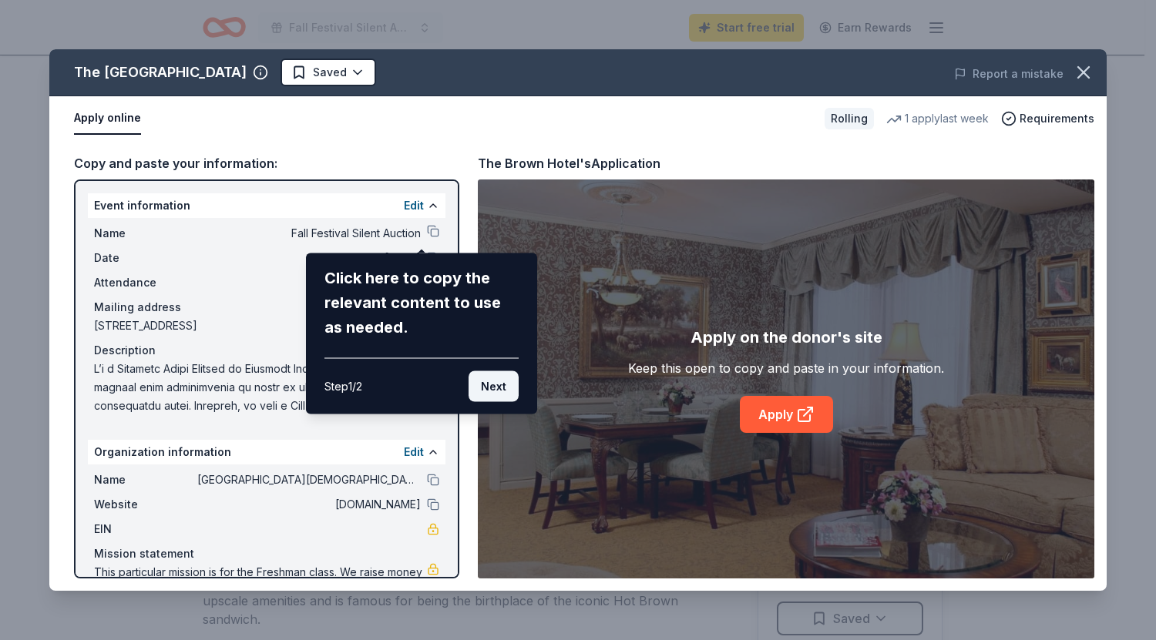
click at [496, 388] on button "Next" at bounding box center [493, 386] width 50 height 31
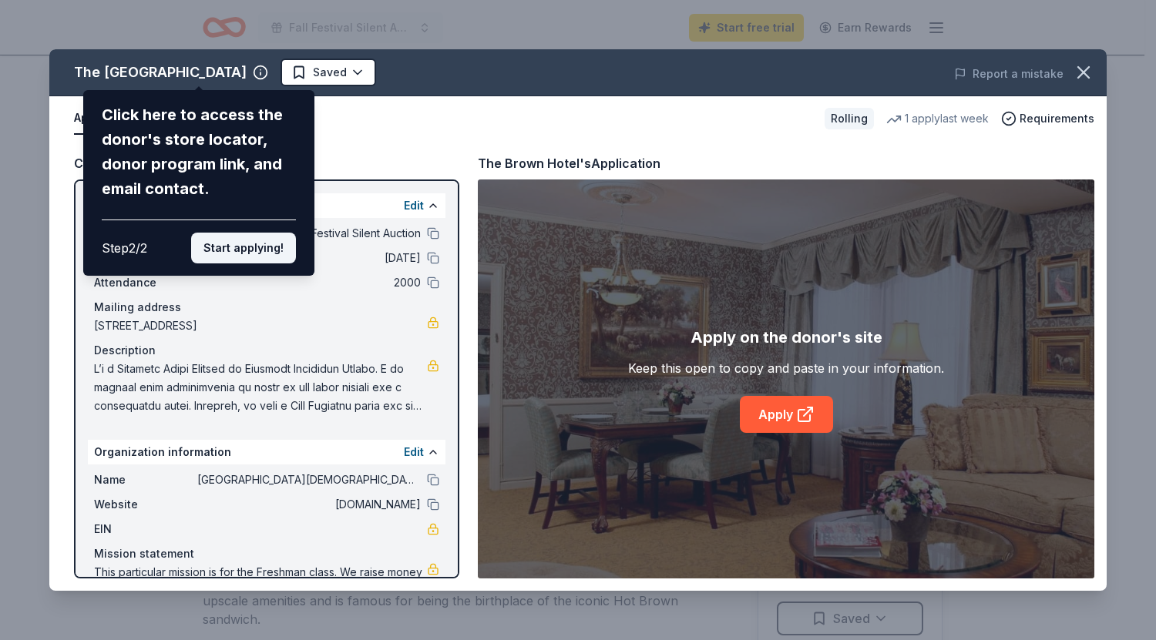
click at [243, 246] on button "Start applying!" at bounding box center [243, 248] width 105 height 31
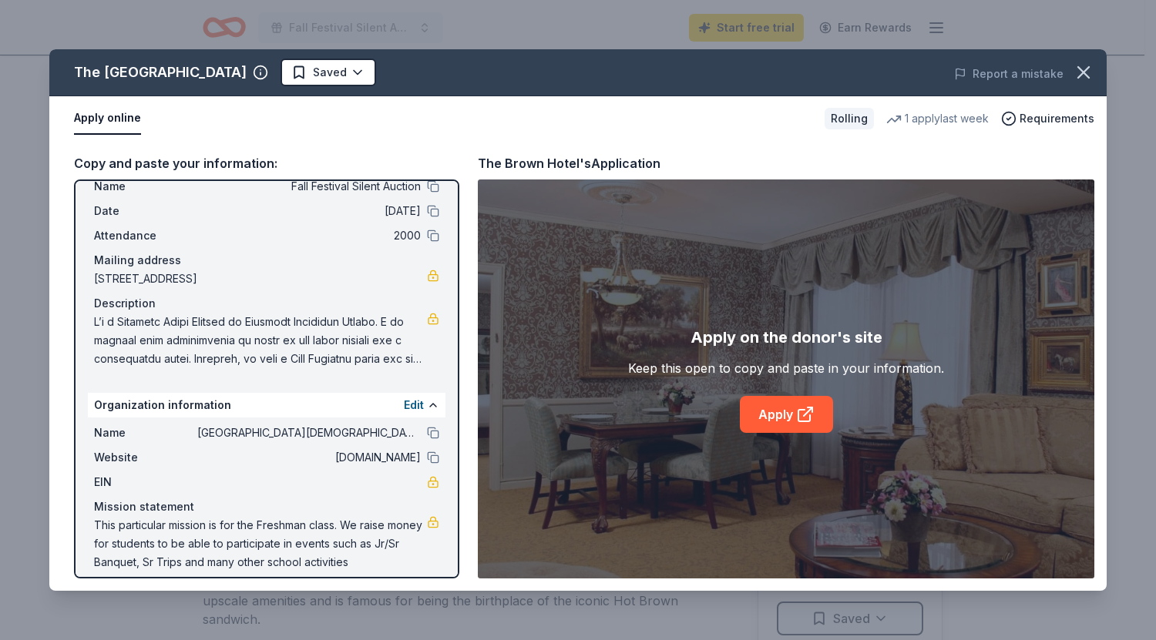
scroll to position [60, 0]
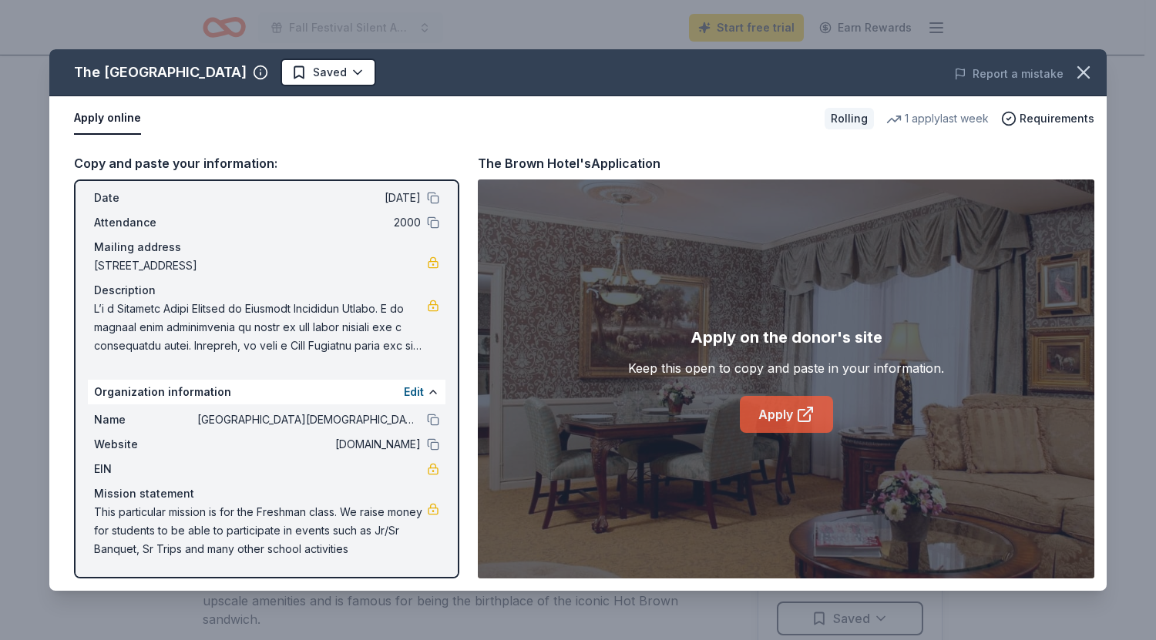
click at [811, 416] on icon at bounding box center [805, 414] width 18 height 18
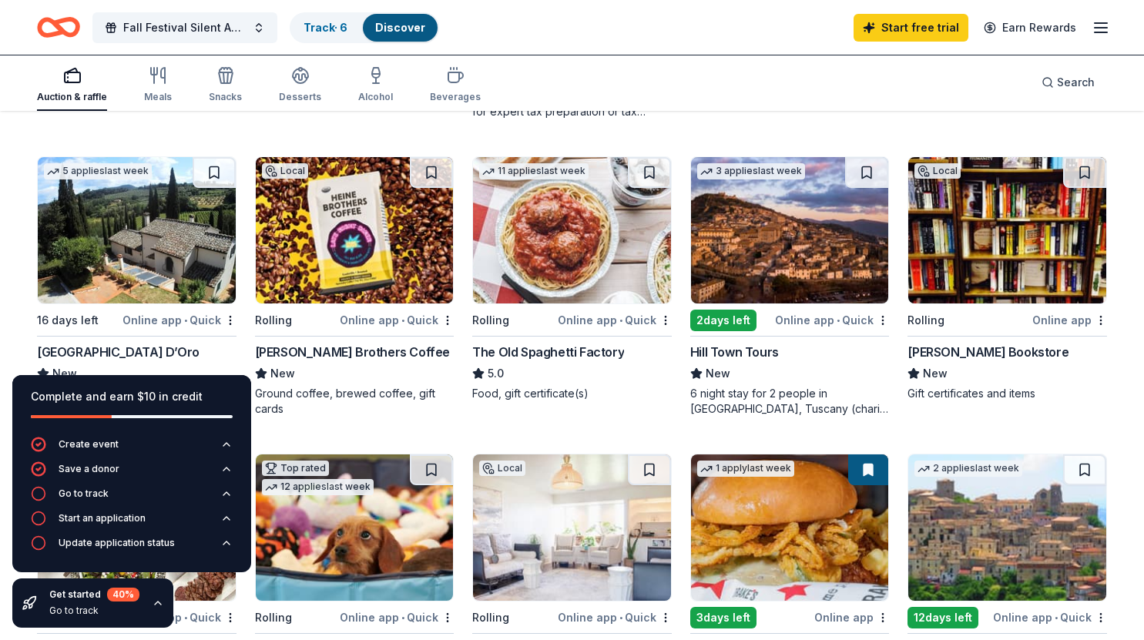
scroll to position [472, 0]
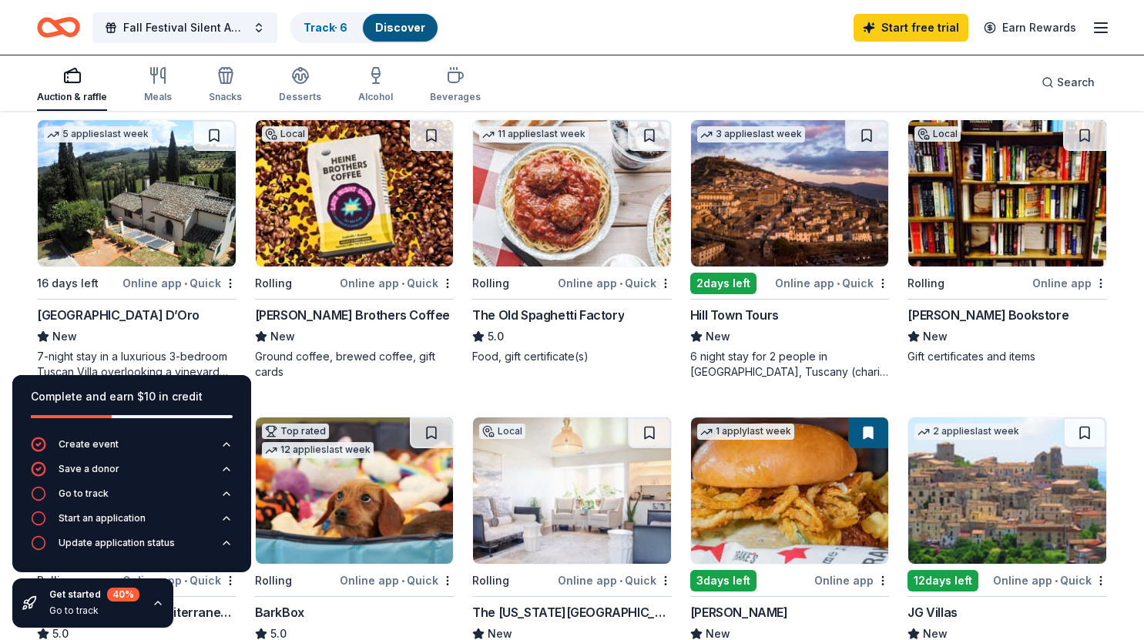
click at [172, 174] on img at bounding box center [137, 193] width 198 height 146
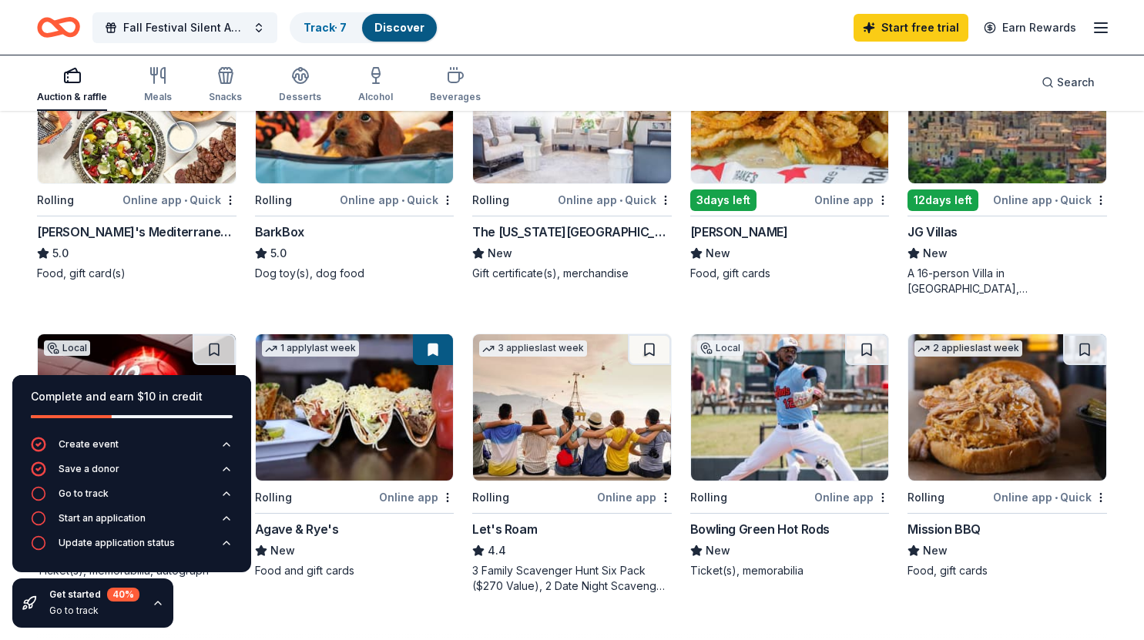
scroll to position [854, 0]
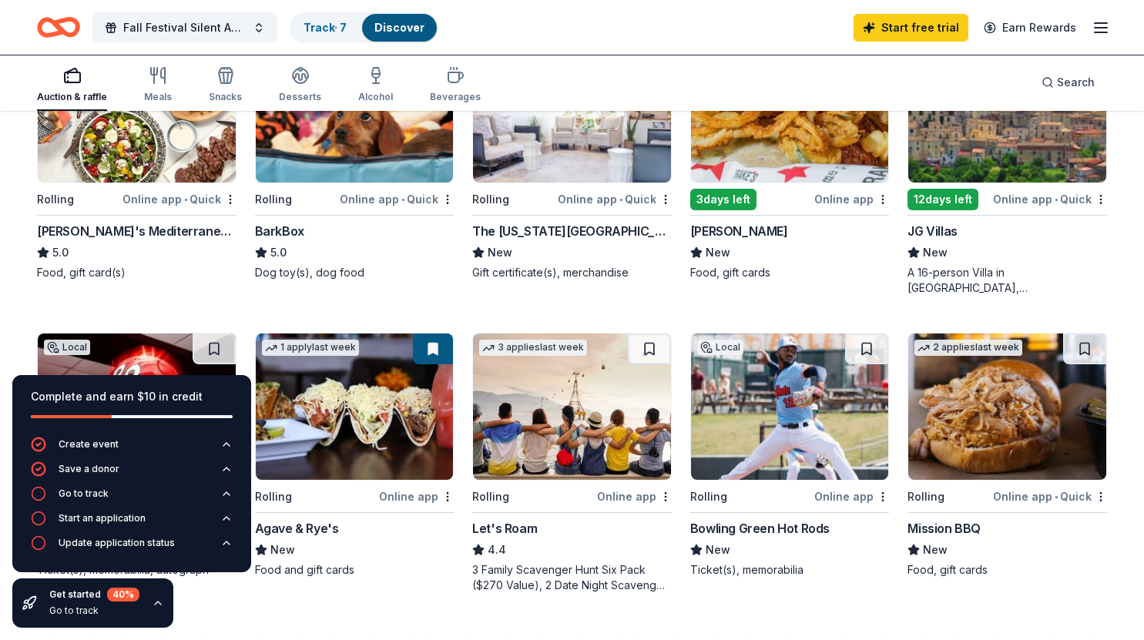
click at [559, 140] on img at bounding box center [572, 109] width 198 height 146
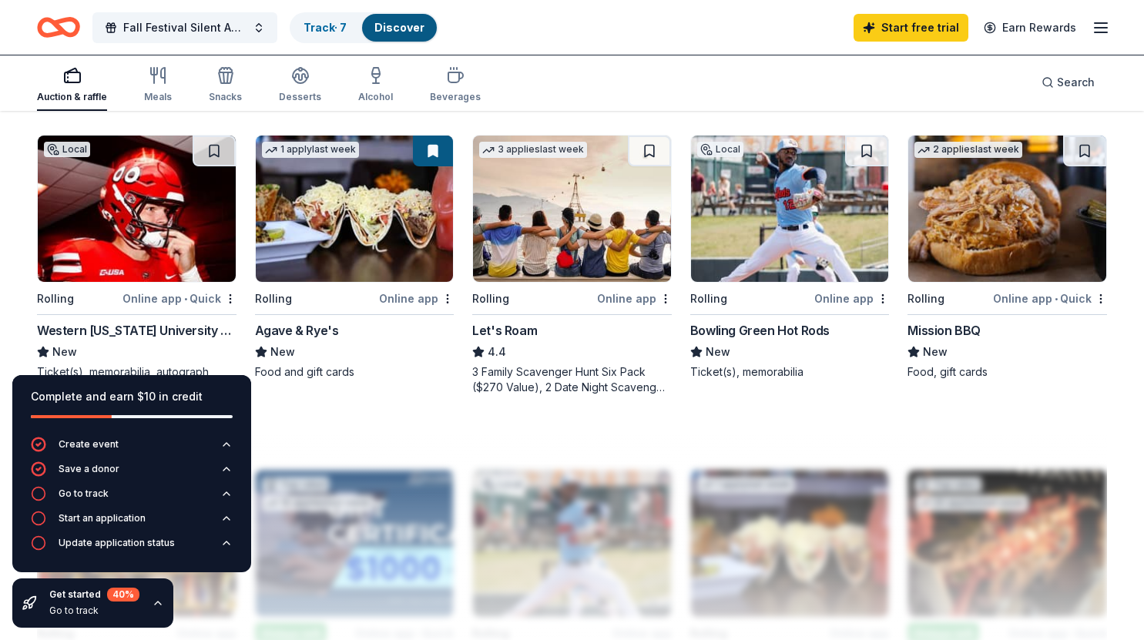
scroll to position [1089, 0]
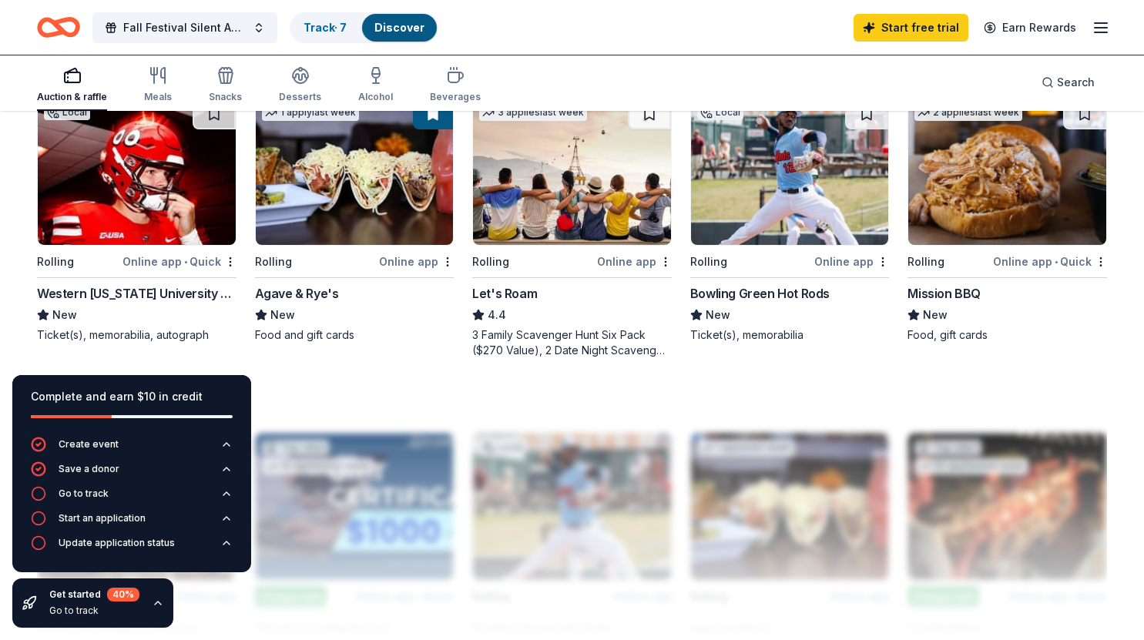
click at [562, 175] on img at bounding box center [572, 172] width 198 height 146
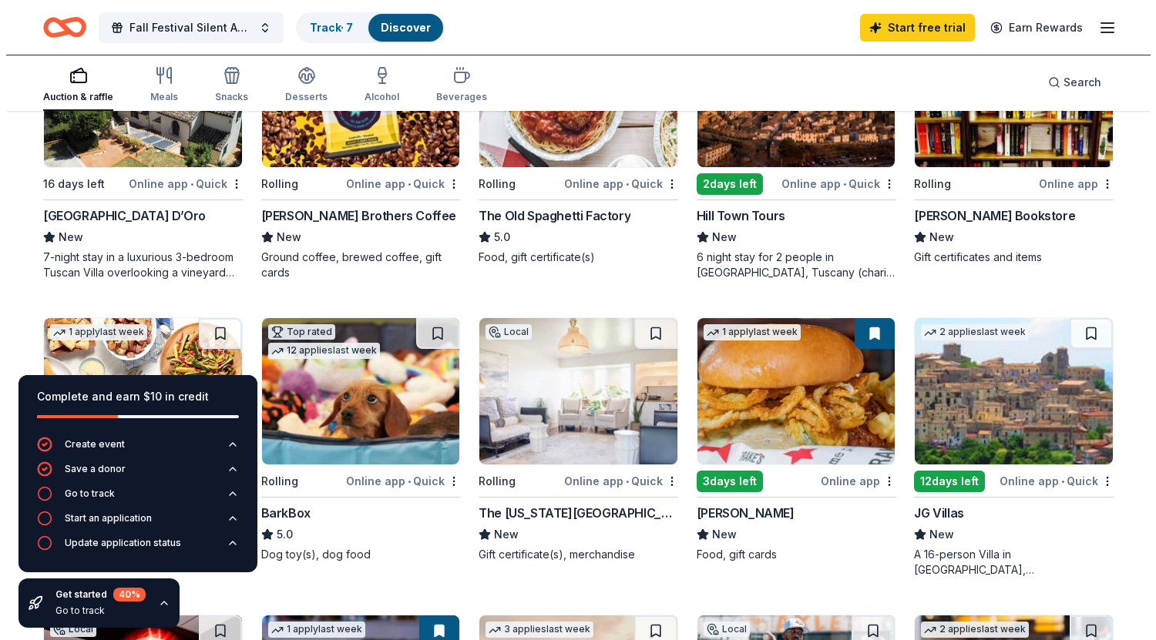
scroll to position [0, 0]
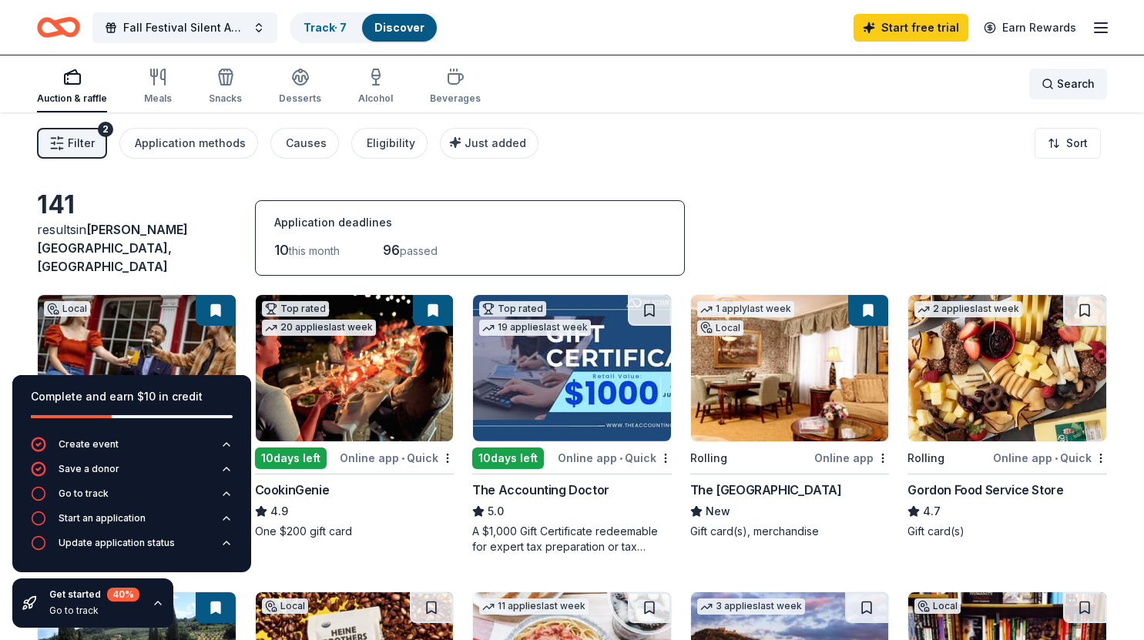
click at [1080, 82] on span "Search" at bounding box center [1076, 84] width 38 height 18
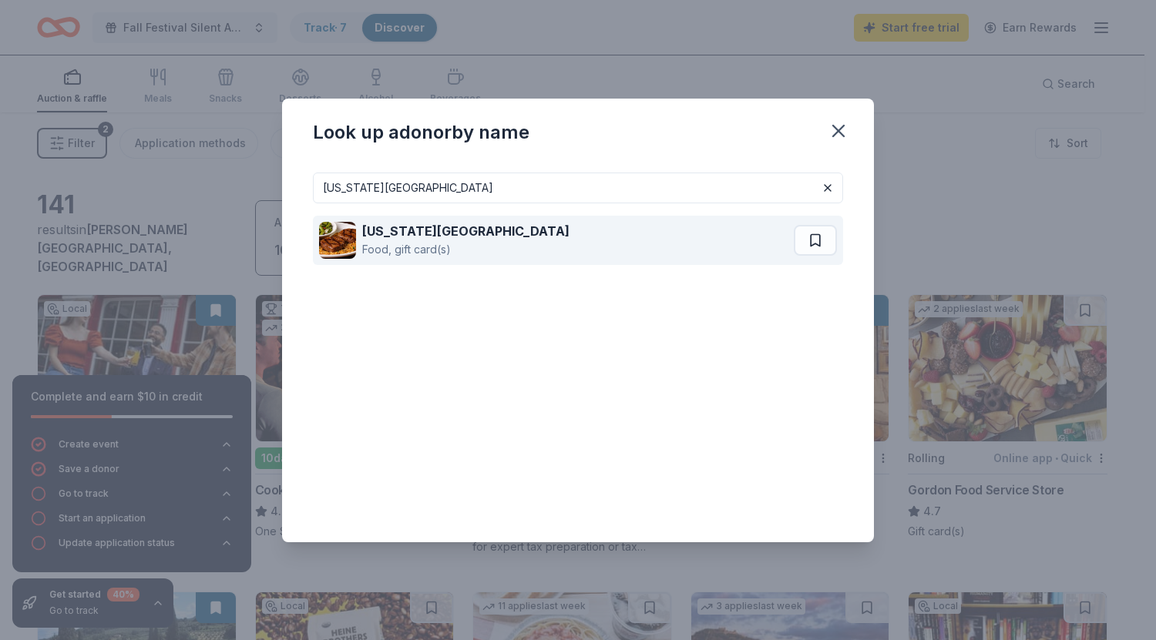
type input "texas roadhouse"
click at [632, 236] on div "Texas Roadhouse Food, gift card(s)" at bounding box center [556, 240] width 475 height 49
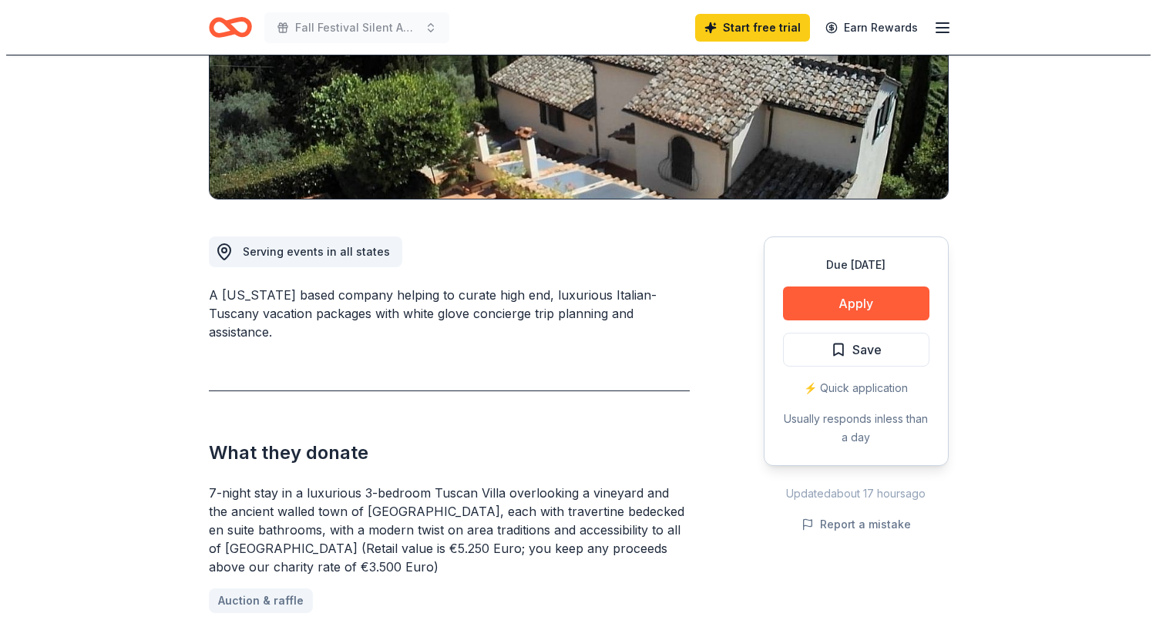
scroll to position [270, 0]
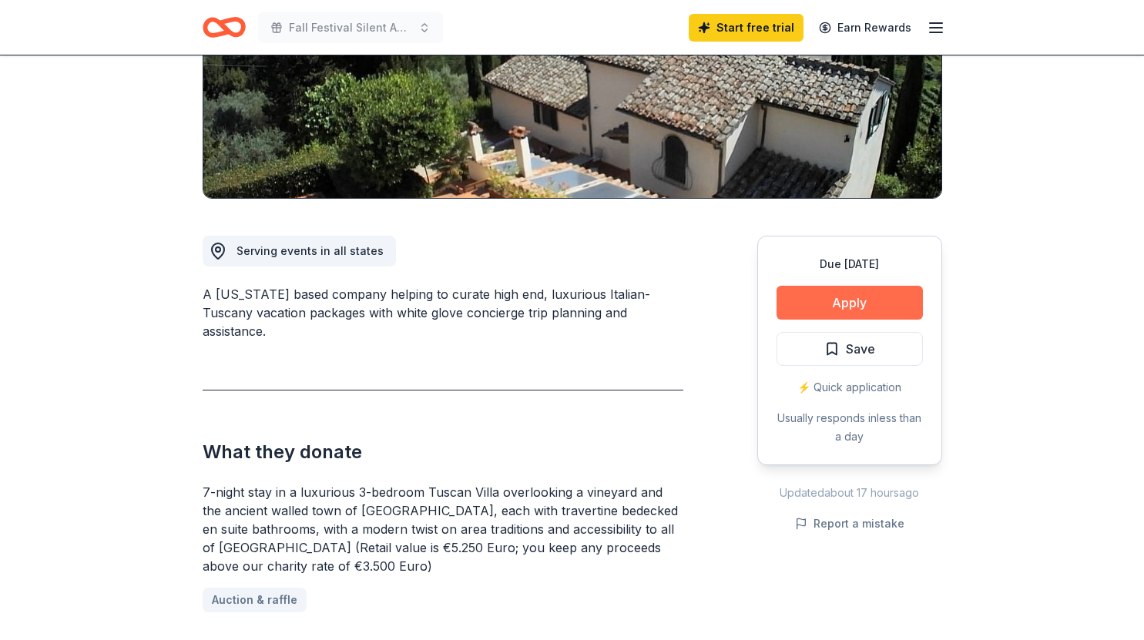
click at [855, 307] on button "Apply" at bounding box center [850, 303] width 146 height 34
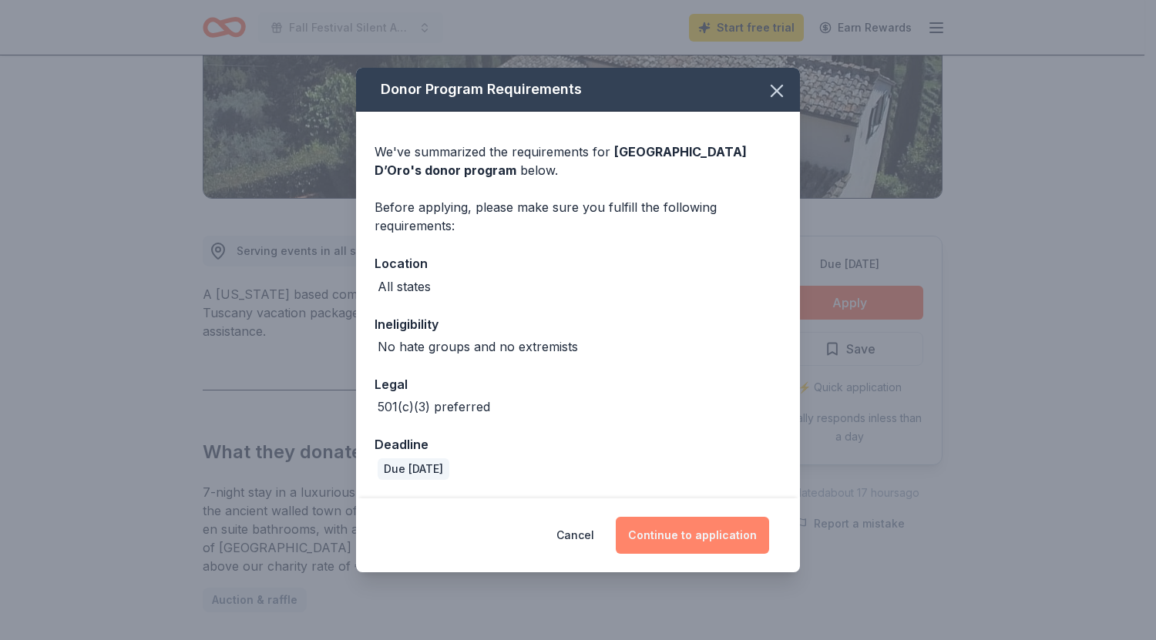
click at [711, 536] on button "Continue to application" at bounding box center [692, 535] width 153 height 37
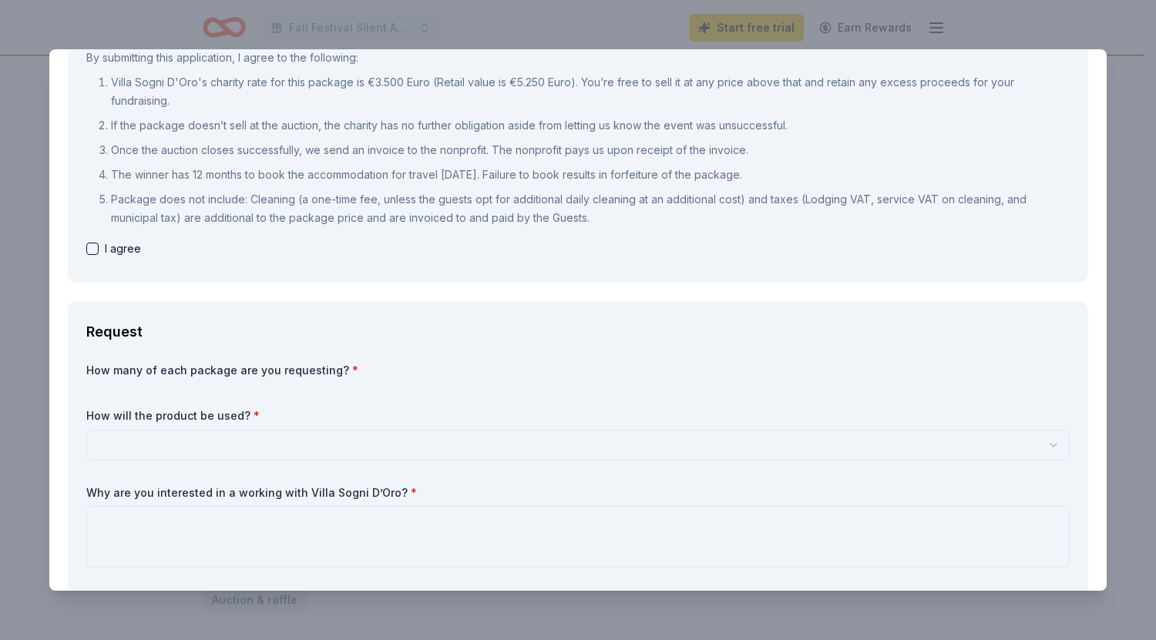
scroll to position [175, 0]
click at [92, 253] on button "button" at bounding box center [92, 248] width 12 height 12
checkbox input "true"
click at [384, 364] on label "How many of each package are you requesting? *" at bounding box center [577, 369] width 983 height 15
click at [306, 391] on div "How many of each package are you requesting? * How will the product be used? * …" at bounding box center [577, 521] width 983 height 319
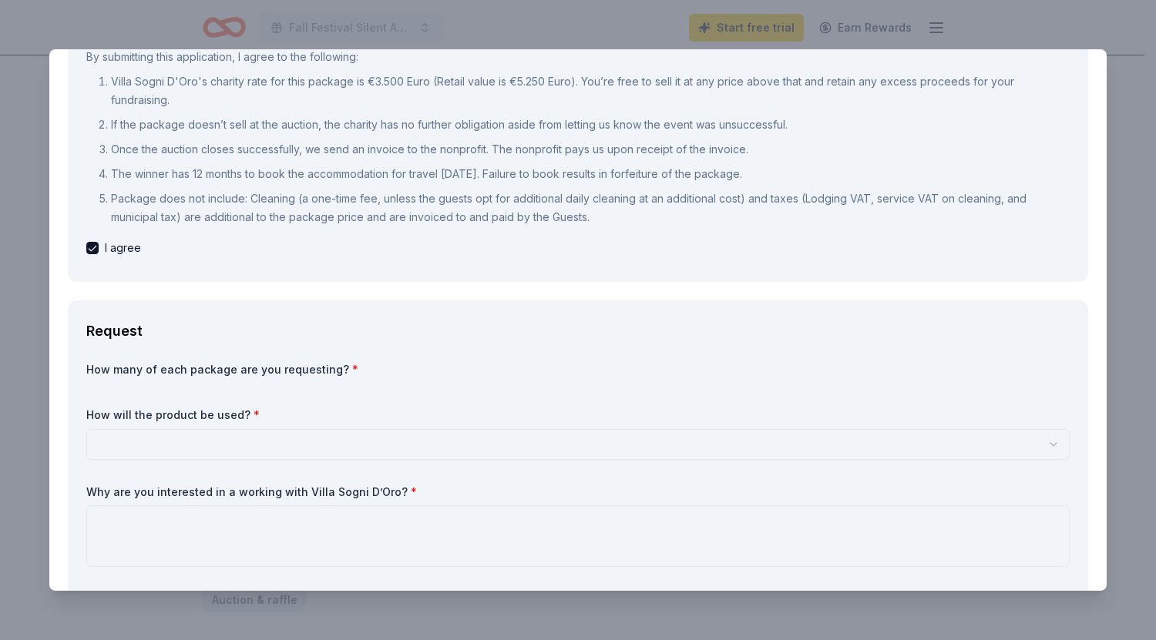
click at [470, 388] on div "How many of each package are you requesting? * How will the product be used? * …" at bounding box center [577, 521] width 983 height 319
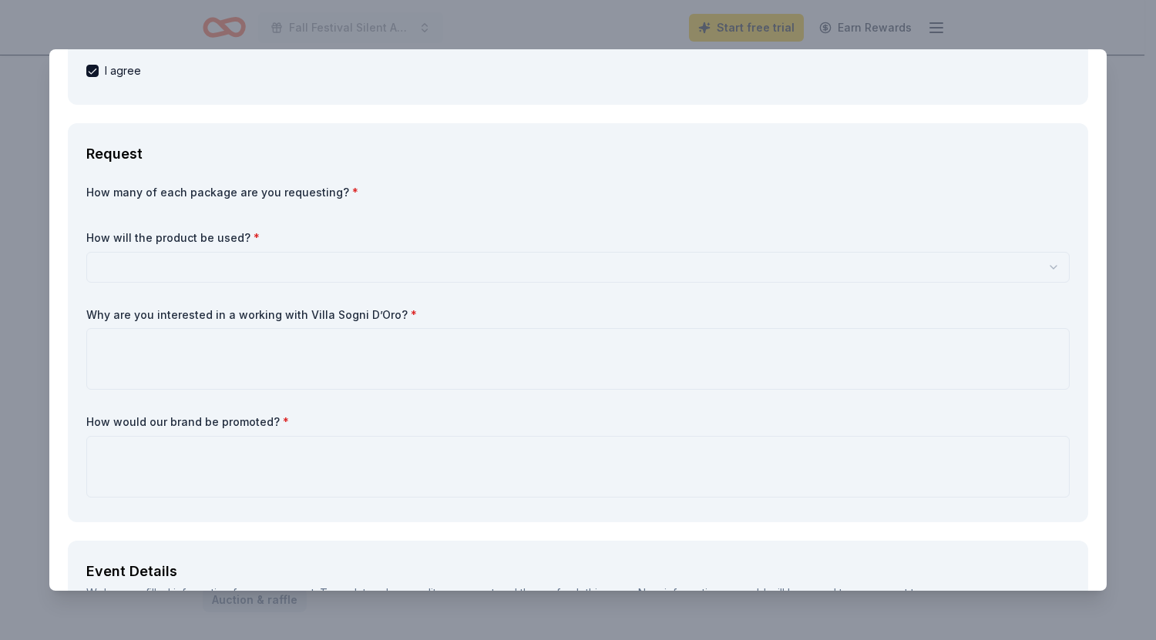
scroll to position [353, 0]
click at [153, 206] on div "How many of each package are you requesting? * How will the product be used? * …" at bounding box center [577, 343] width 983 height 319
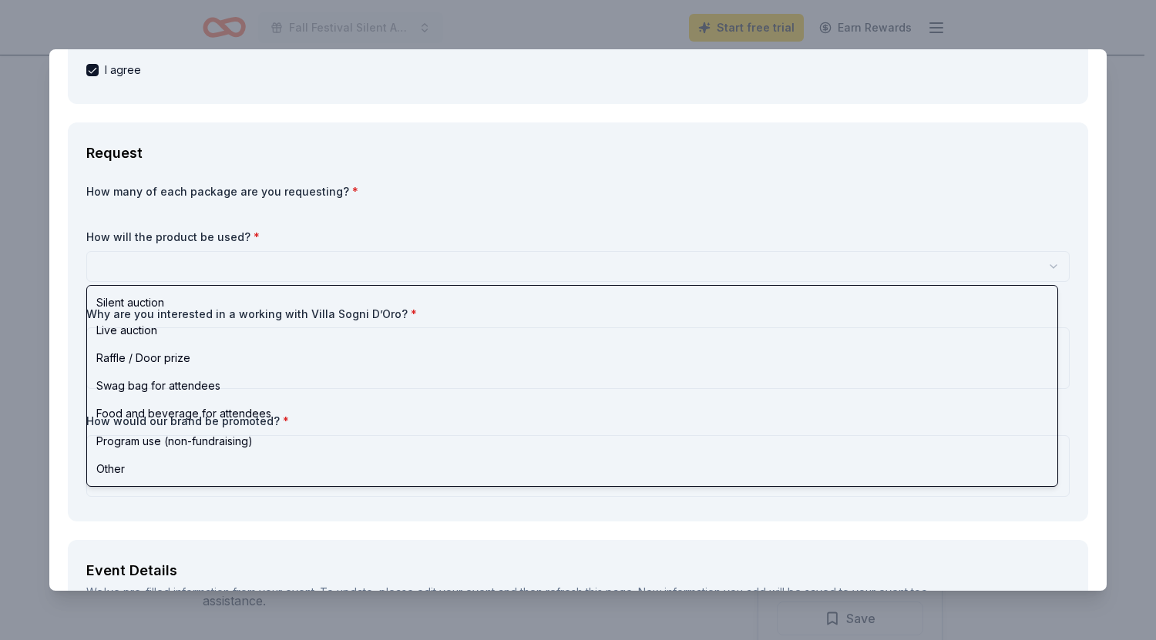
click at [148, 270] on html "Fall Festival Silent Auction Start free trial Earn Rewards Due [DATE] Share [GE…" at bounding box center [578, 320] width 1156 height 640
select select "silentAuction"
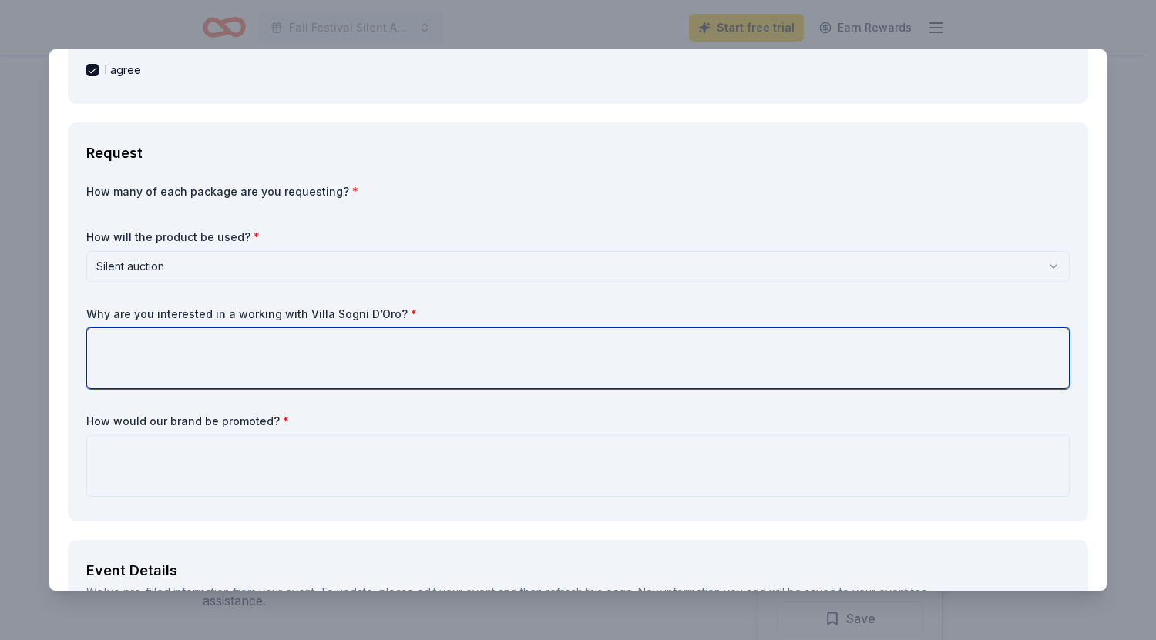
click at [140, 352] on textarea at bounding box center [577, 358] width 983 height 62
type textarea "W"
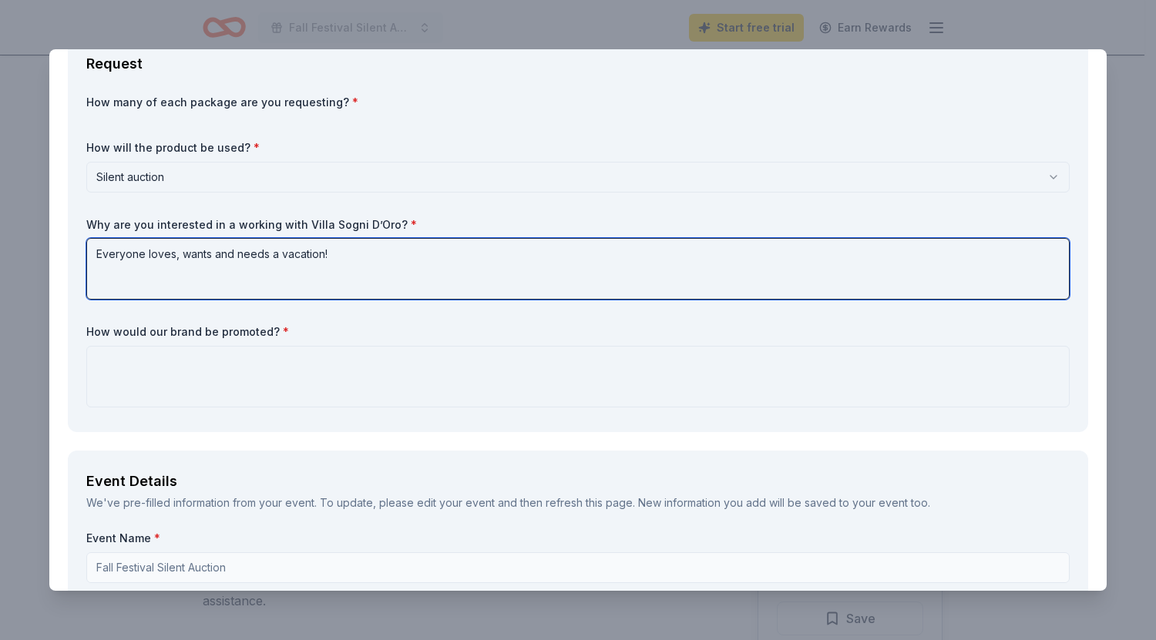
scroll to position [443, 0]
type textarea "Everyone loves, wants and needs a vacation!"
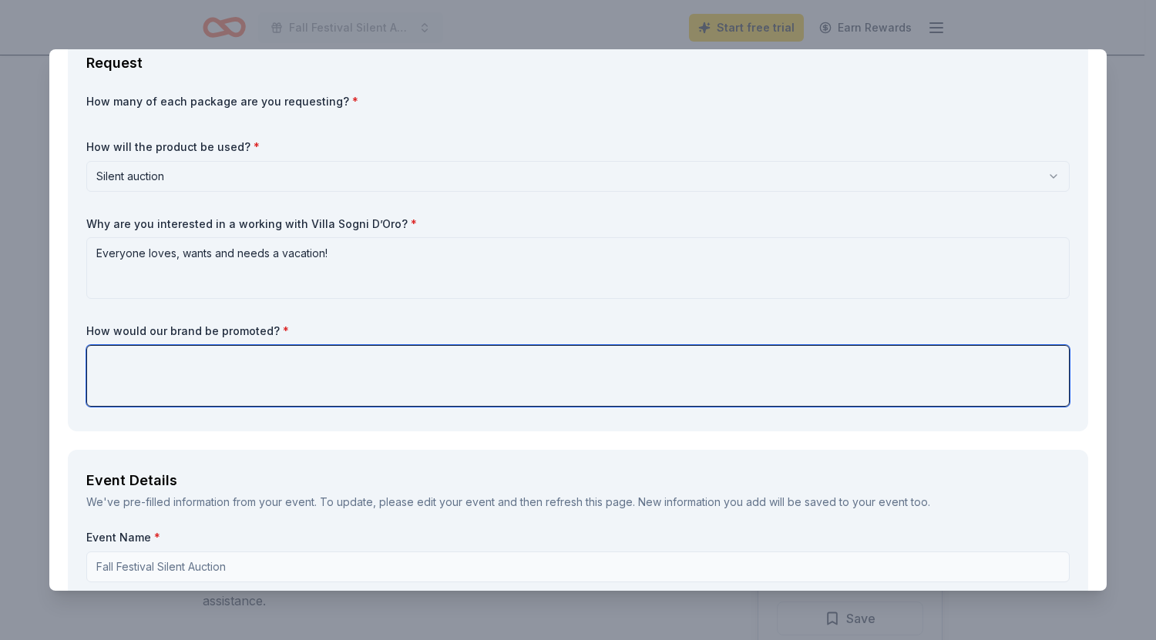
click at [140, 352] on textarea at bounding box center [577, 376] width 983 height 62
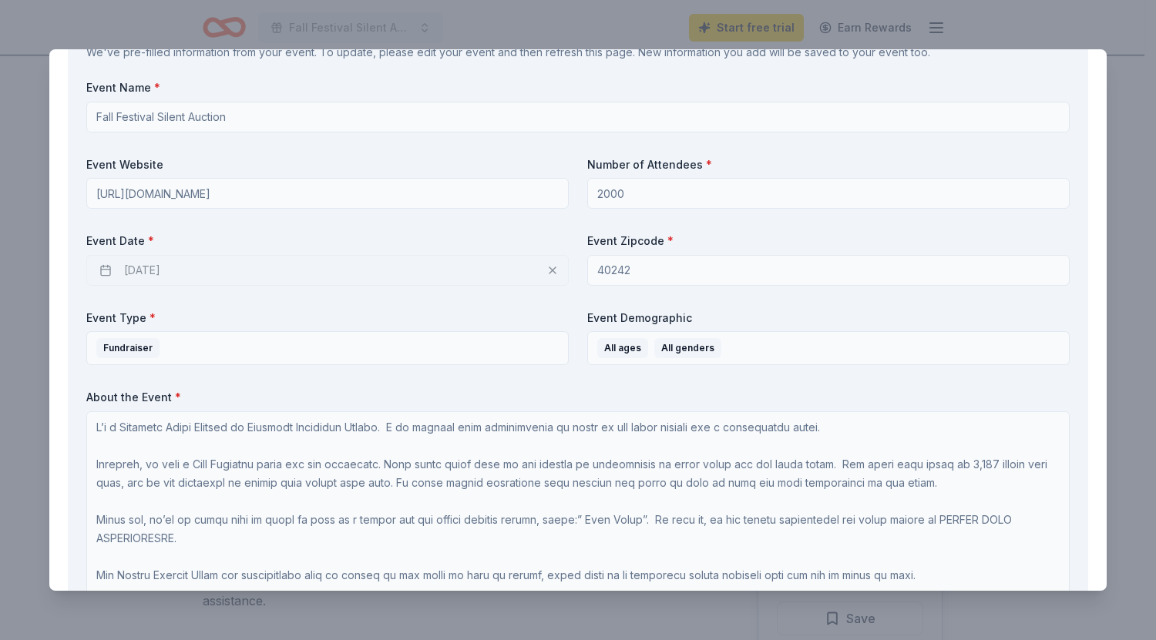
scroll to position [894, 0]
type textarea "We will be advertising both online and in person in our silent auction venue"
click at [133, 272] on div "[DATE]" at bounding box center [327, 269] width 482 height 31
click at [109, 270] on div "[DATE]" at bounding box center [327, 269] width 482 height 31
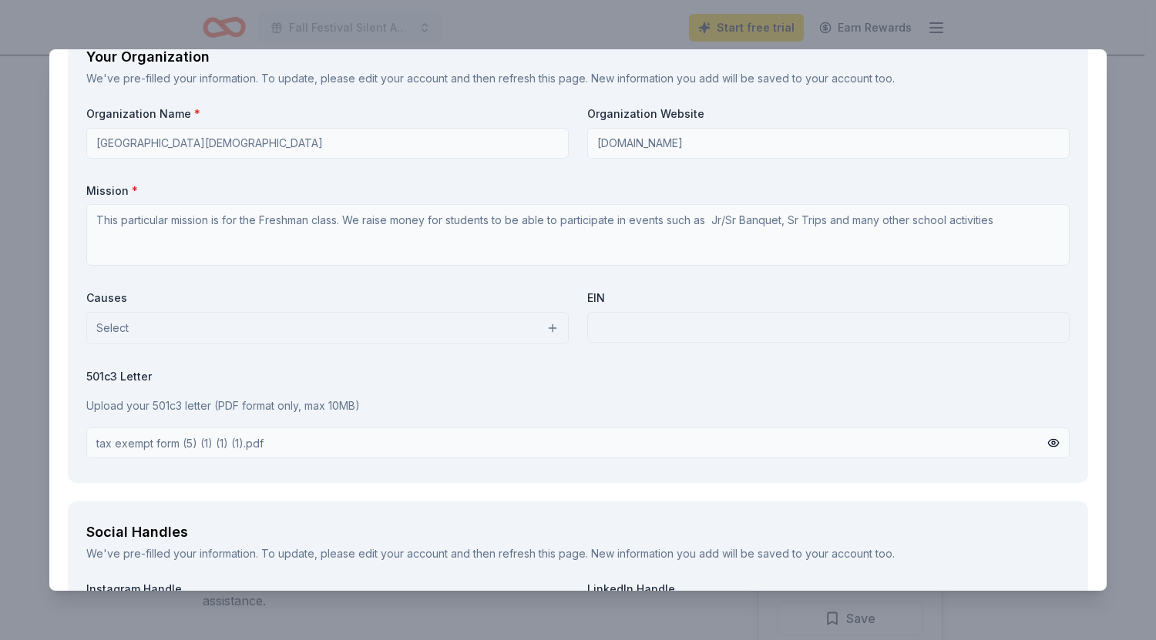
scroll to position [1959, 0]
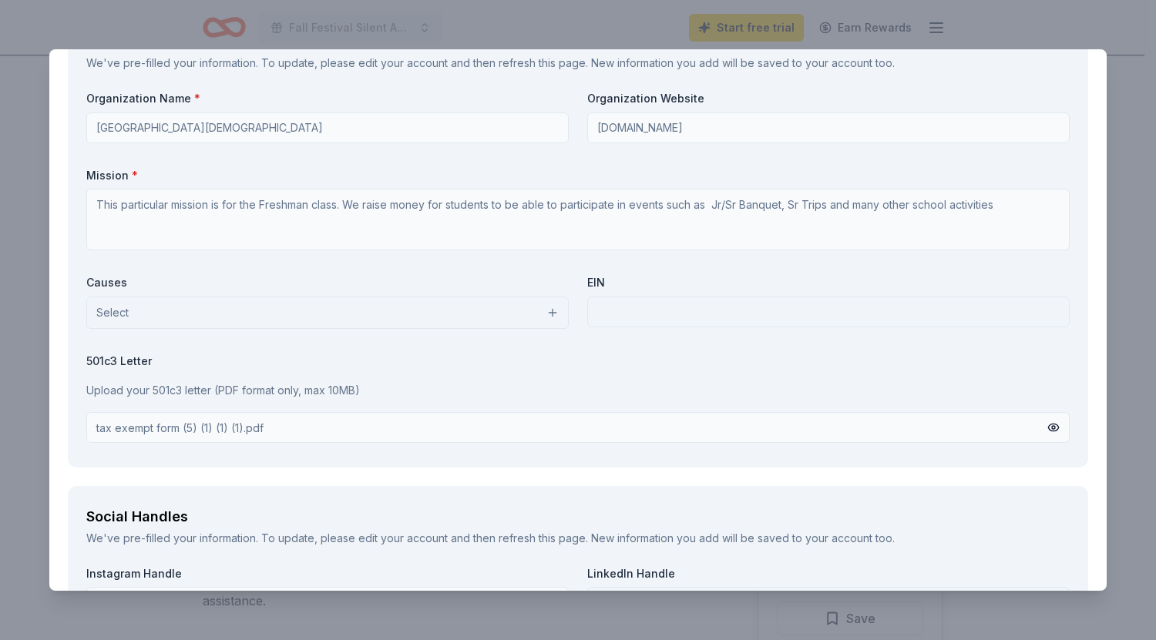
click at [548, 312] on button "Select" at bounding box center [327, 313] width 482 height 32
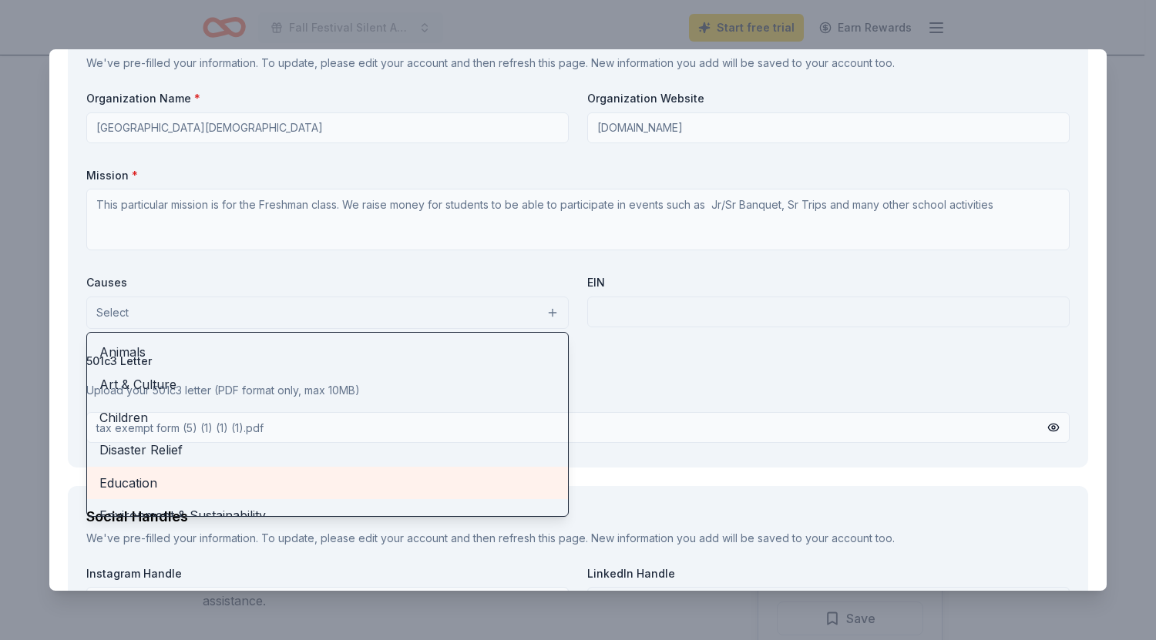
click at [269, 489] on span "Education" at bounding box center [327, 483] width 456 height 20
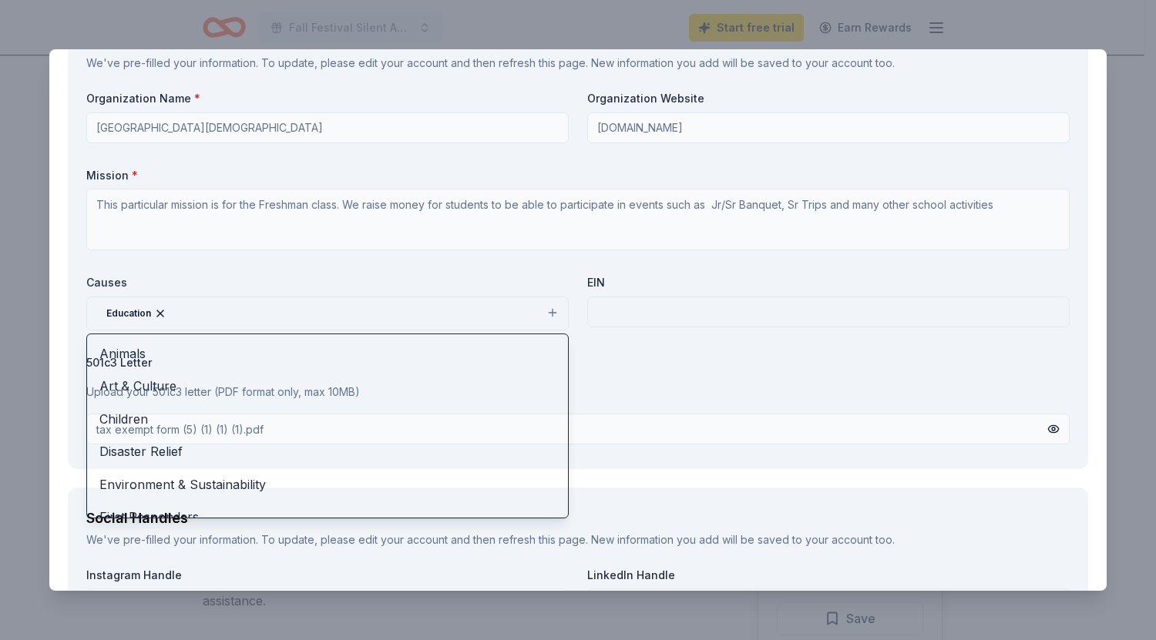
click at [752, 307] on div "Organization Name * Portland [DEMOGRAPHIC_DATA] School Organization Website [DO…" at bounding box center [577, 270] width 983 height 359
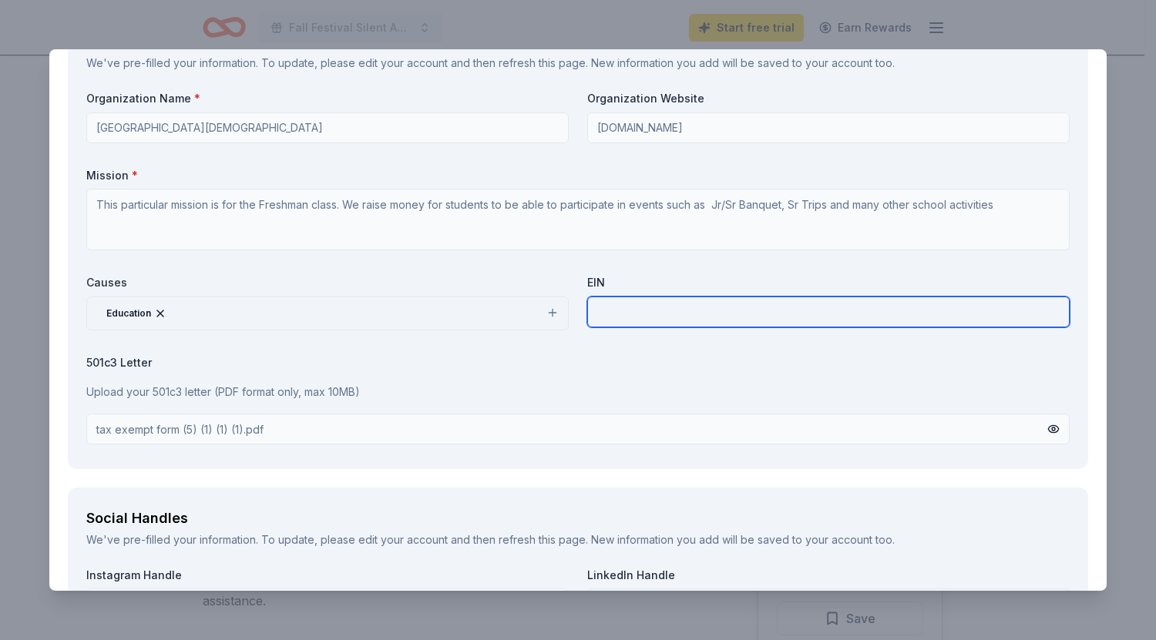
click at [617, 319] on input "text" at bounding box center [828, 312] width 482 height 31
paste input "20 – 2918651"
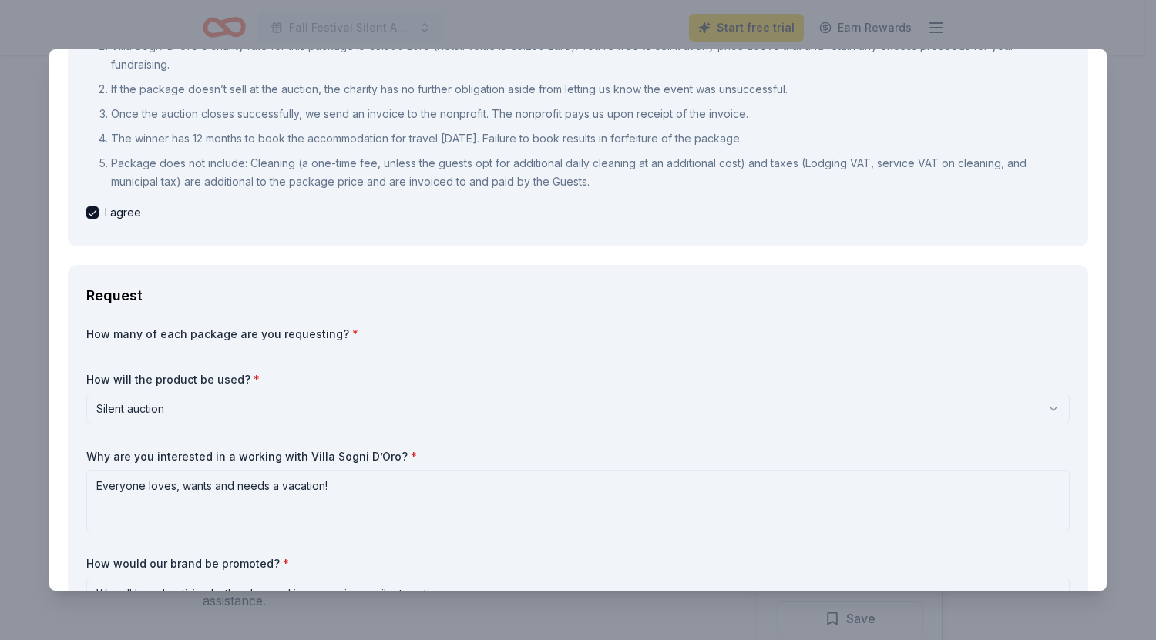
scroll to position [211, 0]
type input "20 – 2918651"
click at [296, 351] on div "How many of each package are you requesting? * How will the product be used? * …" at bounding box center [577, 485] width 983 height 319
click at [390, 334] on label "How many of each package are you requesting? *" at bounding box center [577, 333] width 983 height 15
click at [241, 334] on label "How many of each package are you requesting? *" at bounding box center [577, 333] width 983 height 15
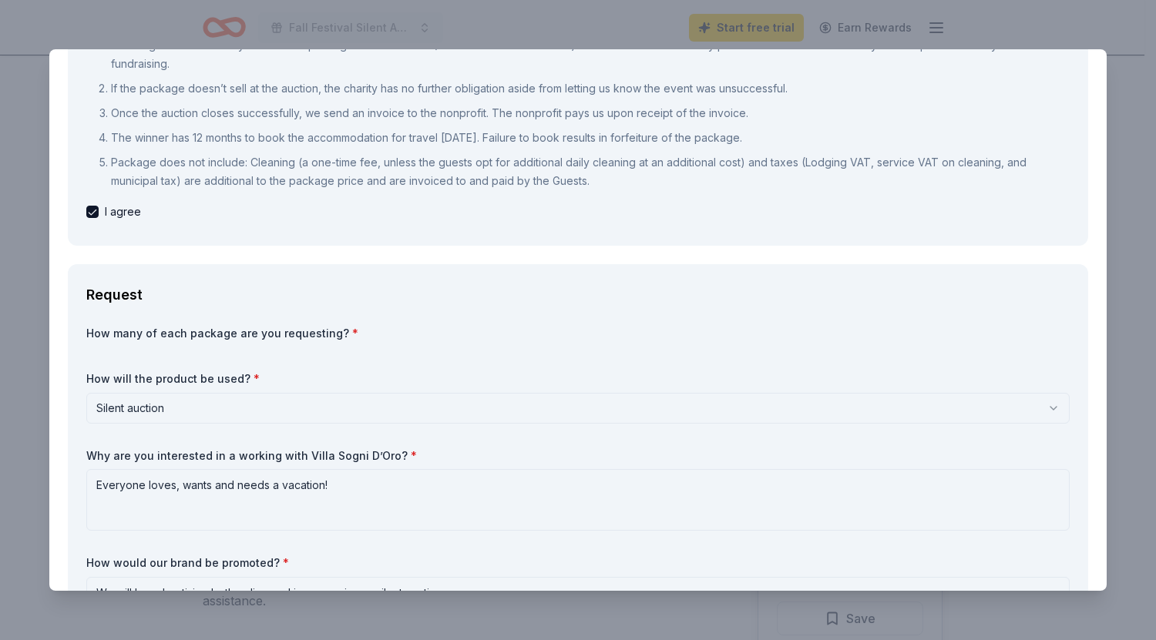
click at [142, 354] on div "How many of each package are you requesting? * How will the product be used? * …" at bounding box center [577, 485] width 983 height 319
click at [94, 343] on div "How many of each package are you requesting? *" at bounding box center [577, 337] width 983 height 22
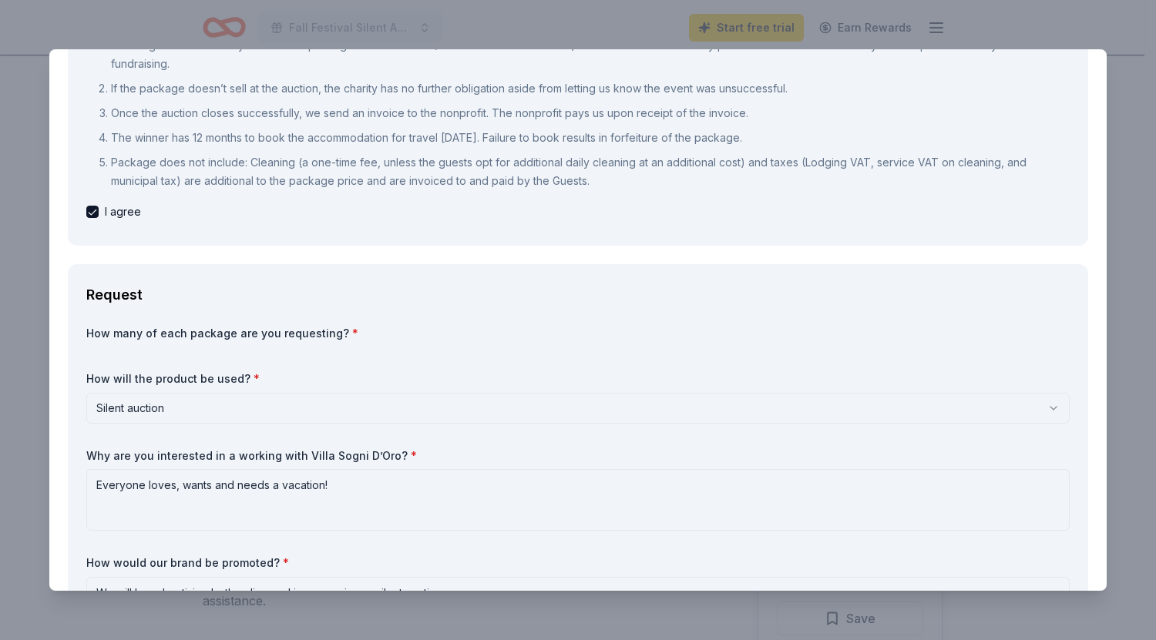
click at [388, 352] on div "How many of each package are you requesting? * How will the product be used? * …" at bounding box center [577, 485] width 983 height 319
click at [1028, 368] on div "How many of each package are you requesting? * How will the product be used? * …" at bounding box center [577, 485] width 983 height 319
click at [300, 331] on label "How many of each package are you requesting? *" at bounding box center [577, 333] width 983 height 15
click at [377, 328] on label "How many of each package are you requesting? *" at bounding box center [577, 333] width 983 height 15
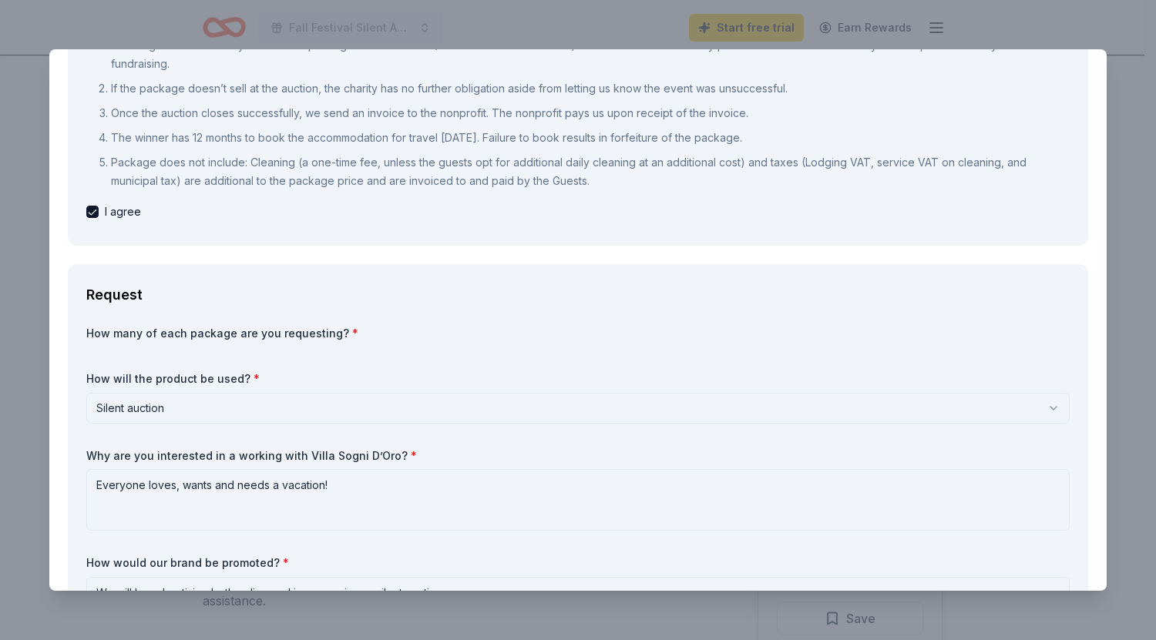
click at [240, 353] on div "How many of each package are you requesting? * How will the product be used? * …" at bounding box center [577, 485] width 983 height 319
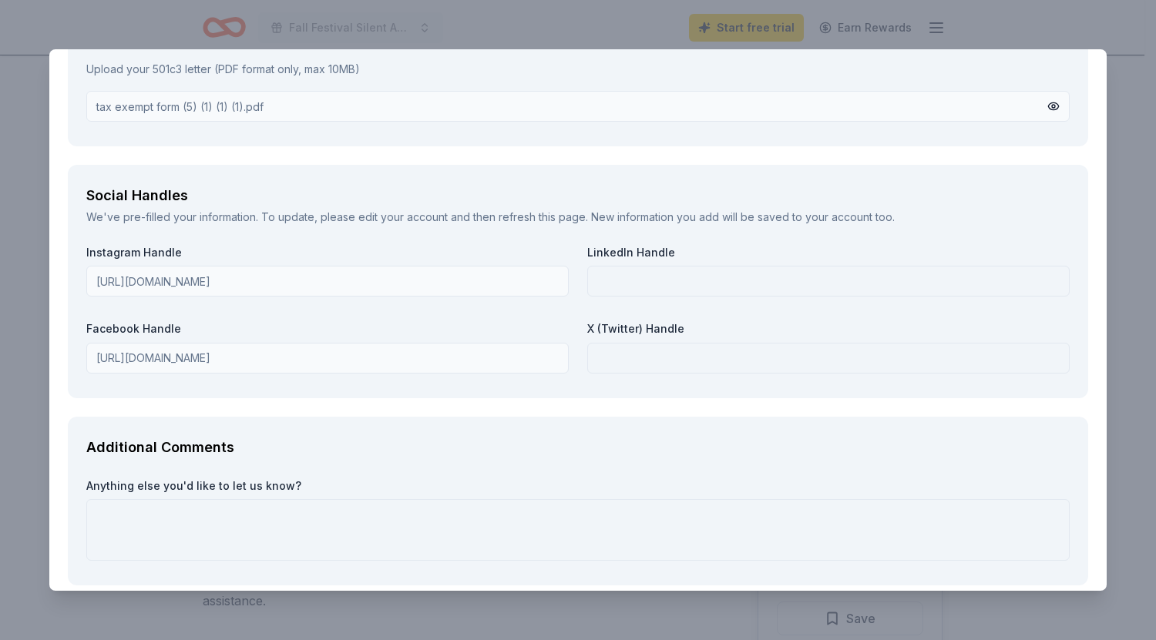
scroll to position [2356, 0]
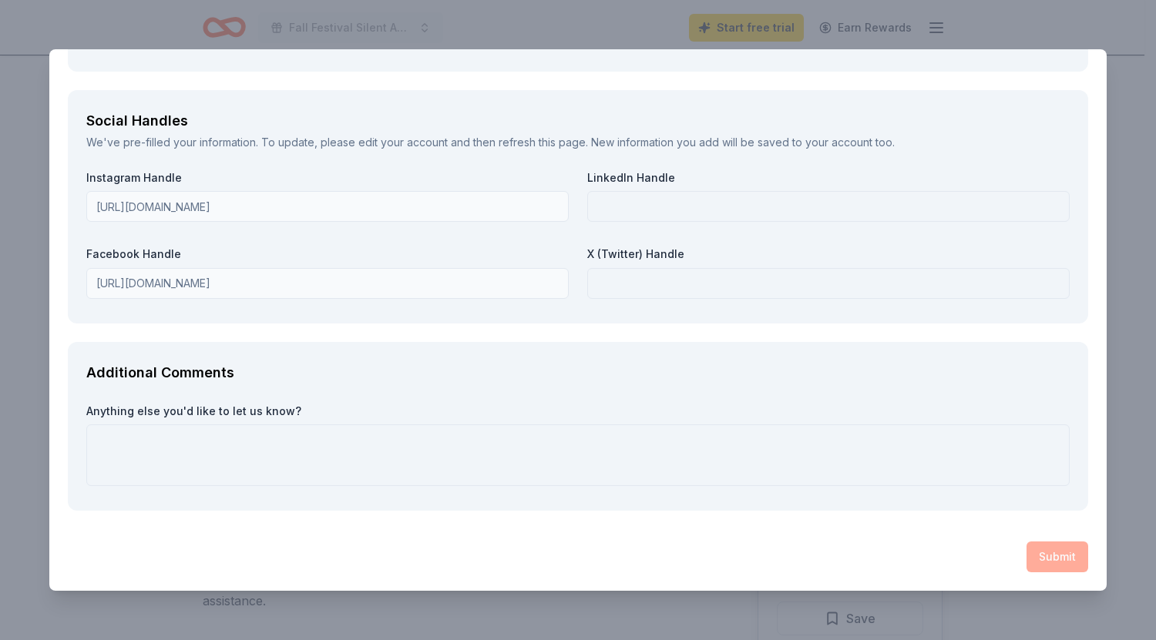
click at [1046, 565] on div "Submit" at bounding box center [578, 557] width 1020 height 31
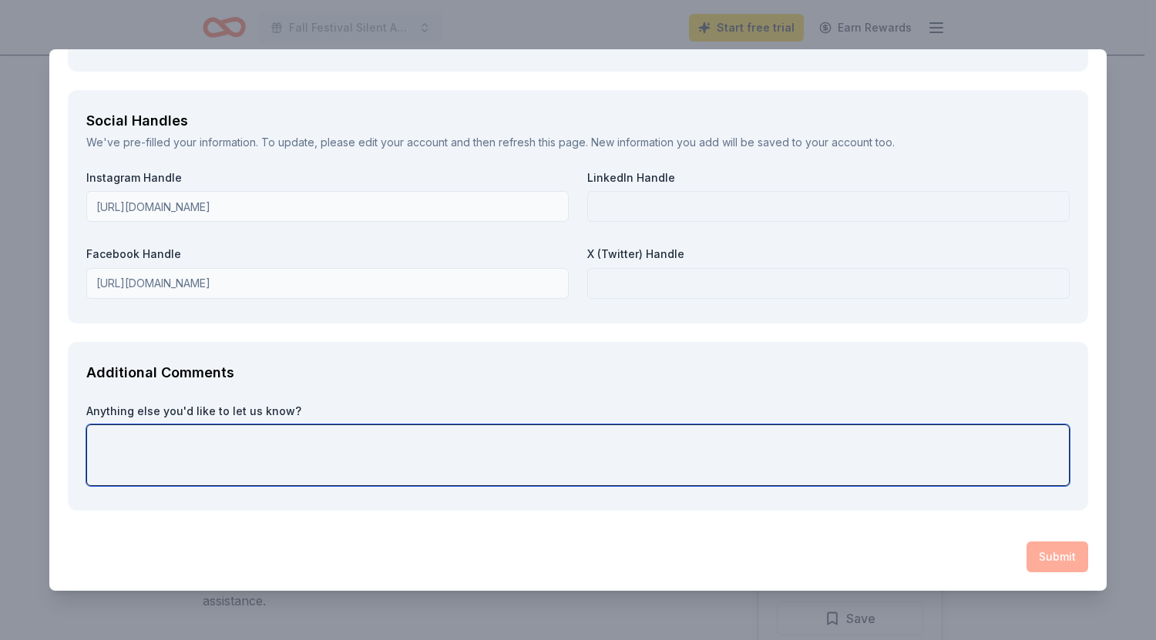
click at [120, 430] on textarea at bounding box center [577, 456] width 983 height 62
type textarea "Thank you so much for your support!"
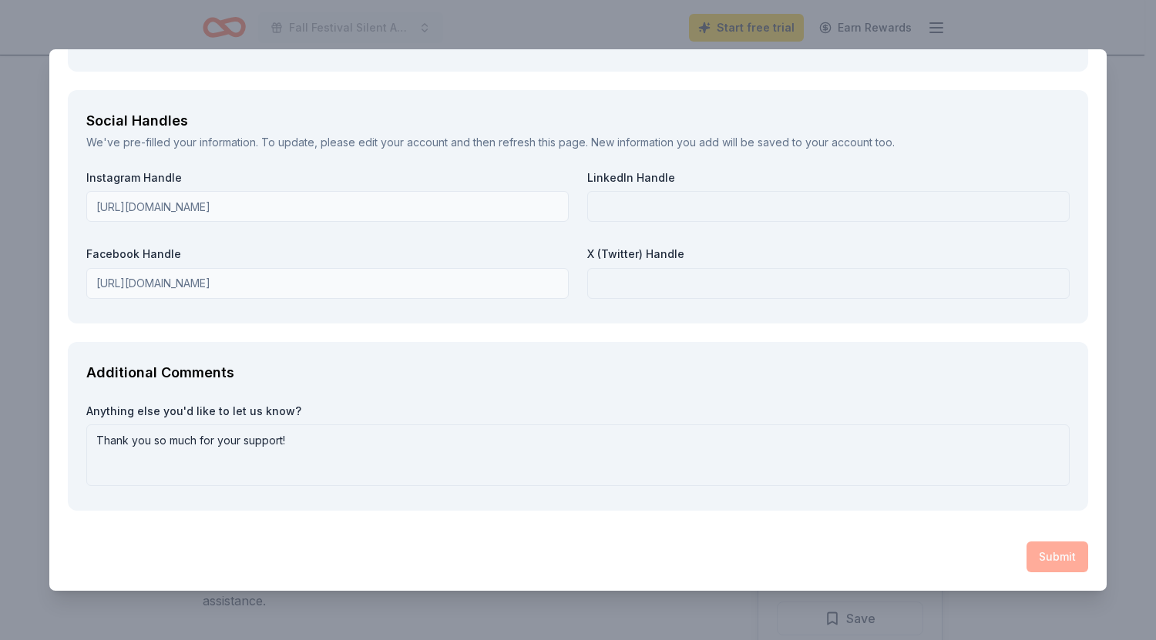
click at [1049, 558] on div "Submit" at bounding box center [578, 557] width 1020 height 31
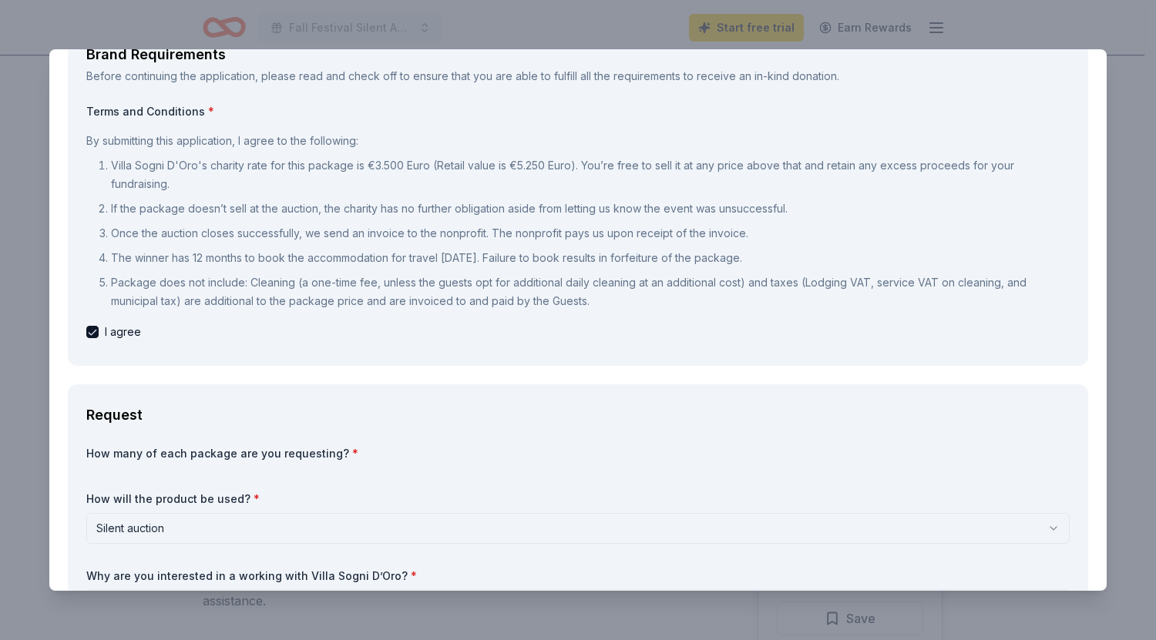
scroll to position [0, 0]
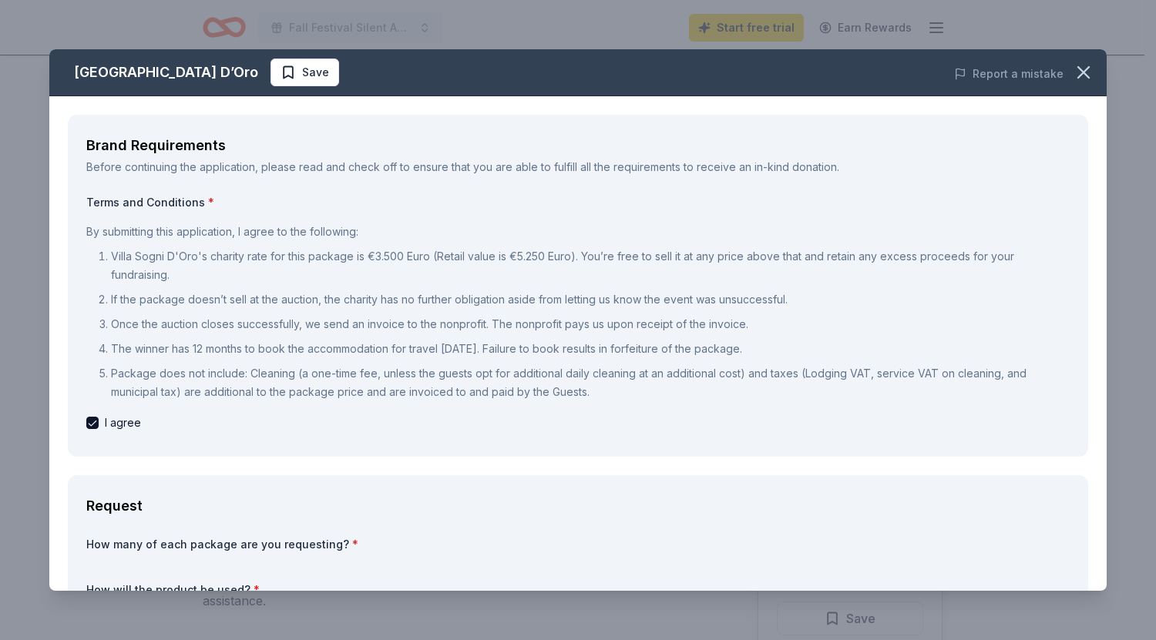
click at [843, 164] on div "Before continuing the application, please read and check off to ensure that you…" at bounding box center [577, 167] width 983 height 18
click at [123, 193] on div "Brand Requirements Before continuing the application, please read and check off…" at bounding box center [578, 286] width 1020 height 342
click at [133, 215] on div "Terms and Conditions * By submitting this application, I agree to the following…" at bounding box center [577, 313] width 983 height 237
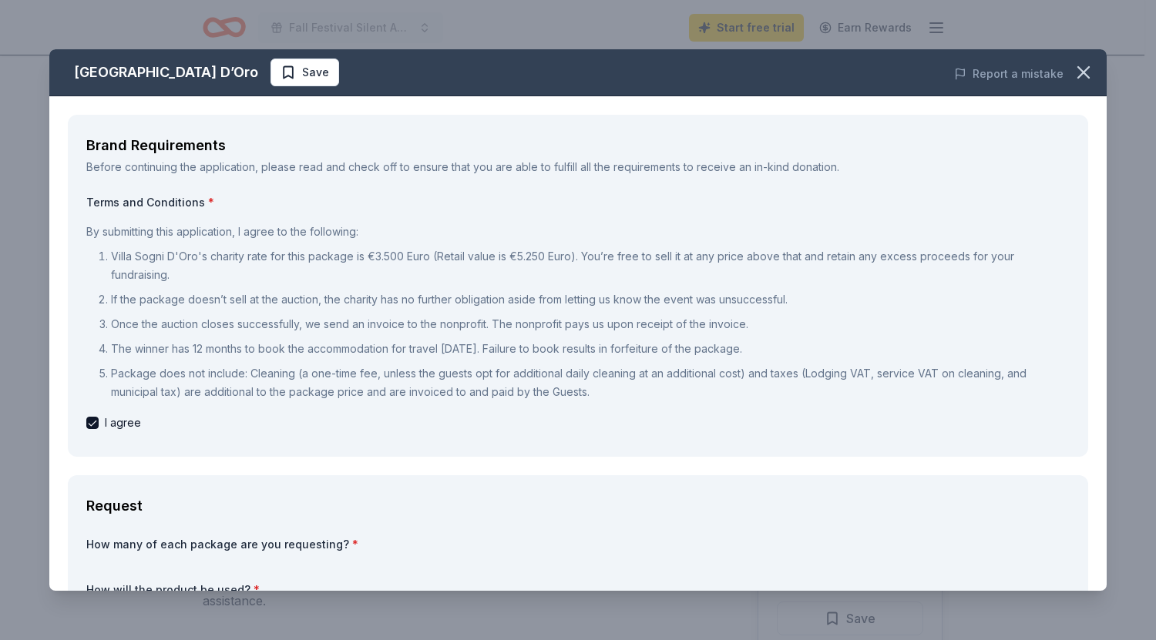
click at [133, 215] on div "Terms and Conditions * By submitting this application, I agree to the following…" at bounding box center [577, 313] width 983 height 237
click at [89, 428] on button "button" at bounding box center [92, 423] width 12 height 12
checkbox input "true"
click at [249, 169] on div "Before continuing the application, please read and check off to ensure that you…" at bounding box center [577, 167] width 983 height 18
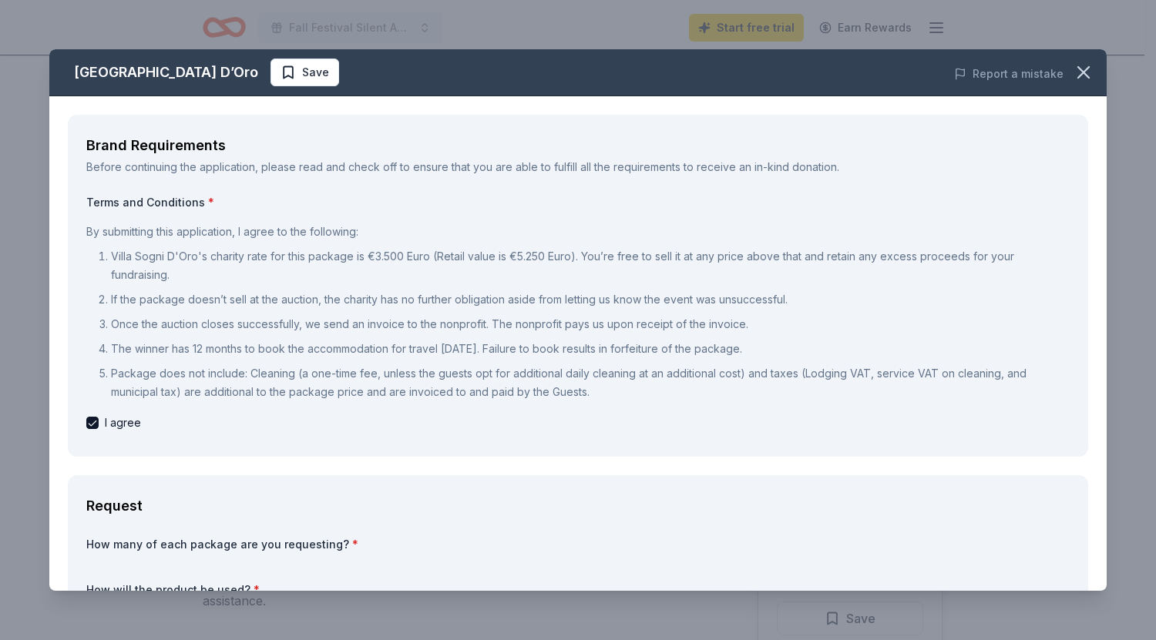
click at [249, 169] on div "Before continuing the application, please read and check off to ensure that you…" at bounding box center [577, 167] width 983 height 18
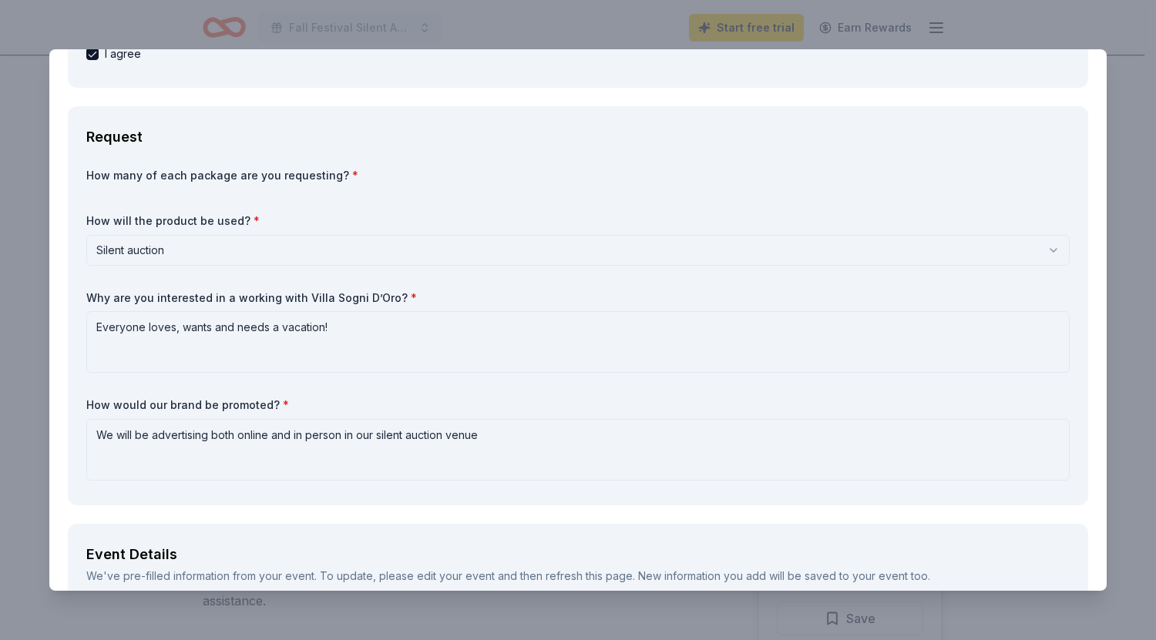
scroll to position [370, 0]
click at [367, 180] on label "How many of each package are you requesting? *" at bounding box center [577, 174] width 983 height 15
click at [345, 169] on label "How many of each package are you requesting? *" at bounding box center [577, 174] width 983 height 15
click at [163, 193] on div "How many of each package are you requesting? * How will the product be used? * …" at bounding box center [577, 326] width 983 height 319
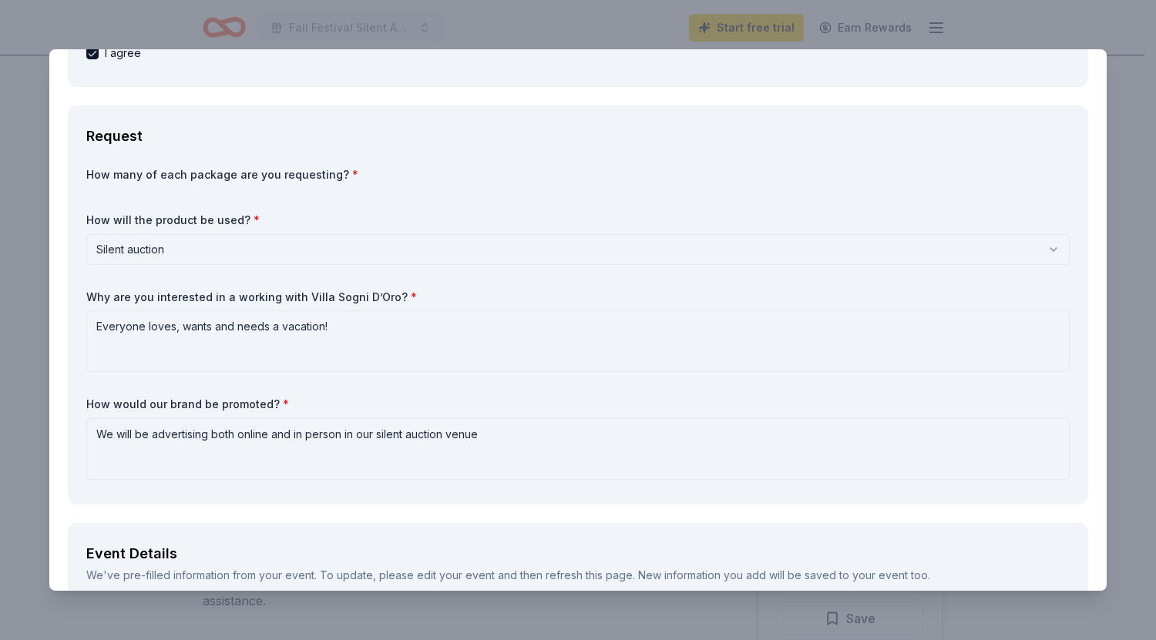
click at [163, 193] on div "How many of each package are you requesting? * How will the product be used? * …" at bounding box center [577, 326] width 983 height 319
click at [563, 169] on label "How many of each package are you requesting? *" at bounding box center [577, 174] width 983 height 15
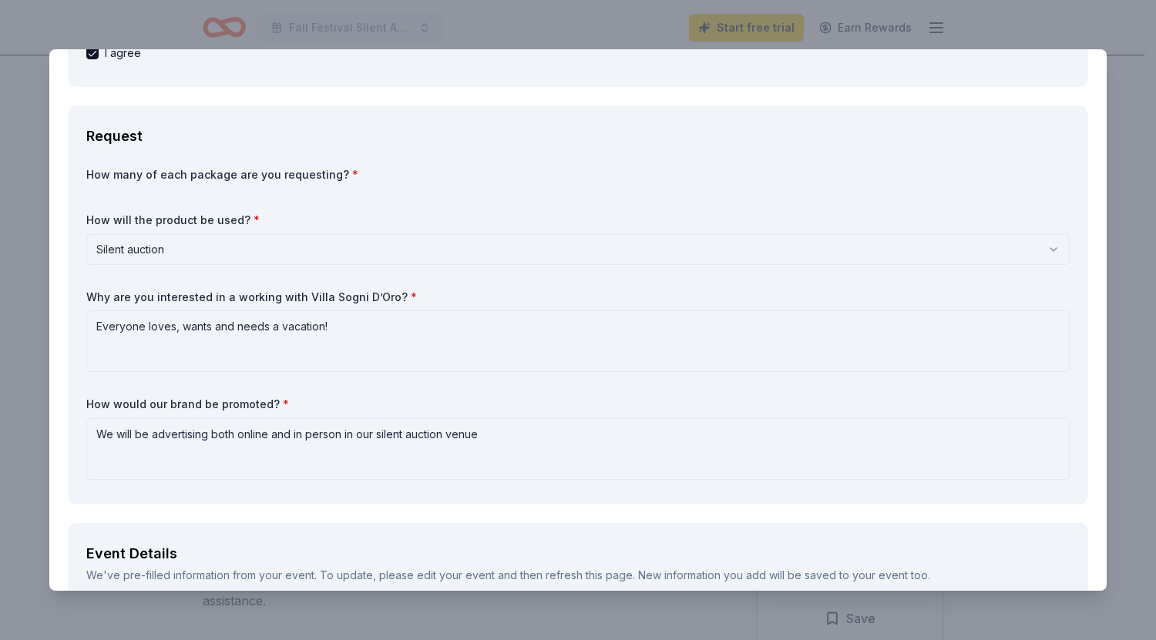
click at [431, 199] on div "How many of each package are you requesting? * How will the product be used? * …" at bounding box center [577, 326] width 983 height 319
click at [343, 182] on div "How many of each package are you requesting? *" at bounding box center [577, 178] width 983 height 22
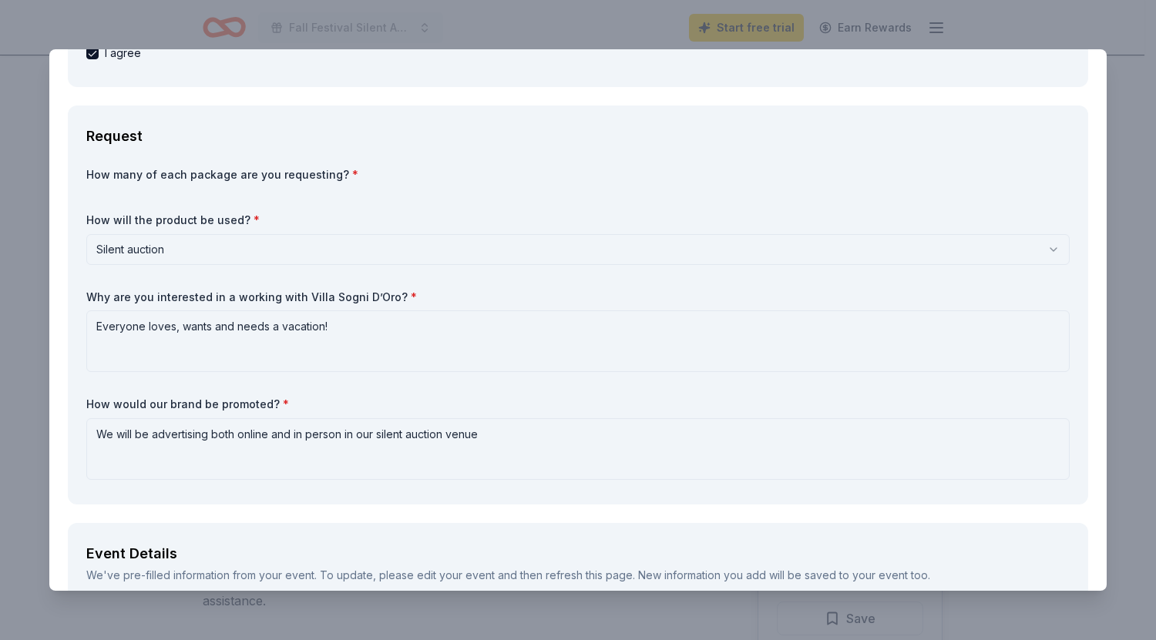
click at [382, 165] on div "Request How many of each package are you requesting? * How will the product be …" at bounding box center [578, 305] width 1020 height 399
drag, startPoint x: 382, startPoint y: 165, endPoint x: 227, endPoint y: 193, distance: 157.3
click at [227, 193] on div "Request How many of each package are you requesting? * How will the product be …" at bounding box center [578, 305] width 1020 height 399
click at [227, 193] on div "How many of each package are you requesting? * How will the product be used? * …" at bounding box center [577, 326] width 983 height 319
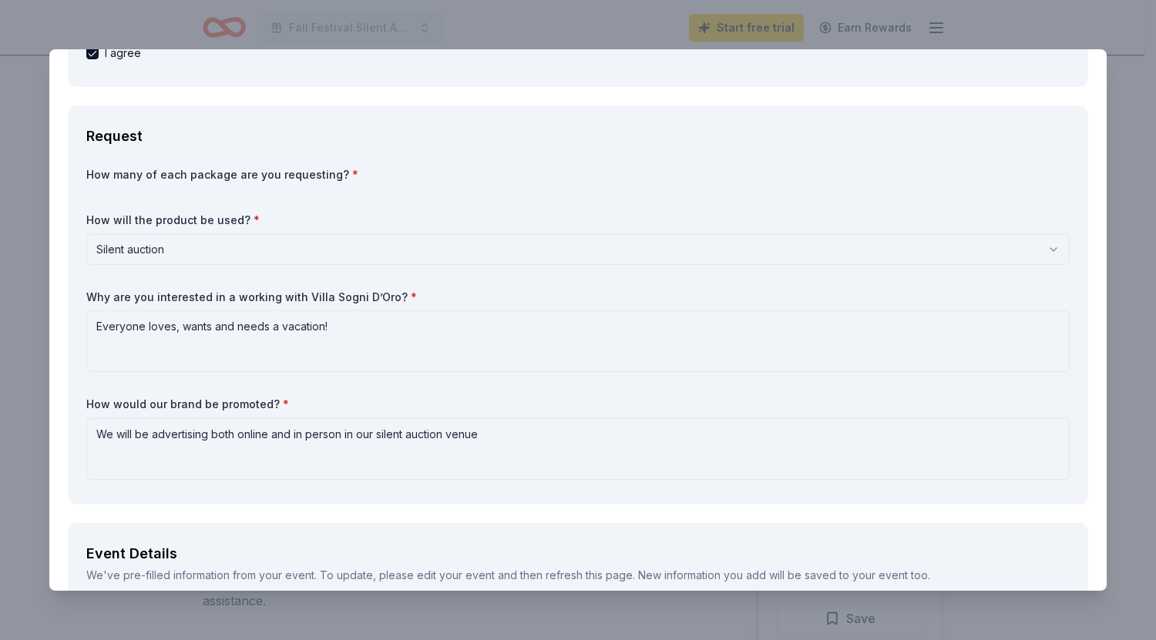
drag, startPoint x: 227, startPoint y: 193, endPoint x: 235, endPoint y: 217, distance: 25.8
click at [235, 217] on div "How many of each package are you requesting? * How will the product be used? * …" at bounding box center [577, 326] width 983 height 319
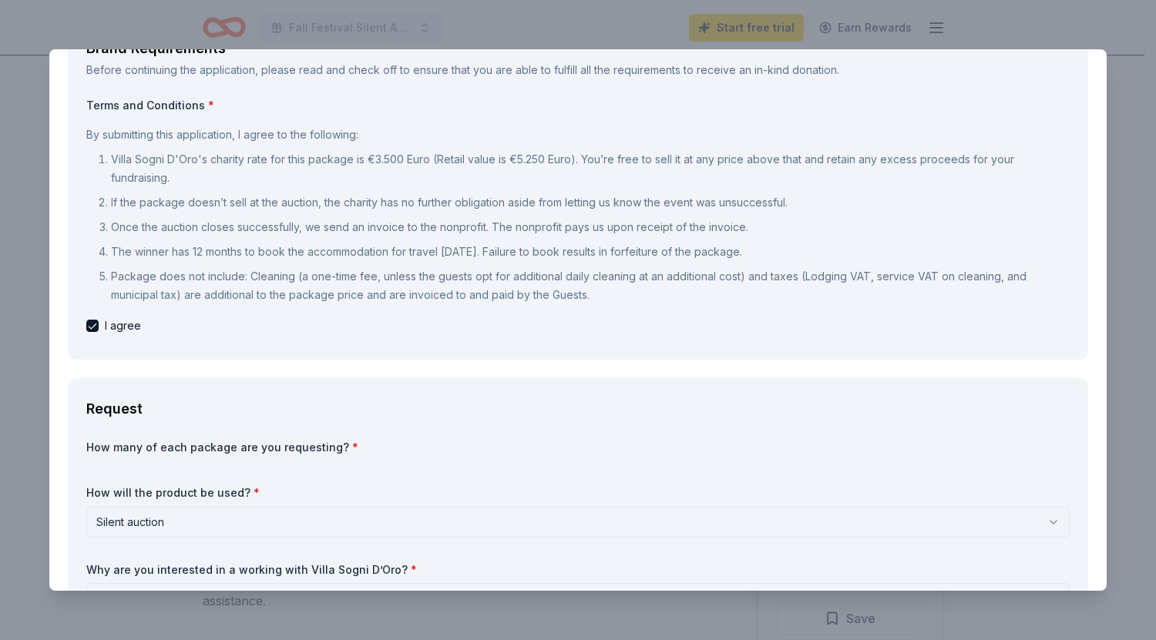
scroll to position [107, 0]
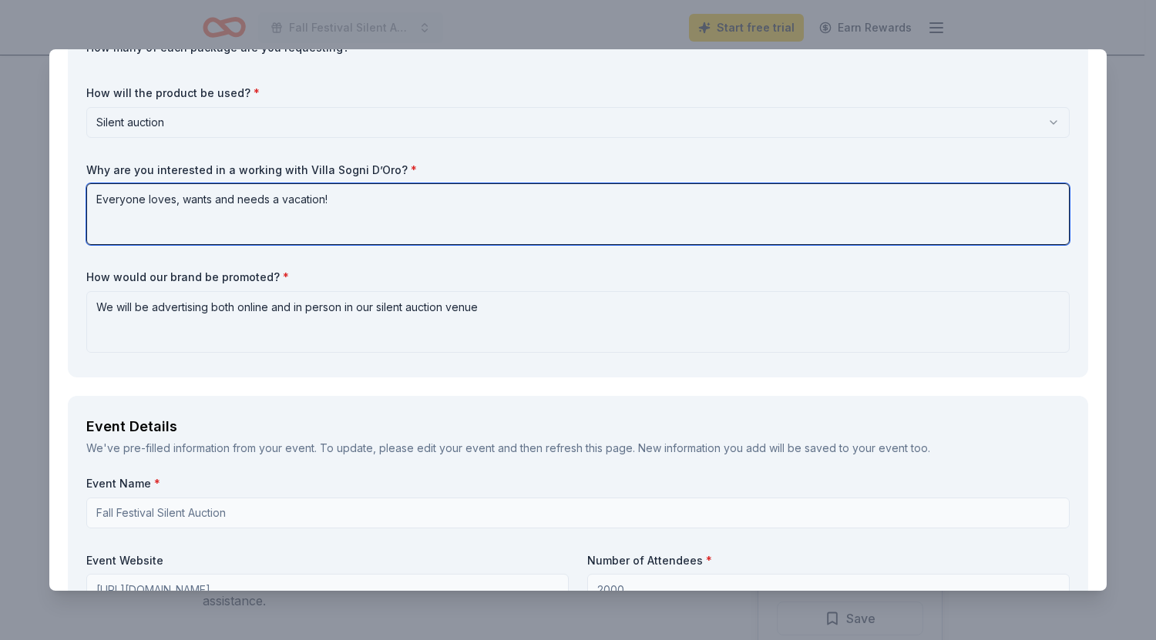
click at [235, 217] on textarea "Everyone loves, wants and needs a vacation!" at bounding box center [577, 214] width 983 height 62
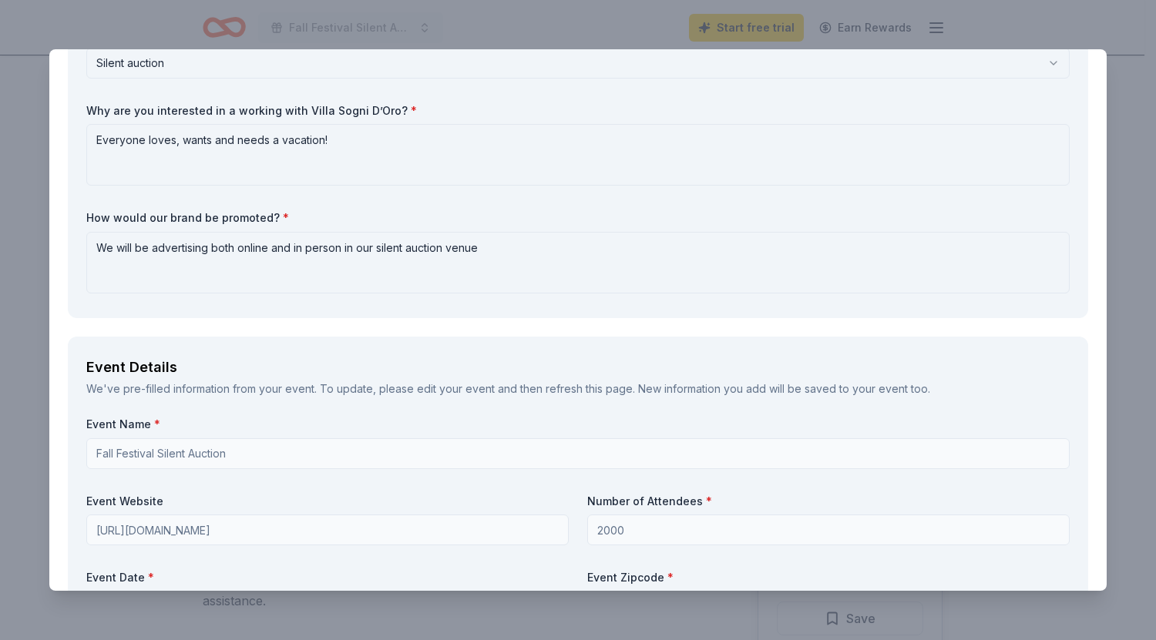
click at [237, 192] on div "How many of each package are you requesting? * How will the product be used? * …" at bounding box center [577, 140] width 983 height 319
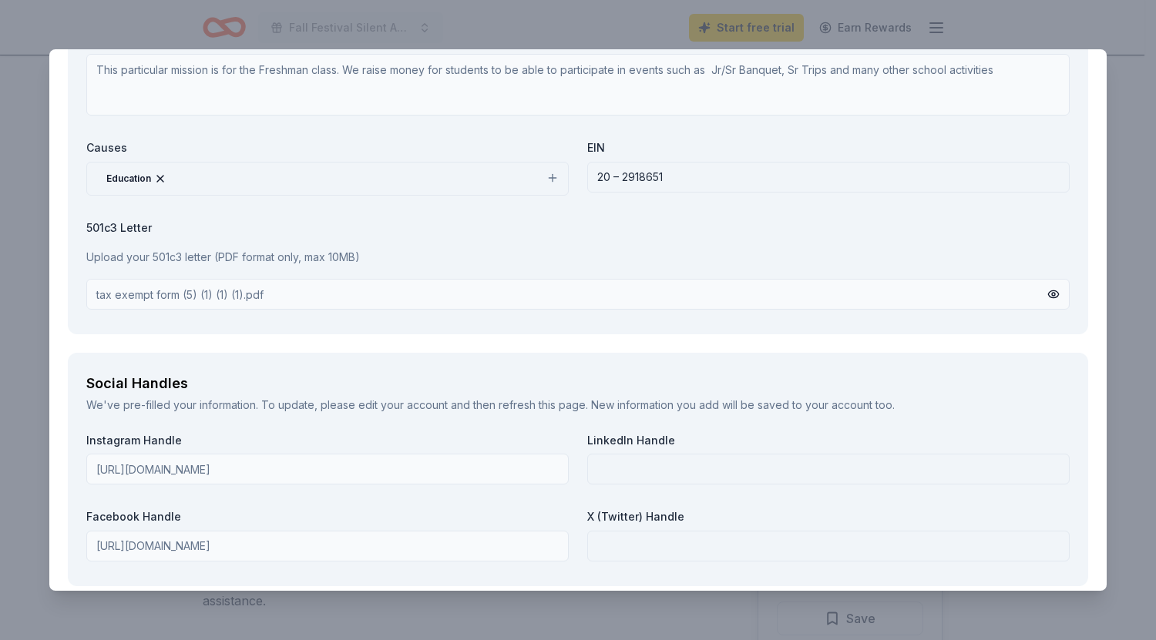
scroll to position [2356, 0]
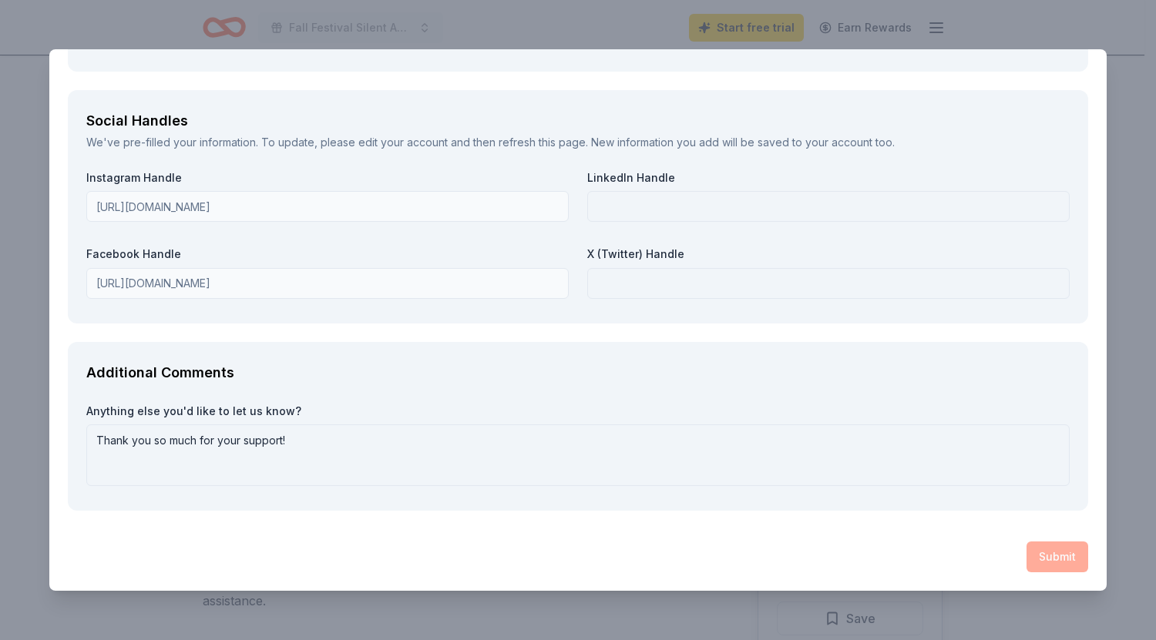
click at [1039, 555] on div "Submit" at bounding box center [578, 557] width 1020 height 31
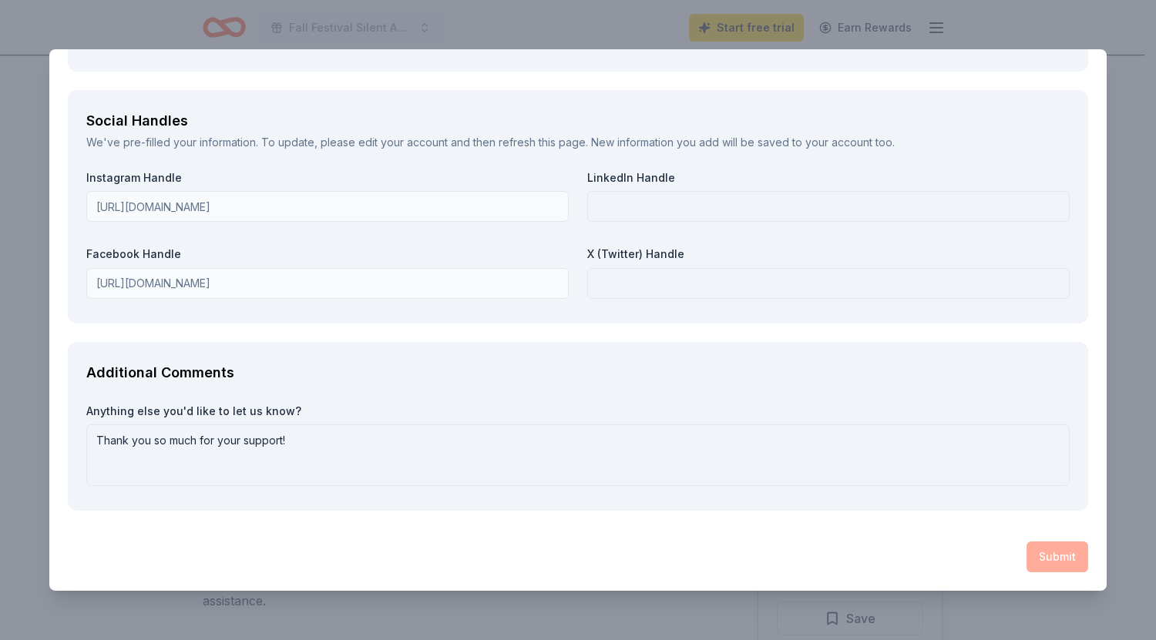
click at [1039, 555] on div "Submit" at bounding box center [578, 557] width 1020 height 31
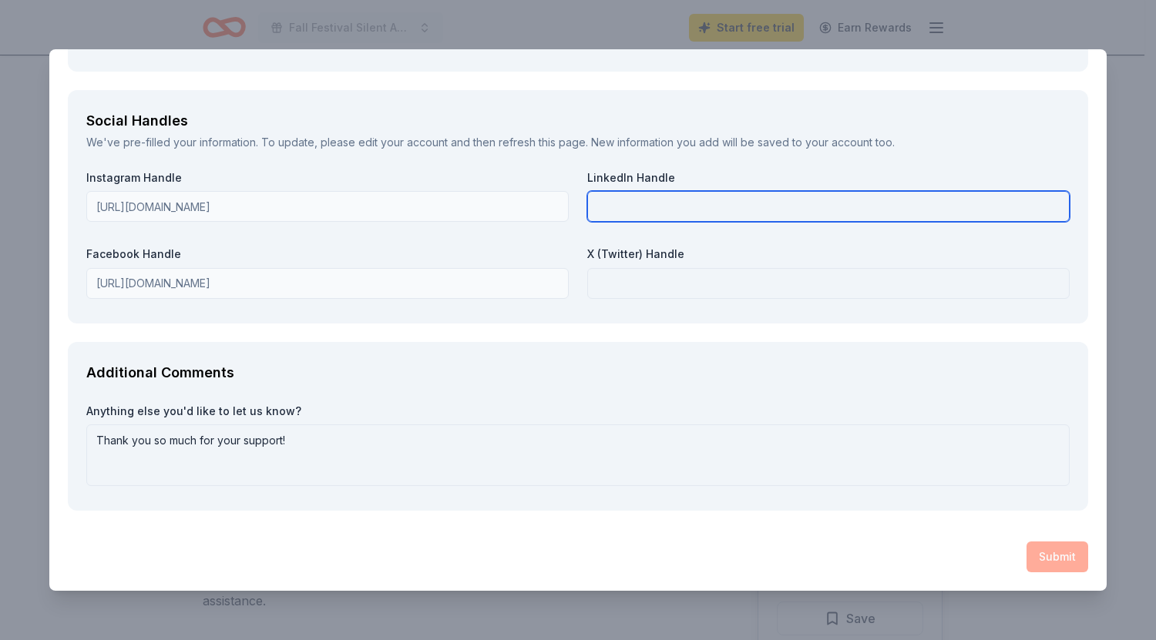
click at [747, 202] on input "text" at bounding box center [828, 206] width 482 height 31
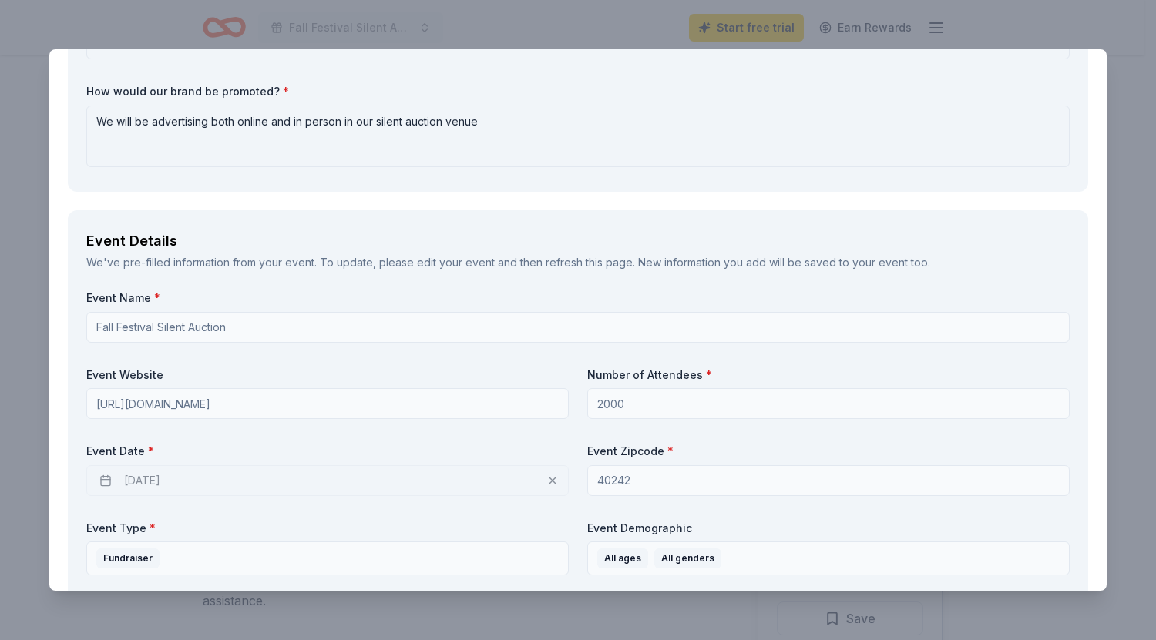
scroll to position [681, 0]
click at [146, 244] on div "Event Details" at bounding box center [577, 242] width 983 height 25
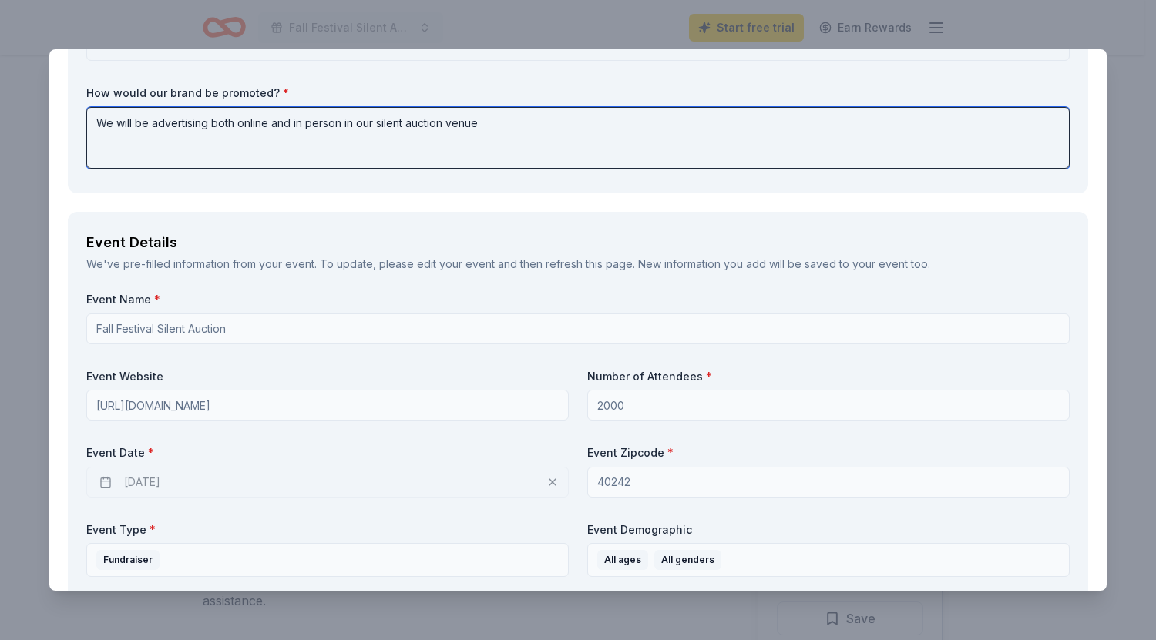
click at [311, 133] on textarea "We will be advertising both online and in person in our silent auction venue" at bounding box center [577, 138] width 983 height 62
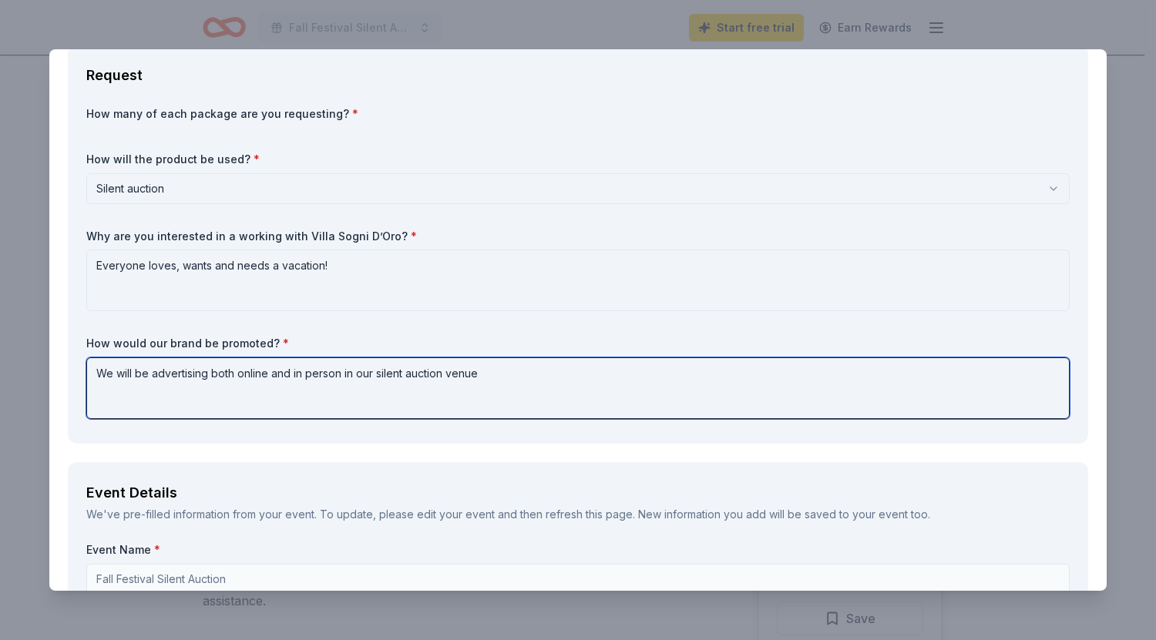
scroll to position [429, 0]
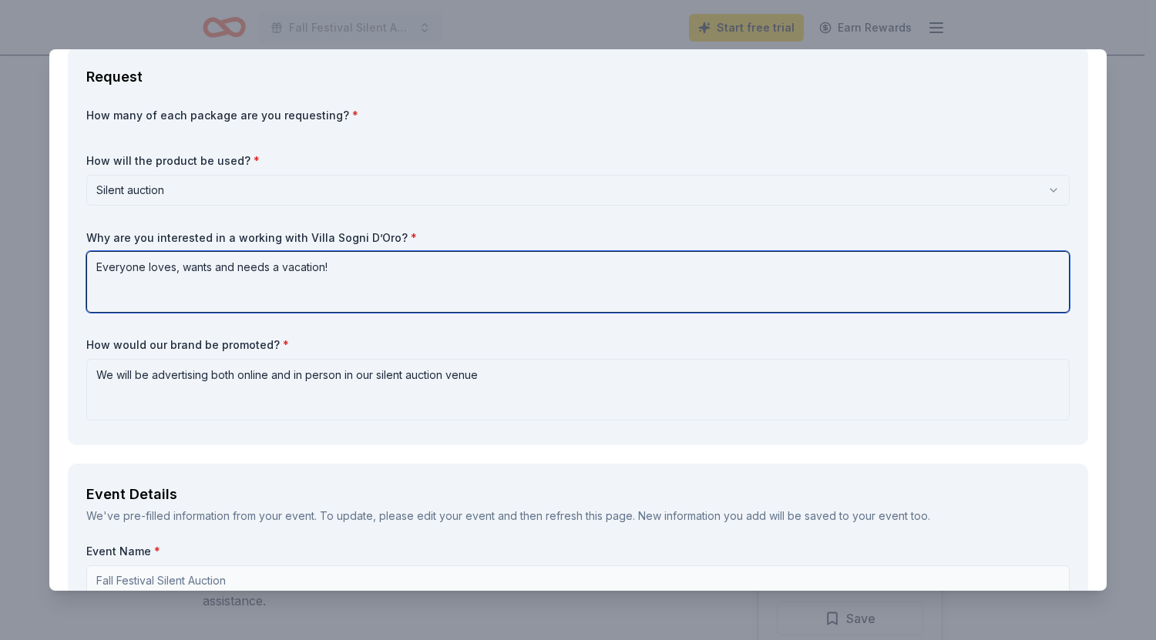
click at [351, 294] on textarea "Everyone loves, wants and needs a vacation!" at bounding box center [577, 282] width 983 height 62
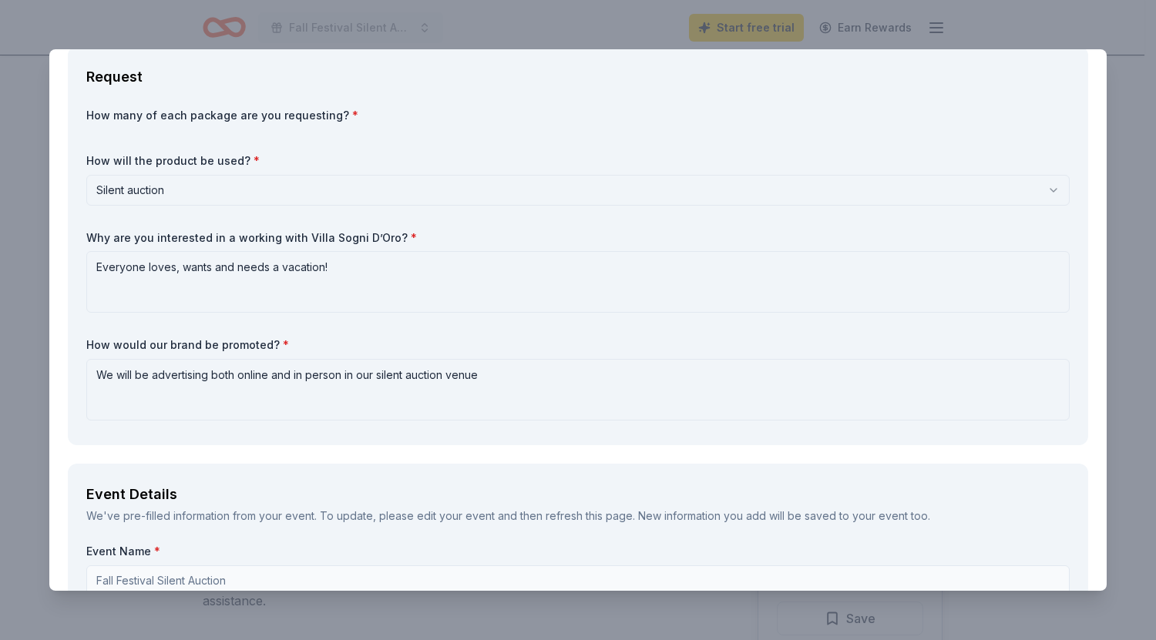
click at [227, 191] on html "Fall Festival Silent Auction Start free trial Earn Rewards Due in 16 days Share…" at bounding box center [578, 320] width 1156 height 640
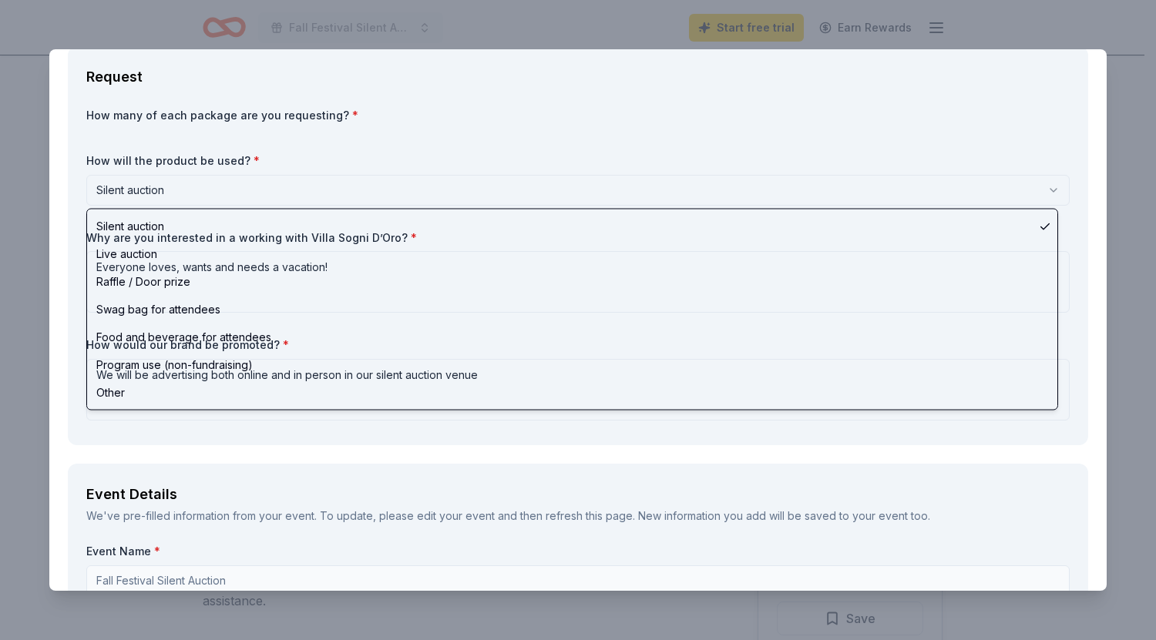
click at [227, 191] on html "Fall Festival Silent Auction Start free trial Earn Rewards Due in 16 days Share…" at bounding box center [578, 320] width 1156 height 640
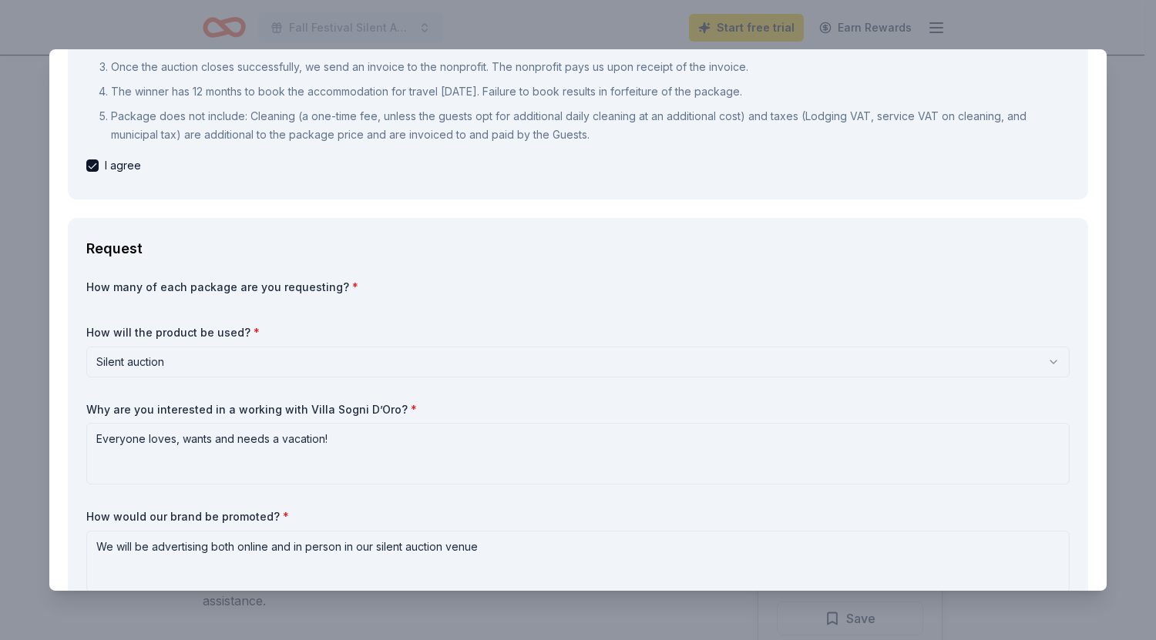
scroll to position [251, 0]
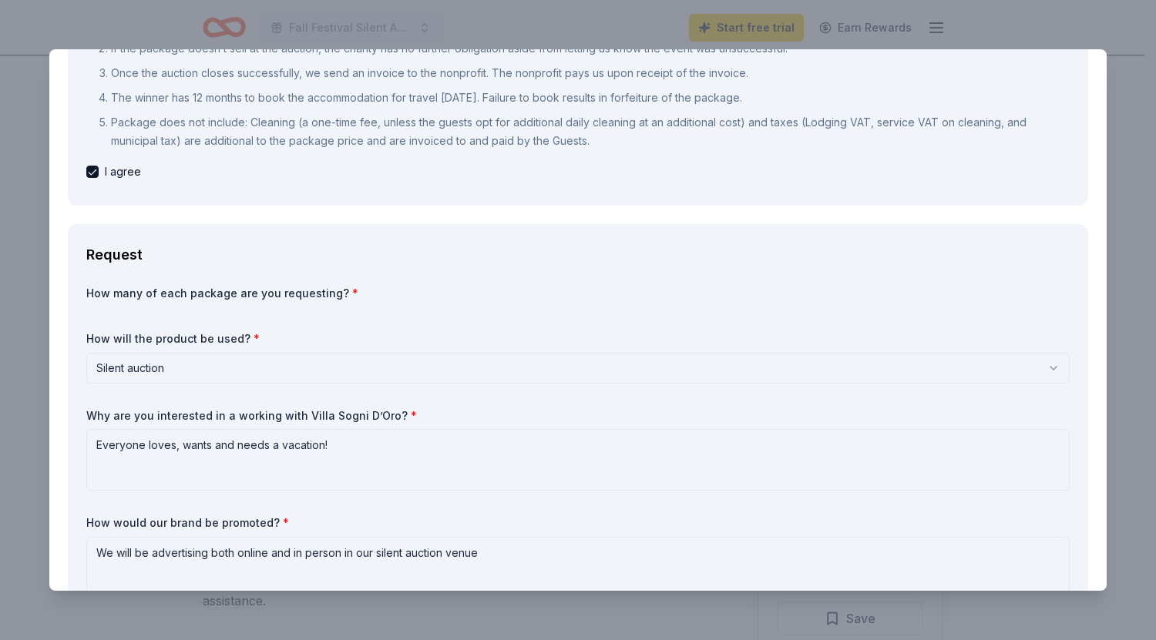
click at [333, 290] on label "How many of each package are you requesting? *" at bounding box center [577, 293] width 983 height 15
click at [196, 298] on label "How many of each package are you requesting? *" at bounding box center [577, 293] width 983 height 15
click at [101, 318] on div "How many of each package are you requesting? * How will the product be used? * …" at bounding box center [577, 445] width 983 height 319
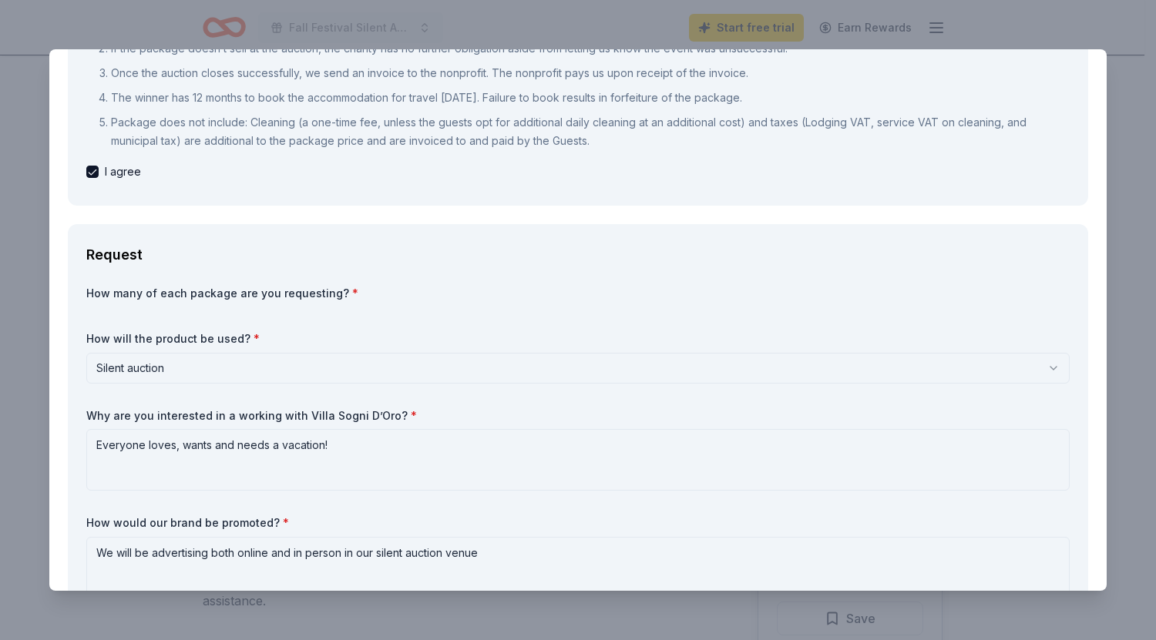
click at [101, 318] on div "How many of each package are you requesting? * How will the product be used? * …" at bounding box center [577, 445] width 983 height 319
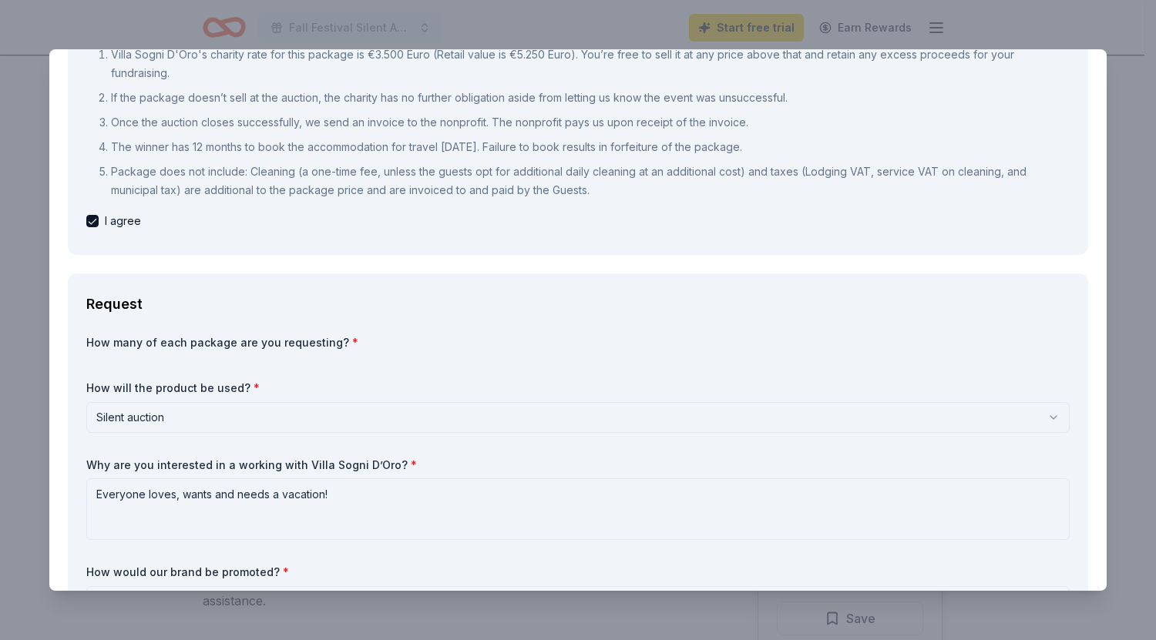
scroll to position [200, 0]
click at [382, 345] on label "How many of each package are you requesting? *" at bounding box center [577, 344] width 983 height 15
click at [352, 348] on span "*" at bounding box center [355, 344] width 6 height 13
click at [143, 361] on div "How many of each package are you requesting? * How will the product be used? * …" at bounding box center [577, 496] width 983 height 319
click at [87, 341] on label "How many of each package are you requesting? *" at bounding box center [577, 344] width 983 height 15
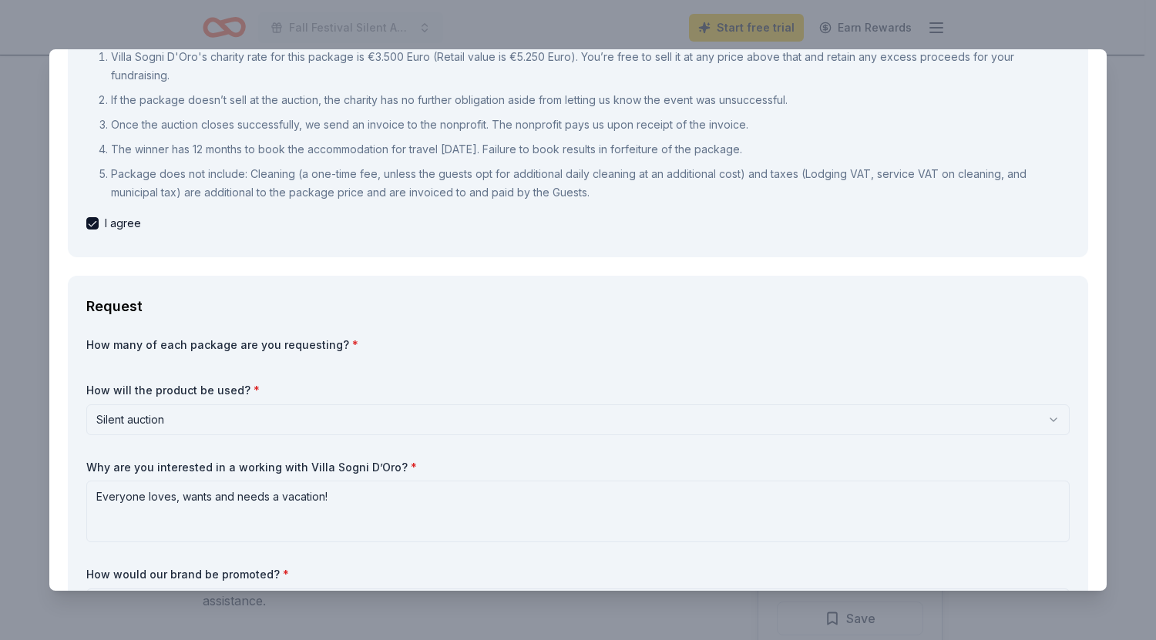
click at [87, 341] on label "How many of each package are you requesting? *" at bounding box center [577, 344] width 983 height 15
click at [371, 346] on label "How many of each package are you requesting? *" at bounding box center [577, 344] width 983 height 15
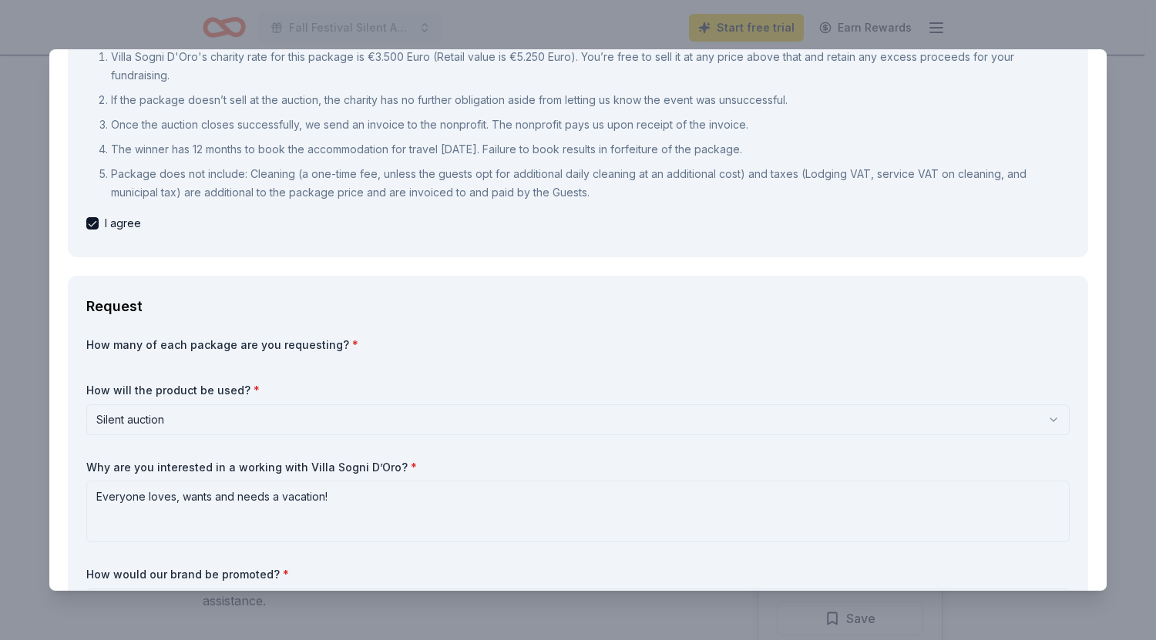
click at [371, 346] on label "How many of each package are you requesting? *" at bounding box center [577, 344] width 983 height 15
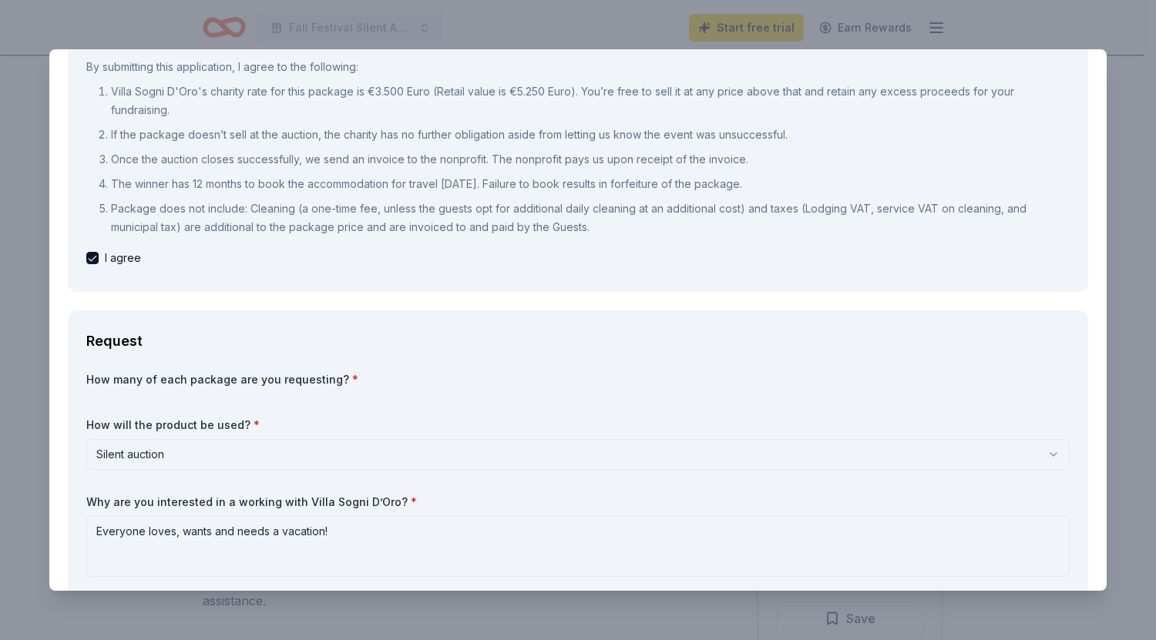
scroll to position [164, 0]
click at [668, 391] on div "How many of each package are you requesting? *" at bounding box center [577, 384] width 983 height 22
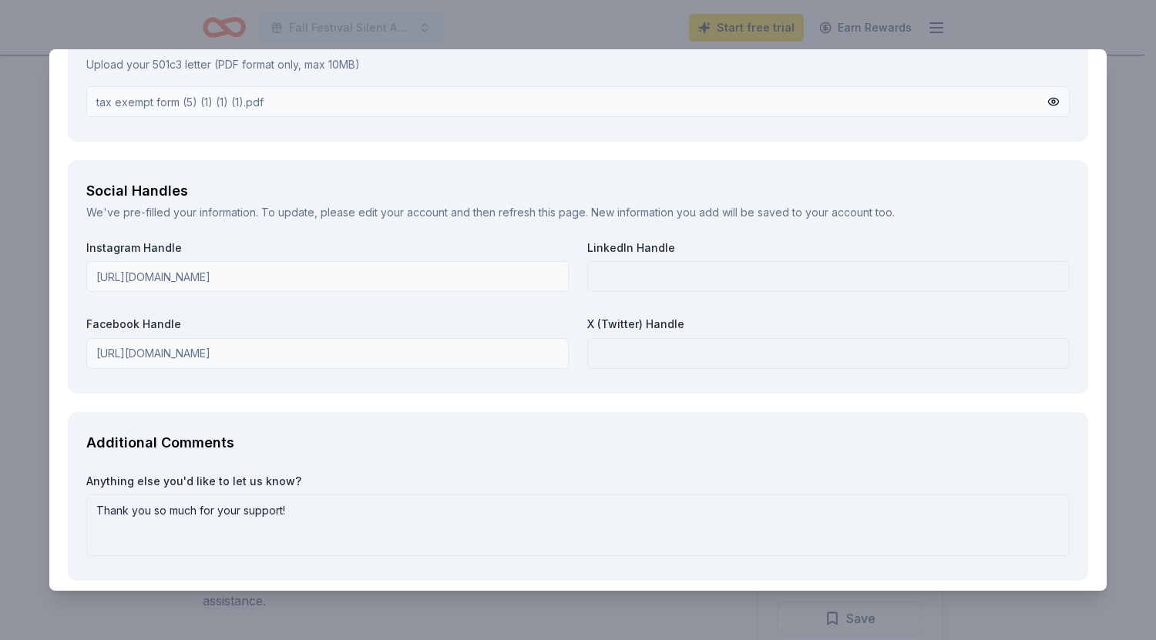
scroll to position [2356, 0]
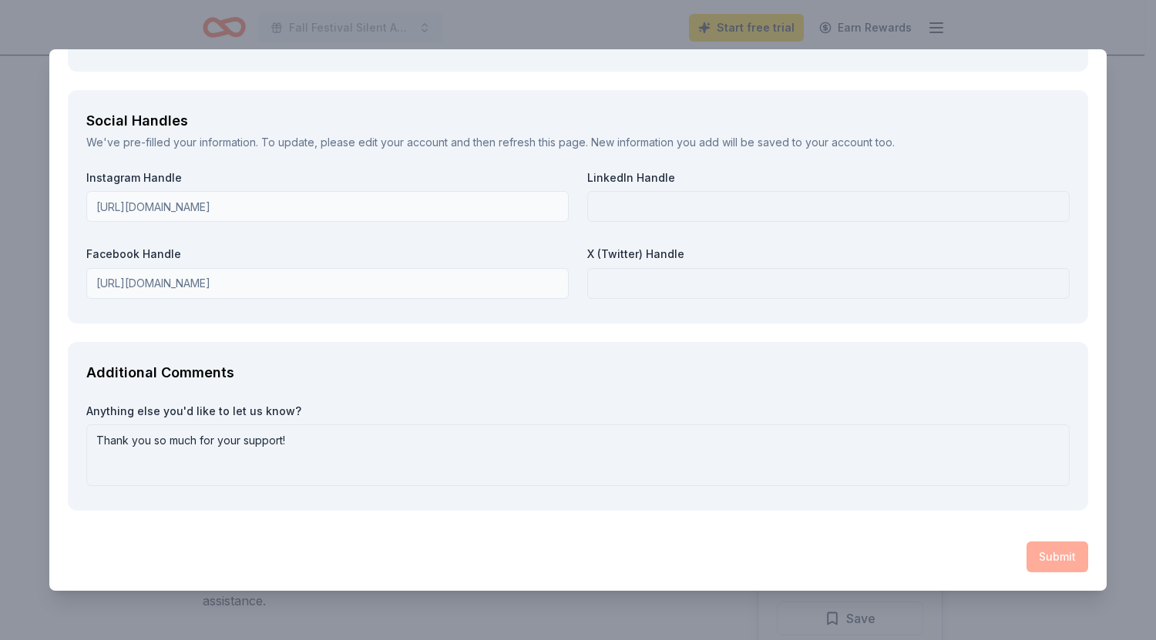
click at [1044, 555] on div "Submit" at bounding box center [578, 557] width 1020 height 31
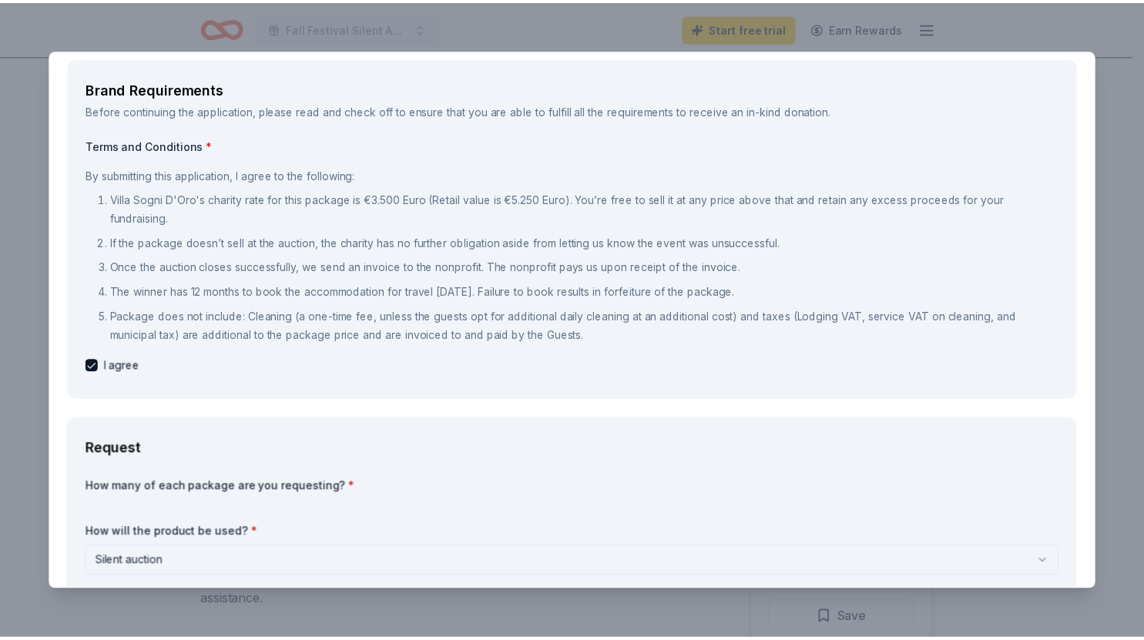
scroll to position [0, 0]
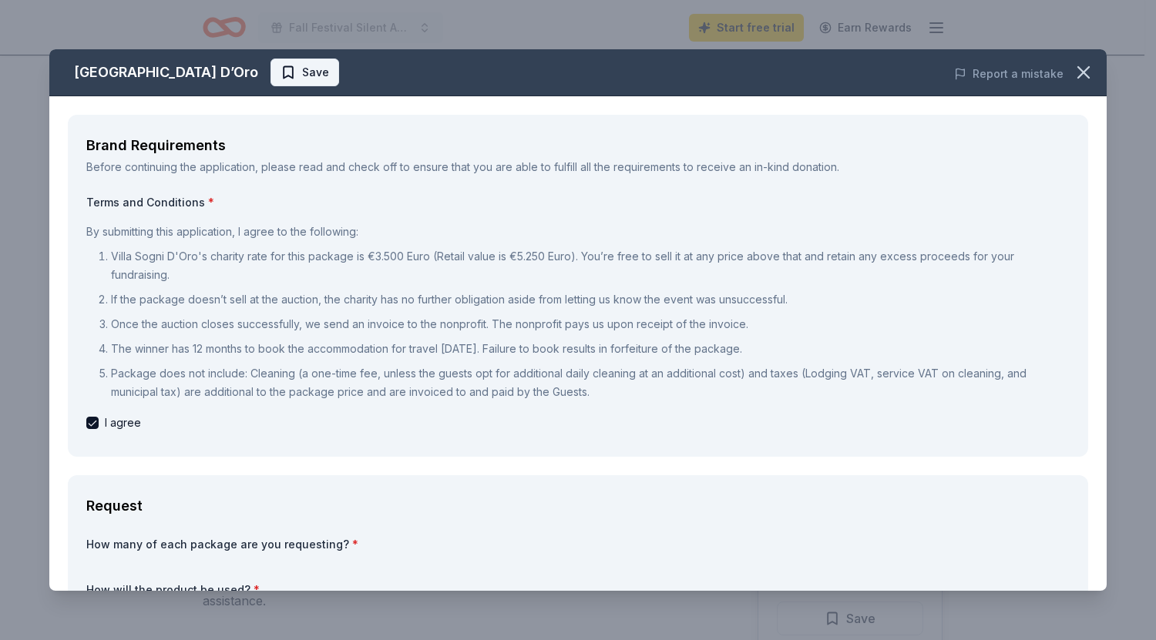
click at [302, 78] on span "Save" at bounding box center [315, 72] width 27 height 18
click at [1078, 74] on icon "button" at bounding box center [1083, 72] width 11 height 11
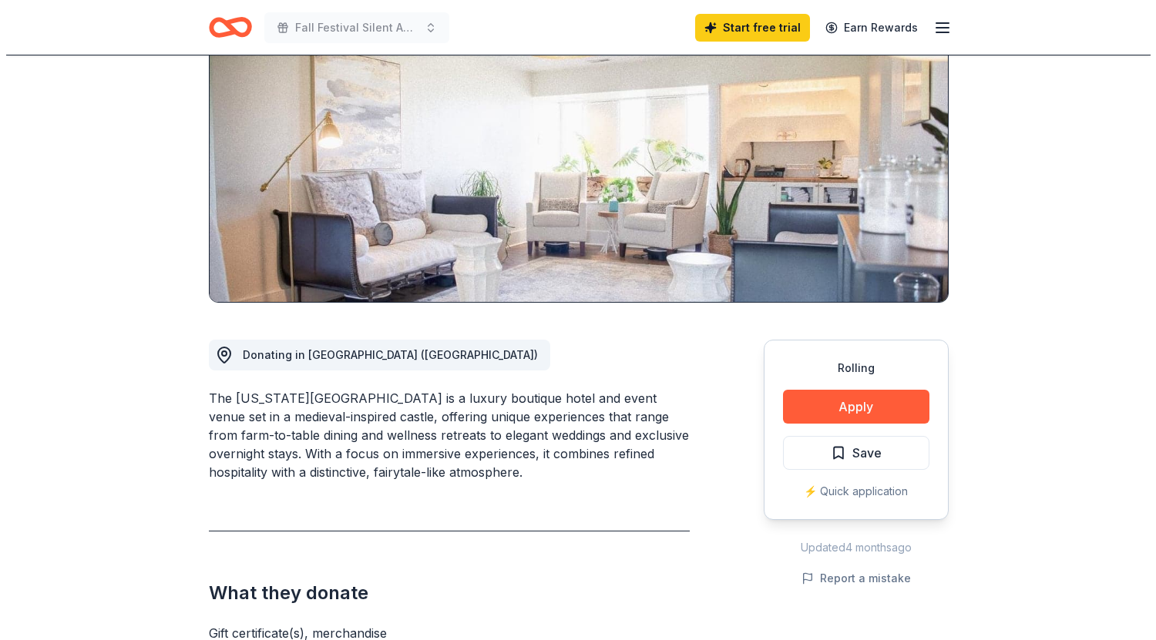
scroll to position [166, 0]
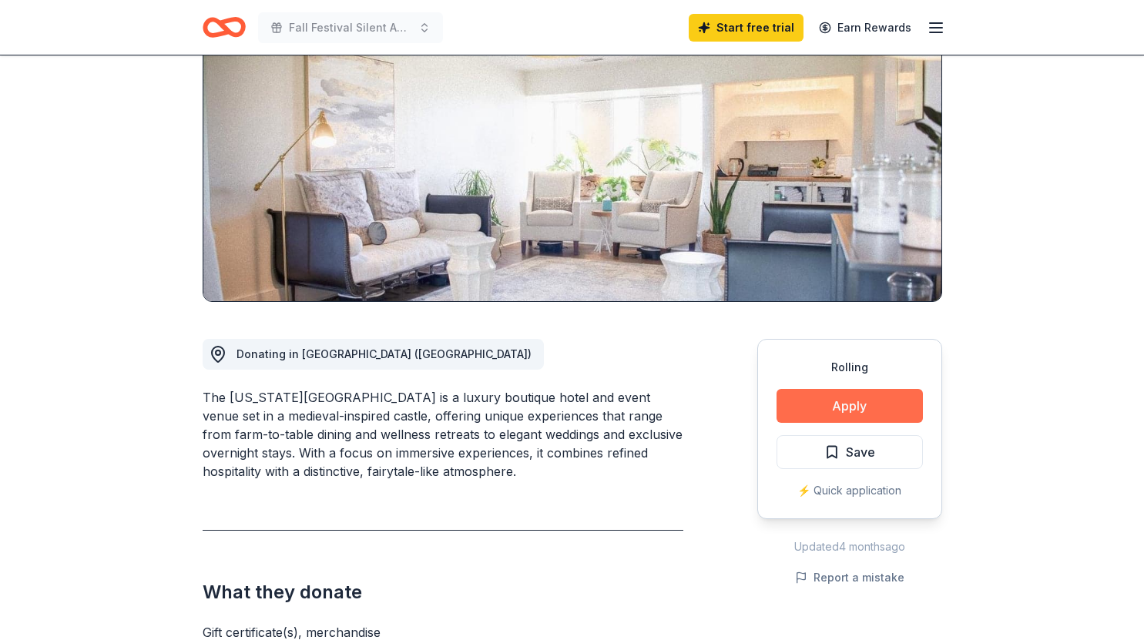
click at [832, 409] on button "Apply" at bounding box center [850, 406] width 146 height 34
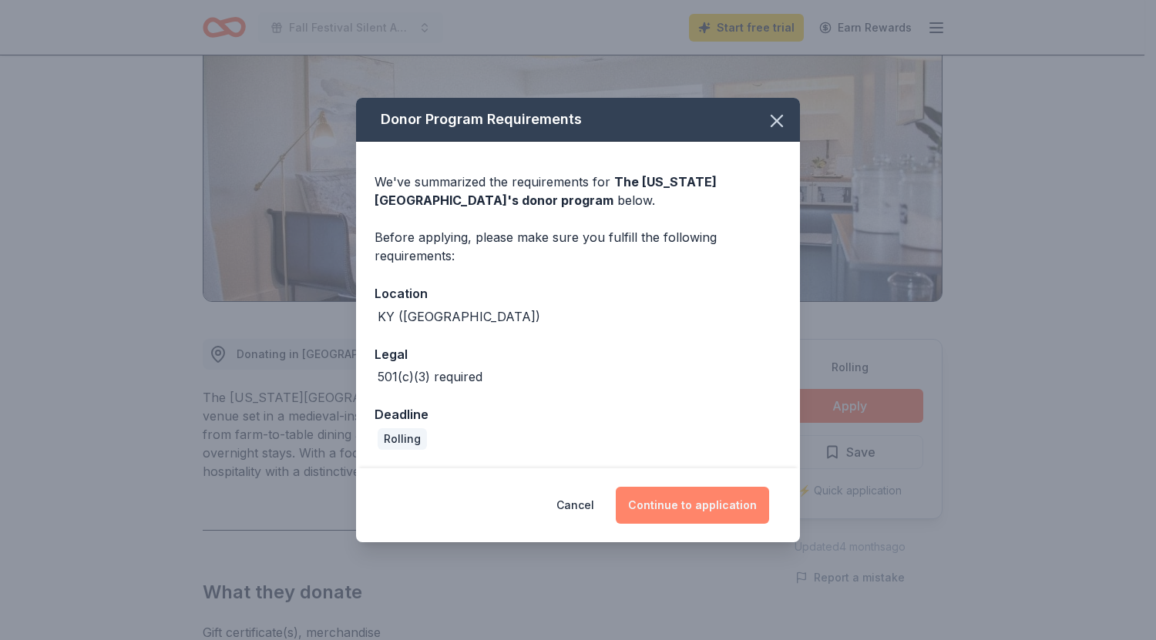
click at [699, 509] on button "Continue to application" at bounding box center [692, 505] width 153 height 37
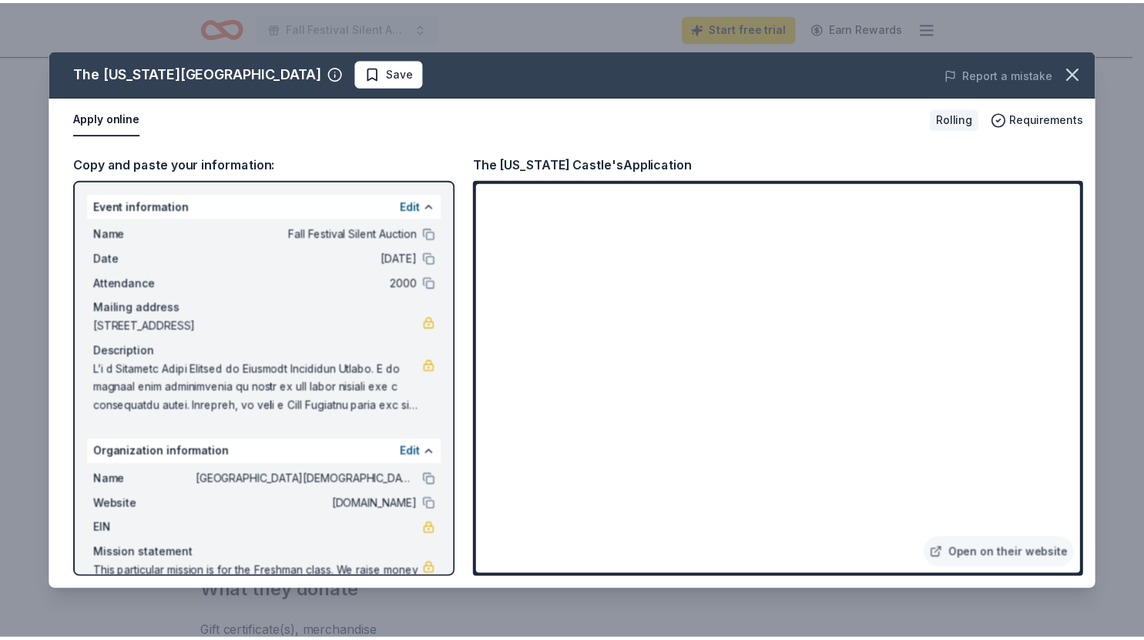
scroll to position [60, 0]
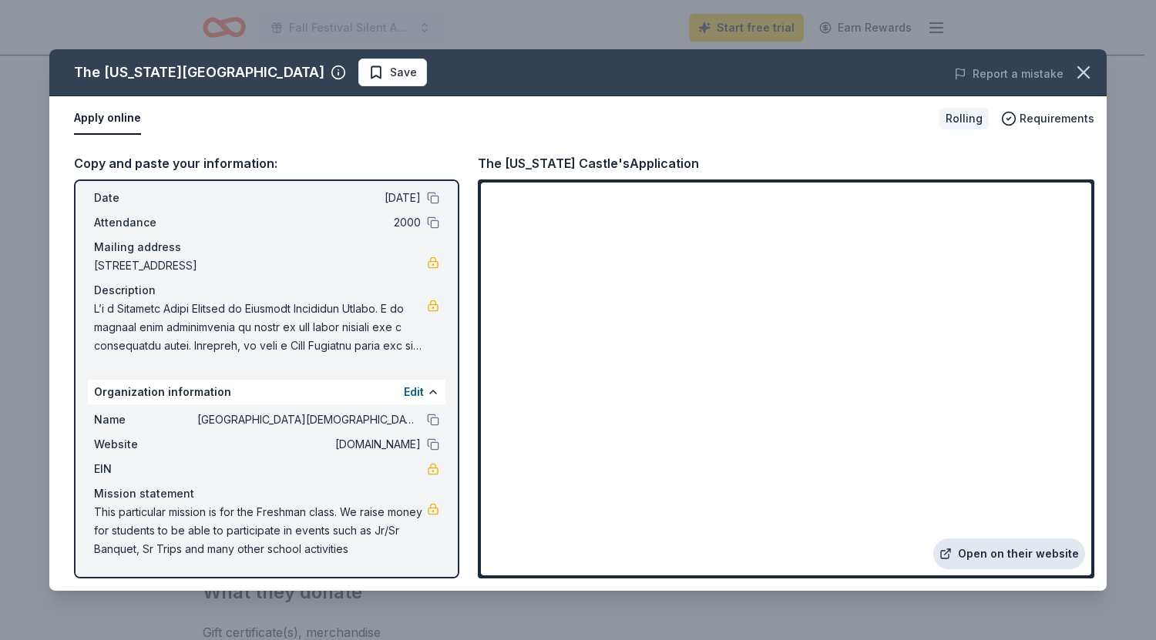
click at [1005, 551] on link "Open on their website" at bounding box center [1009, 554] width 152 height 31
click at [1081, 75] on icon "button" at bounding box center [1083, 72] width 11 height 11
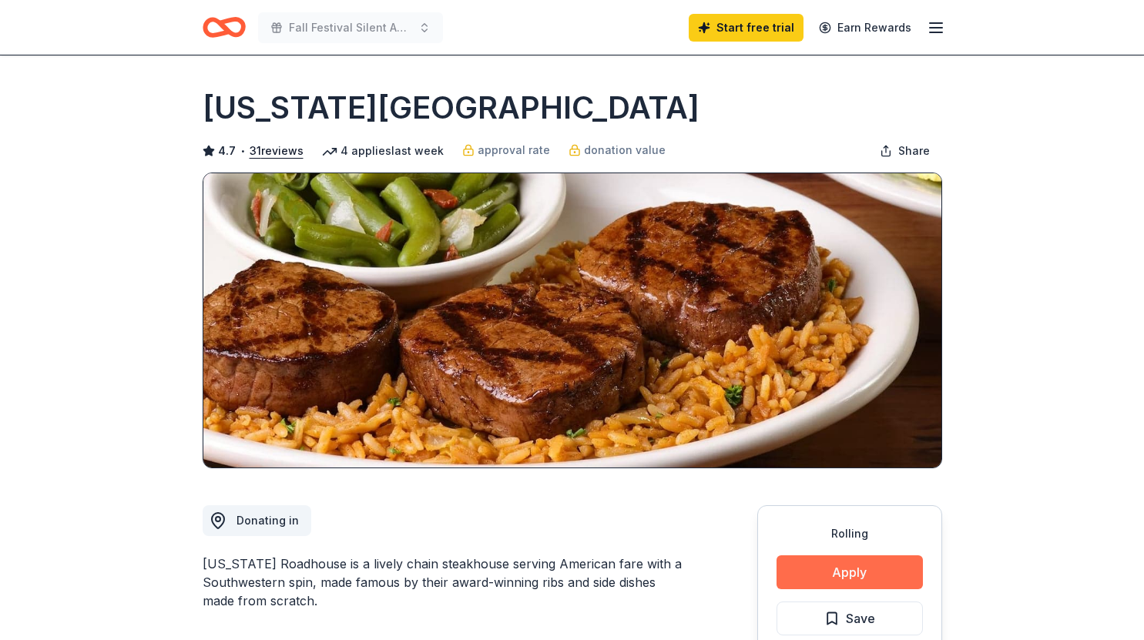
click at [831, 564] on button "Apply" at bounding box center [850, 573] width 146 height 34
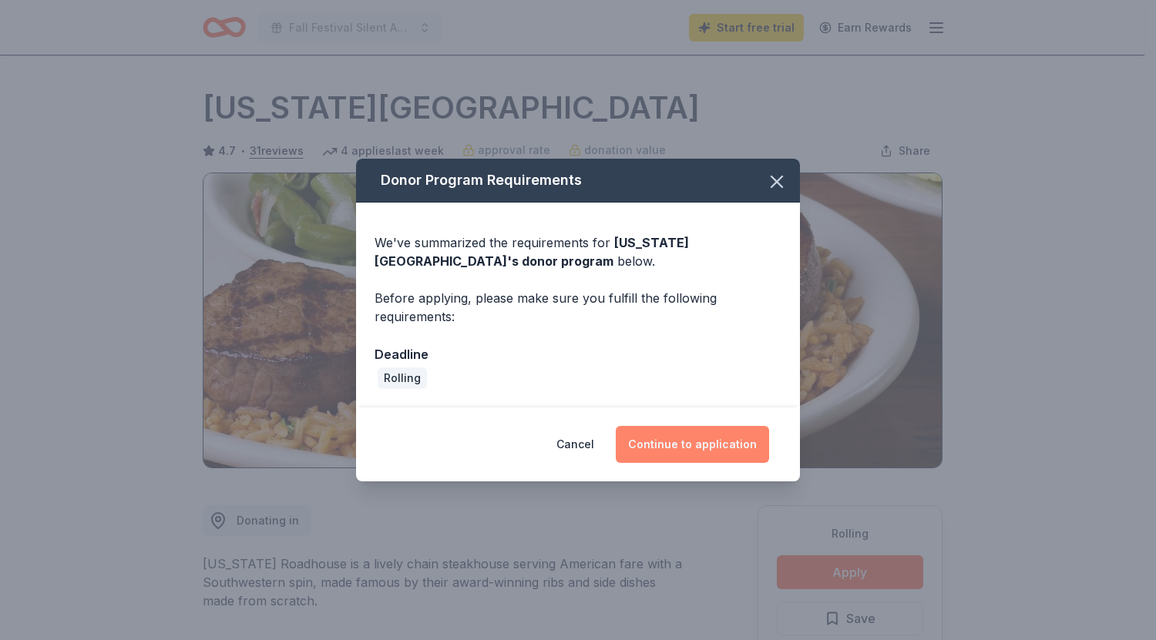
click at [692, 452] on button "Continue to application" at bounding box center [692, 444] width 153 height 37
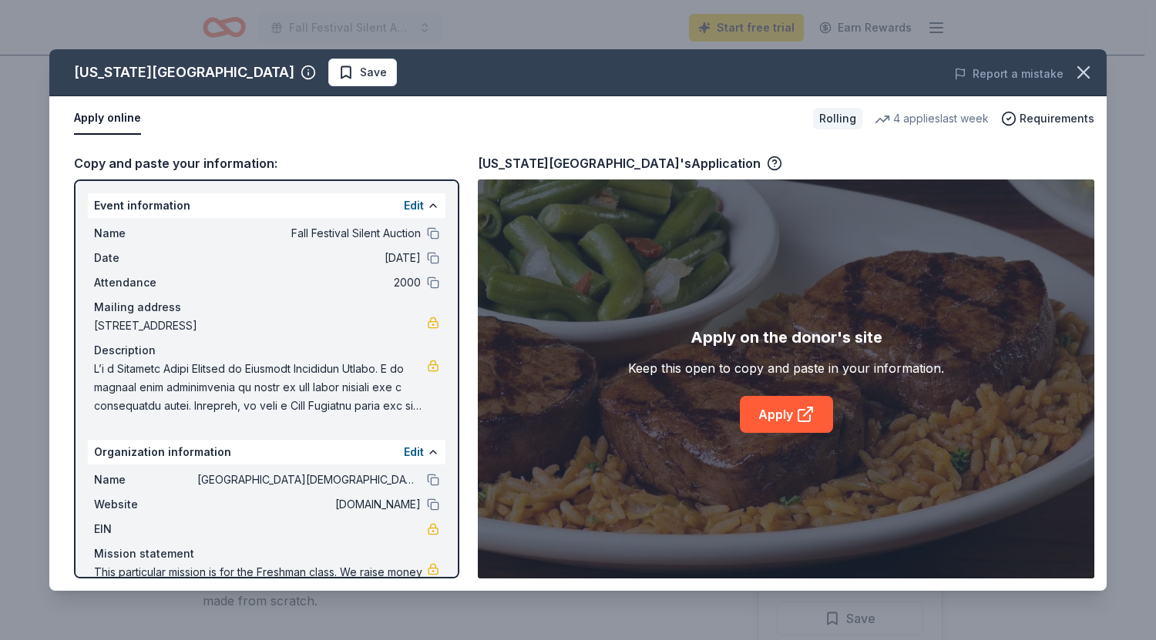
click at [789, 394] on div "Apply on the donor's site Keep this open to copy and paste in your information.…" at bounding box center [786, 379] width 316 height 108
click at [795, 416] on link "Apply" at bounding box center [786, 414] width 93 height 37
